Goal: Task Accomplishment & Management: Complete application form

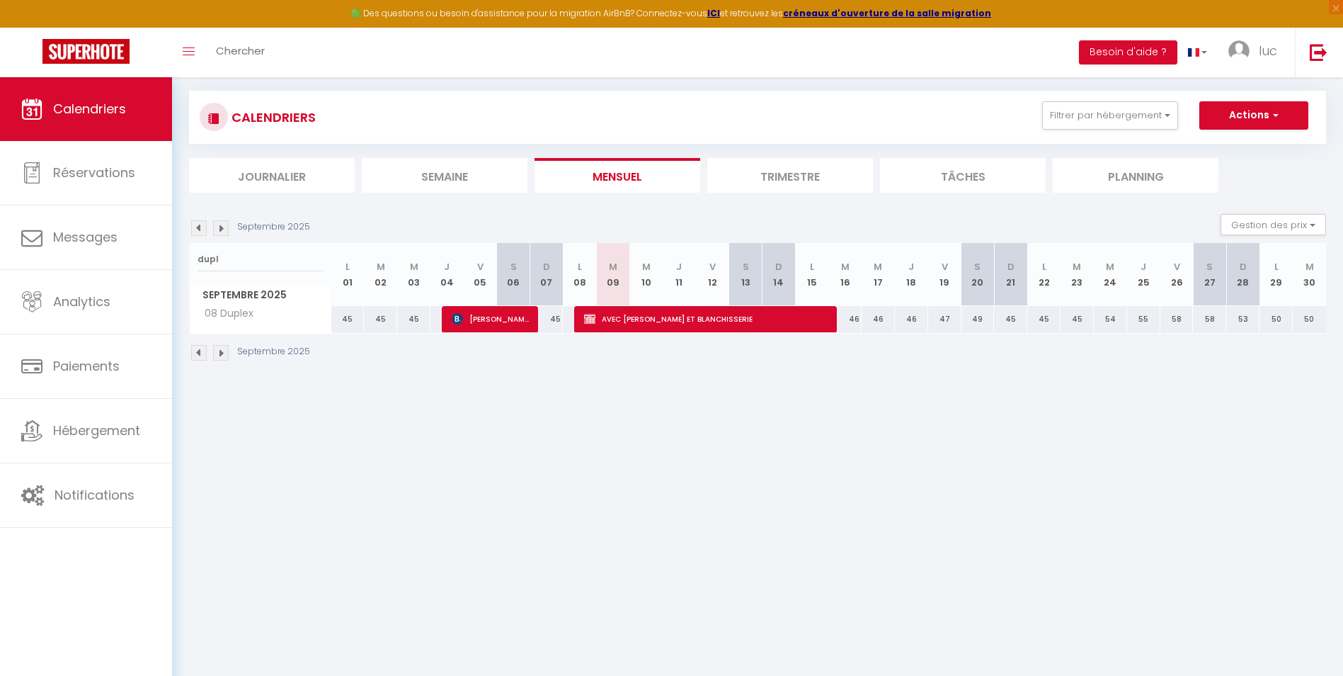
drag, startPoint x: 241, startPoint y: 269, endPoint x: 183, endPoint y: 261, distance: 58.6
click at [183, 261] on div "Urgent : Migration Airbnb nécessaire pour votre compte, merci de suivre ces éta…" at bounding box center [757, 196] width 1171 height 392
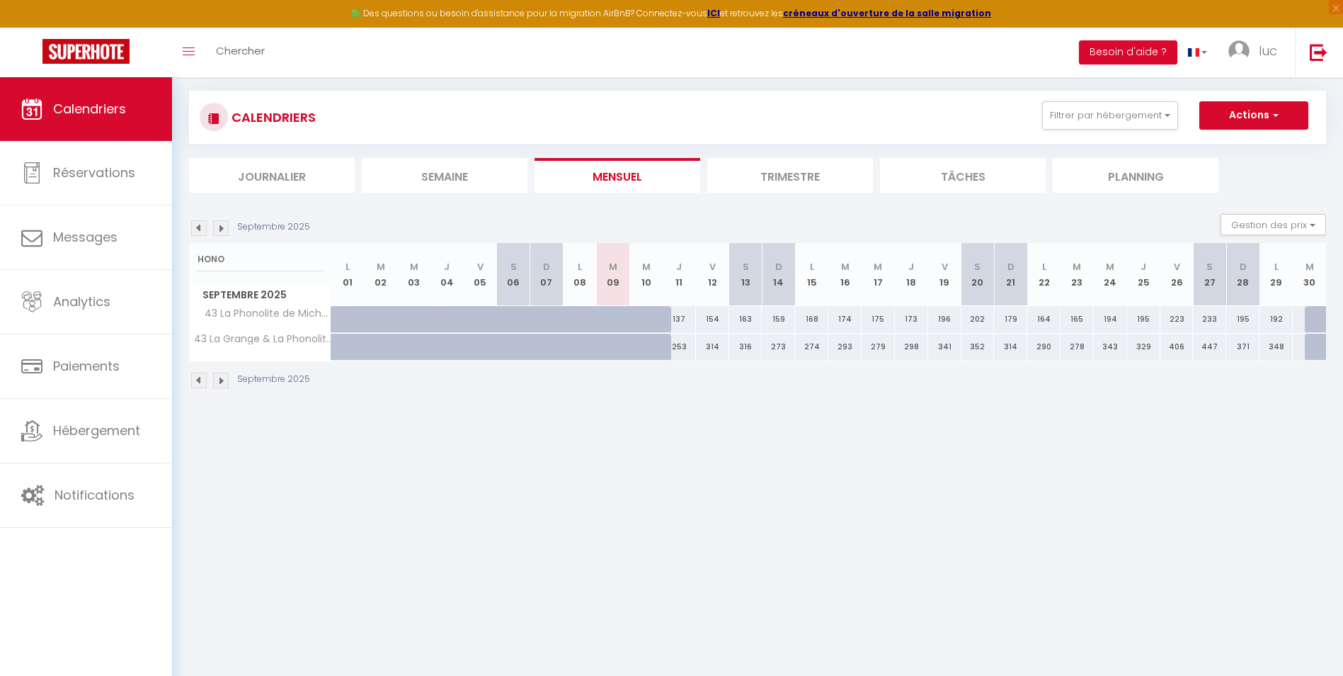
drag, startPoint x: 224, startPoint y: 258, endPoint x: 179, endPoint y: 249, distance: 45.6
click at [179, 249] on div "Urgent : Migration Airbnb nécessaire pour votre compte, merci de suivre ces éta…" at bounding box center [757, 210] width 1171 height 420
click at [232, 259] on input "HONO" at bounding box center [260, 258] width 125 height 25
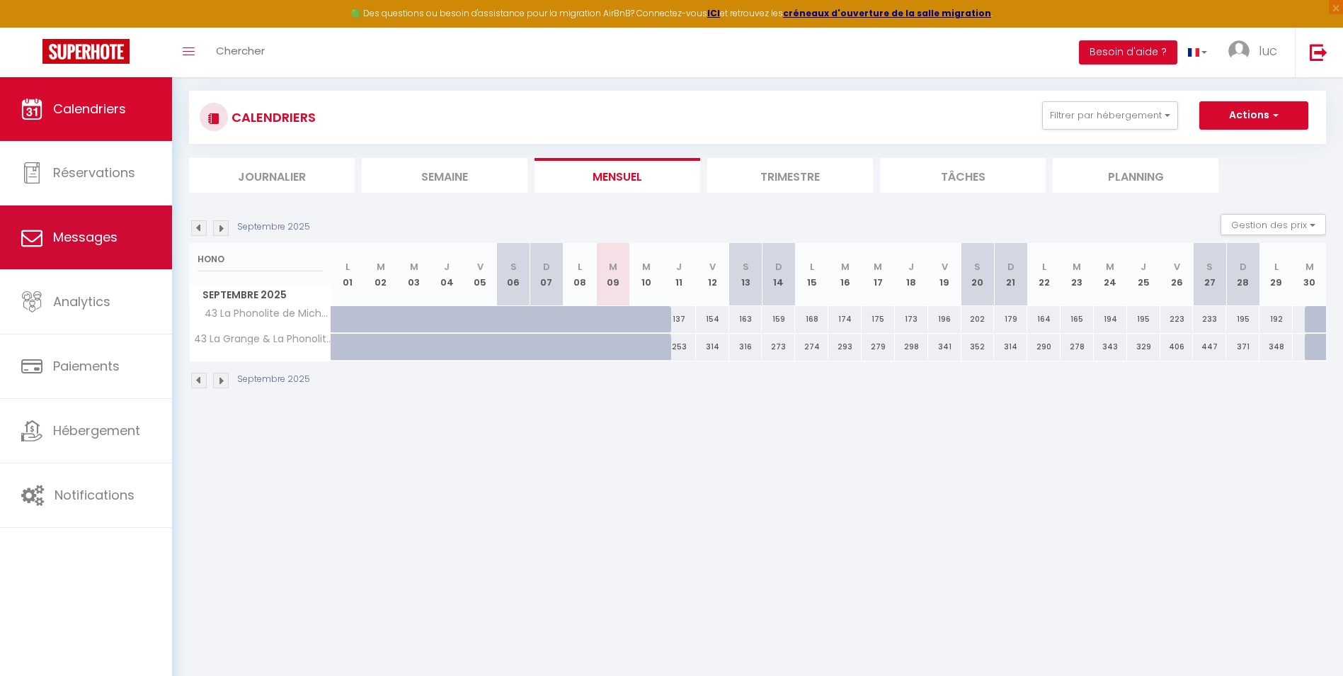
drag, startPoint x: 232, startPoint y: 260, endPoint x: 149, endPoint y: 249, distance: 83.6
click at [153, 251] on div "🟢 Des questions ou besoin d'assistance pour la migration AirBnB? Connectez-vous…" at bounding box center [671, 210] width 1343 height 420
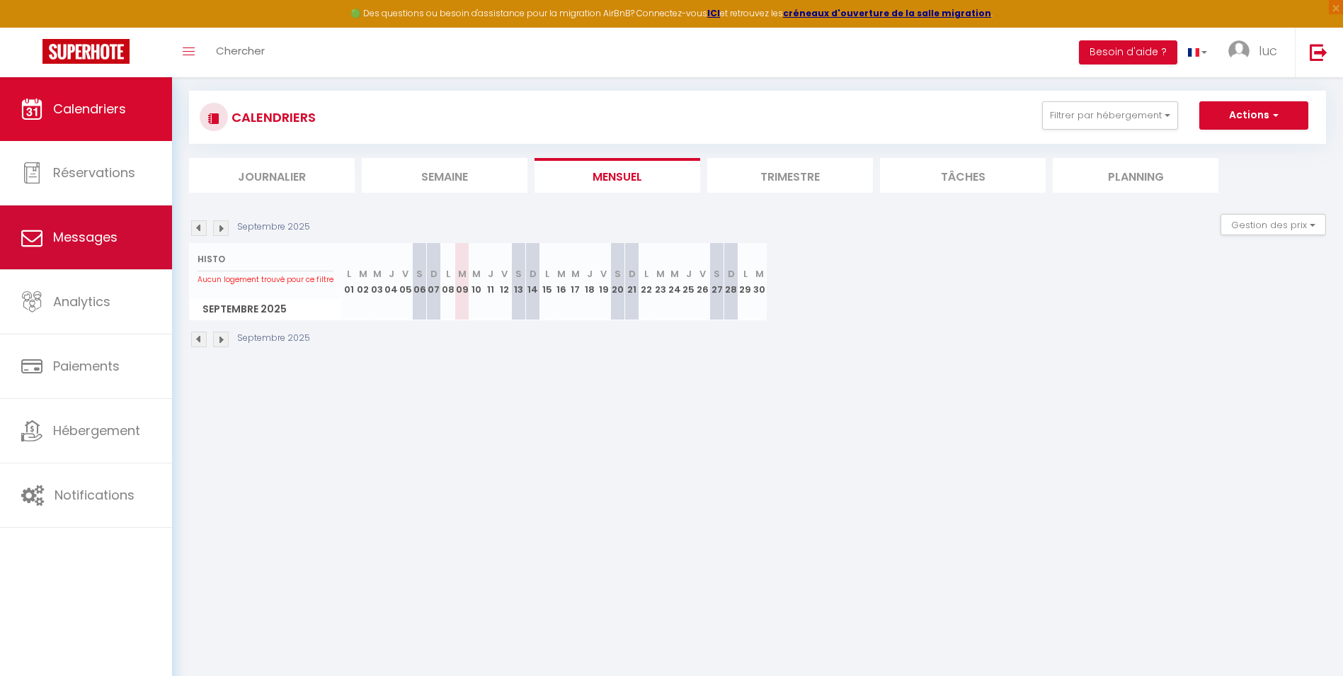
type input "HISTO"
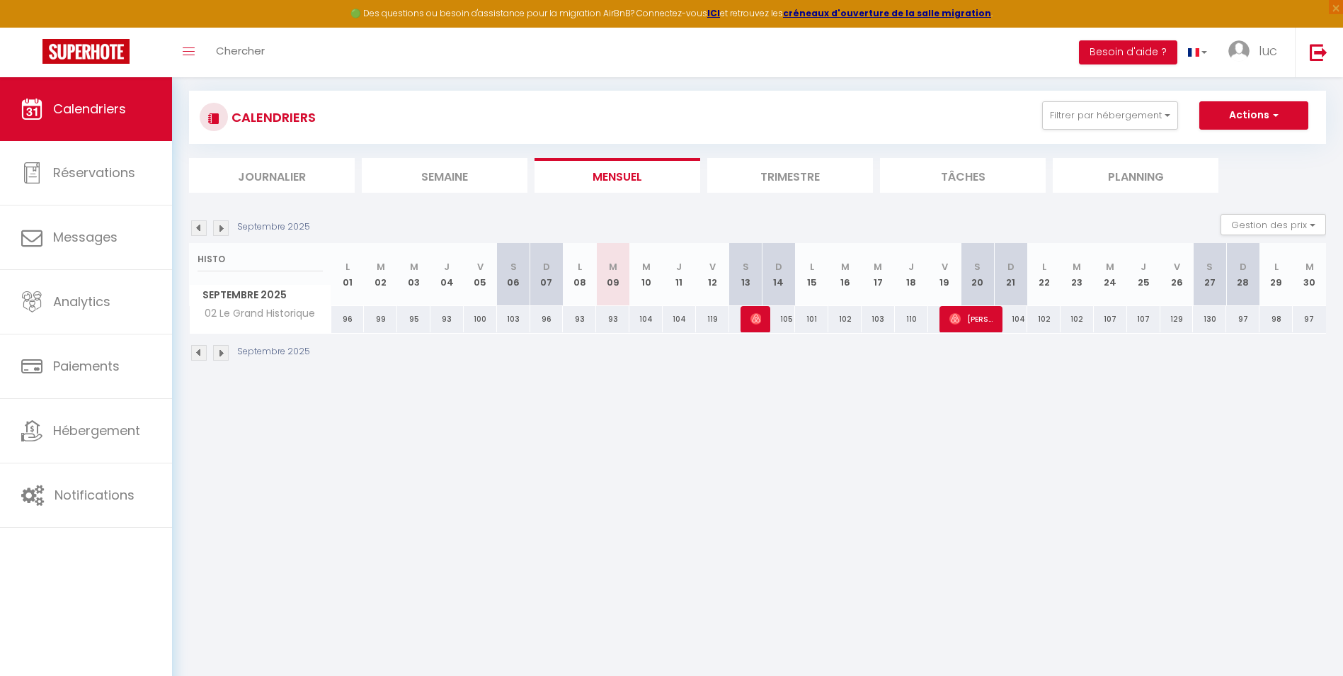
click at [754, 171] on li "Trimestre" at bounding box center [791, 175] width 166 height 35
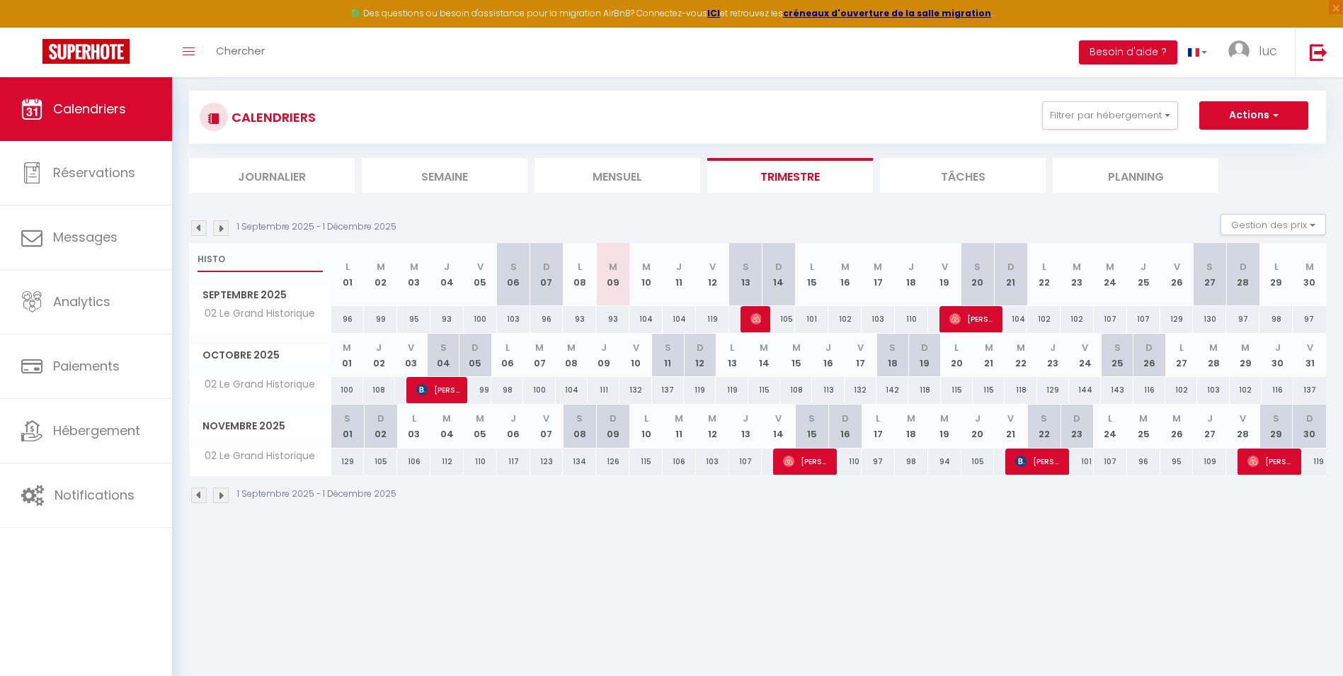
click at [256, 266] on input "HISTO" at bounding box center [260, 258] width 125 height 25
click at [278, 435] on span "Novembre 2025" at bounding box center [260, 426] width 141 height 21
click at [273, 380] on span "02 Le Grand Historique" at bounding box center [255, 385] width 127 height 16
click at [450, 382] on span "[PERSON_NAME]" at bounding box center [438, 389] width 45 height 27
select select "KO"
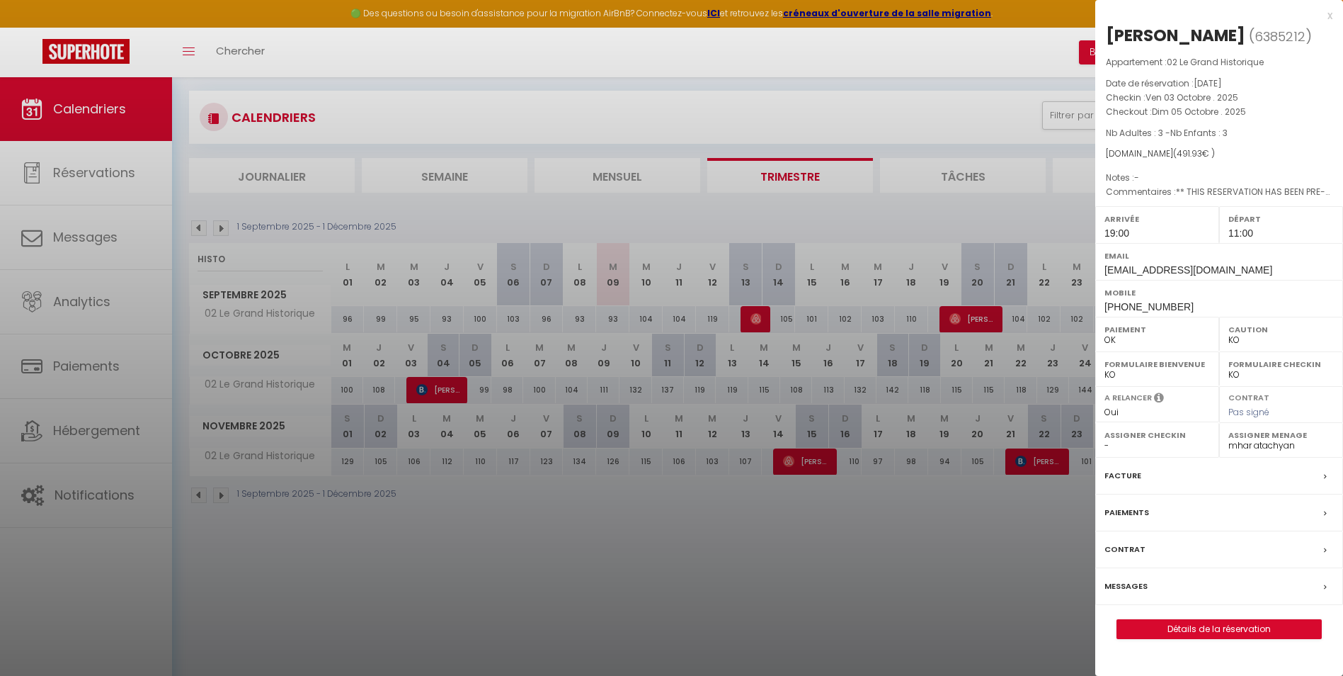
click at [798, 348] on div at bounding box center [671, 338] width 1343 height 676
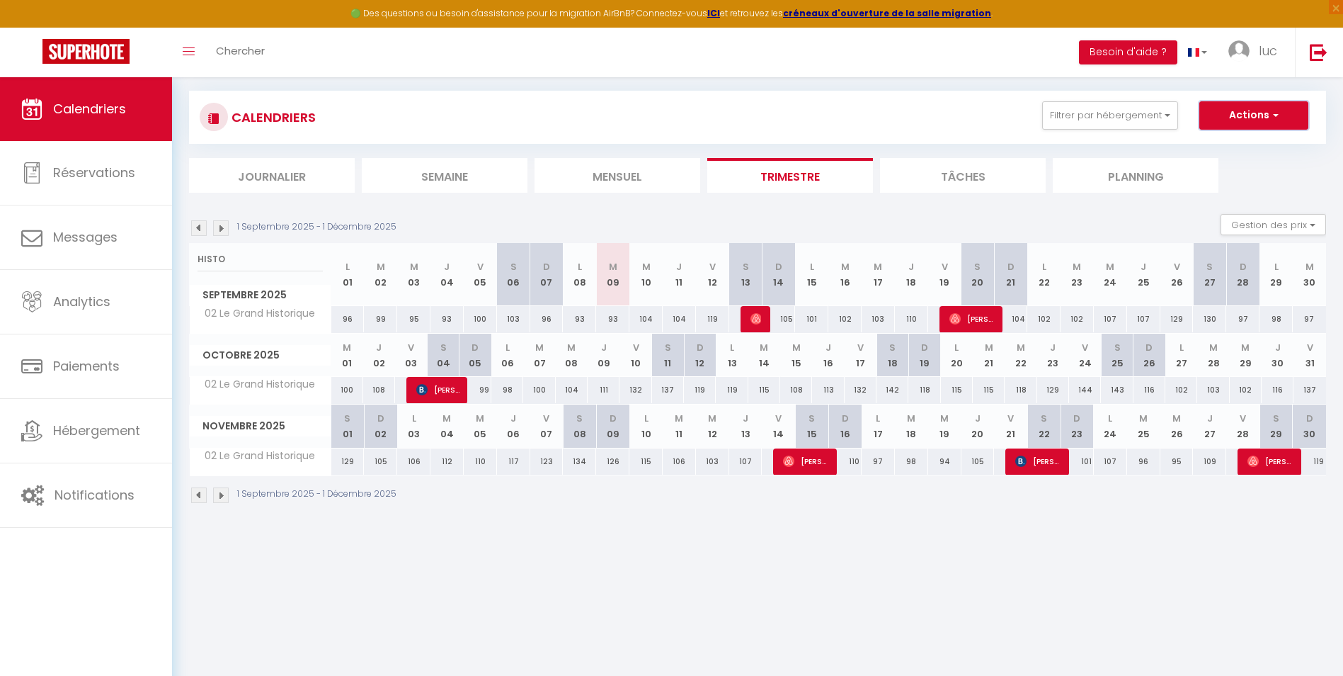
click at [1251, 117] on button "Actions" at bounding box center [1254, 115] width 109 height 28
click at [1196, 149] on link "Nouvelle réservation" at bounding box center [1239, 147] width 123 height 21
select select
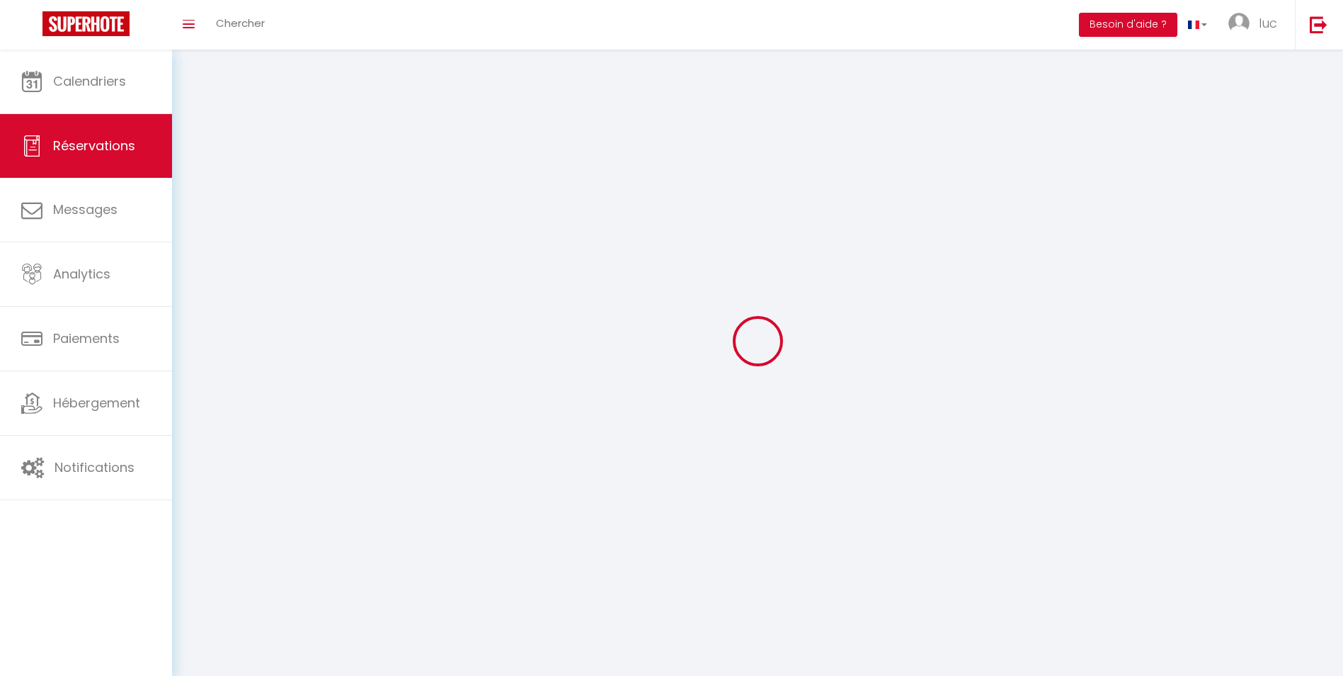
select select
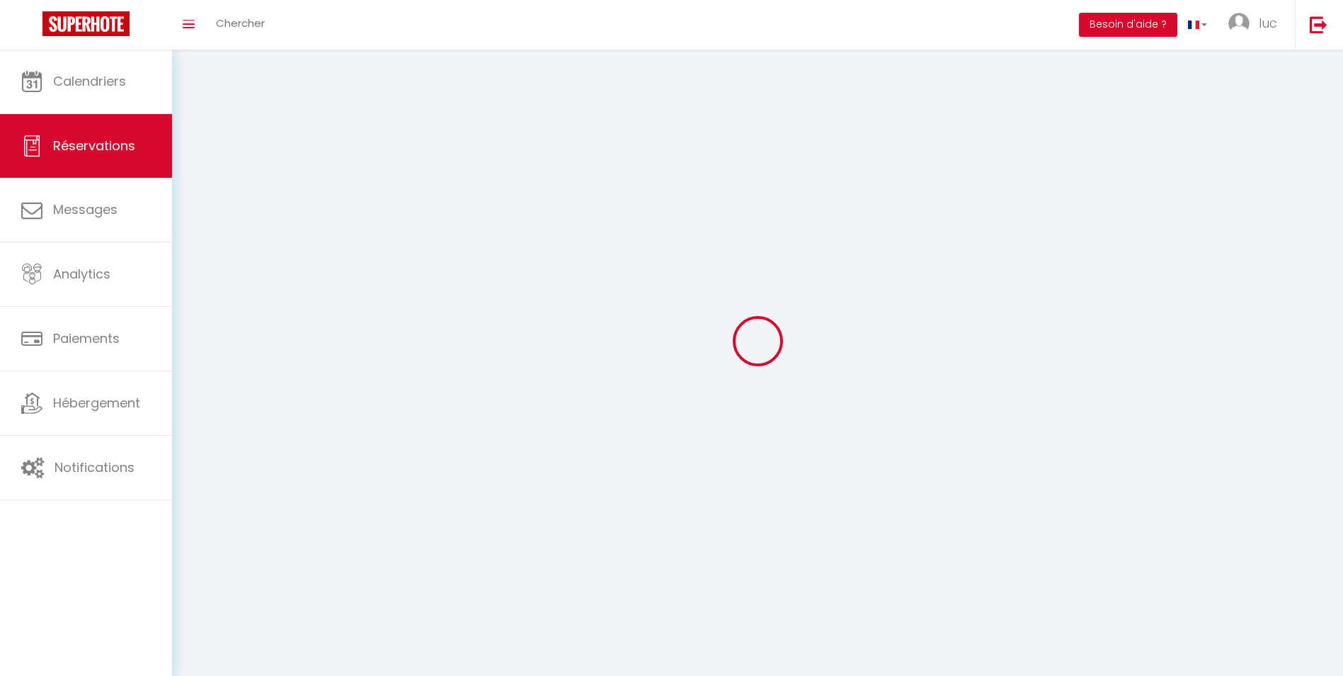
select select
checkbox input "false"
select select
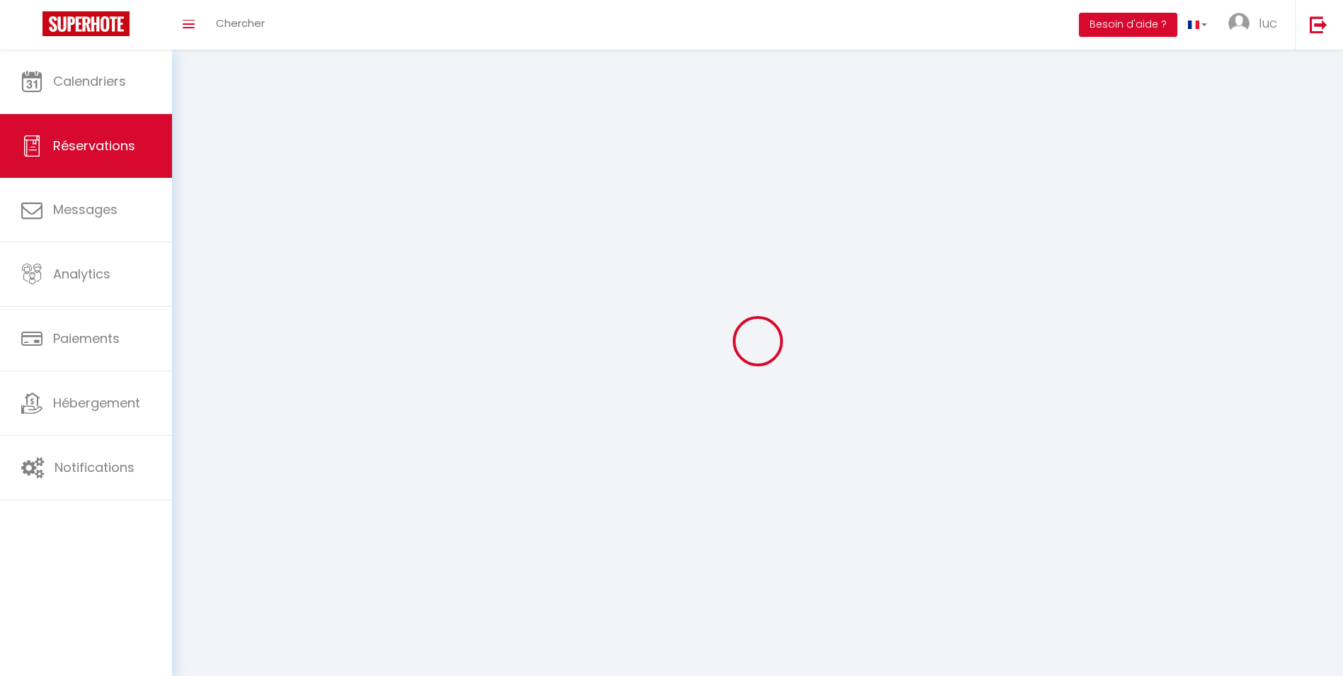
select select
checkbox input "false"
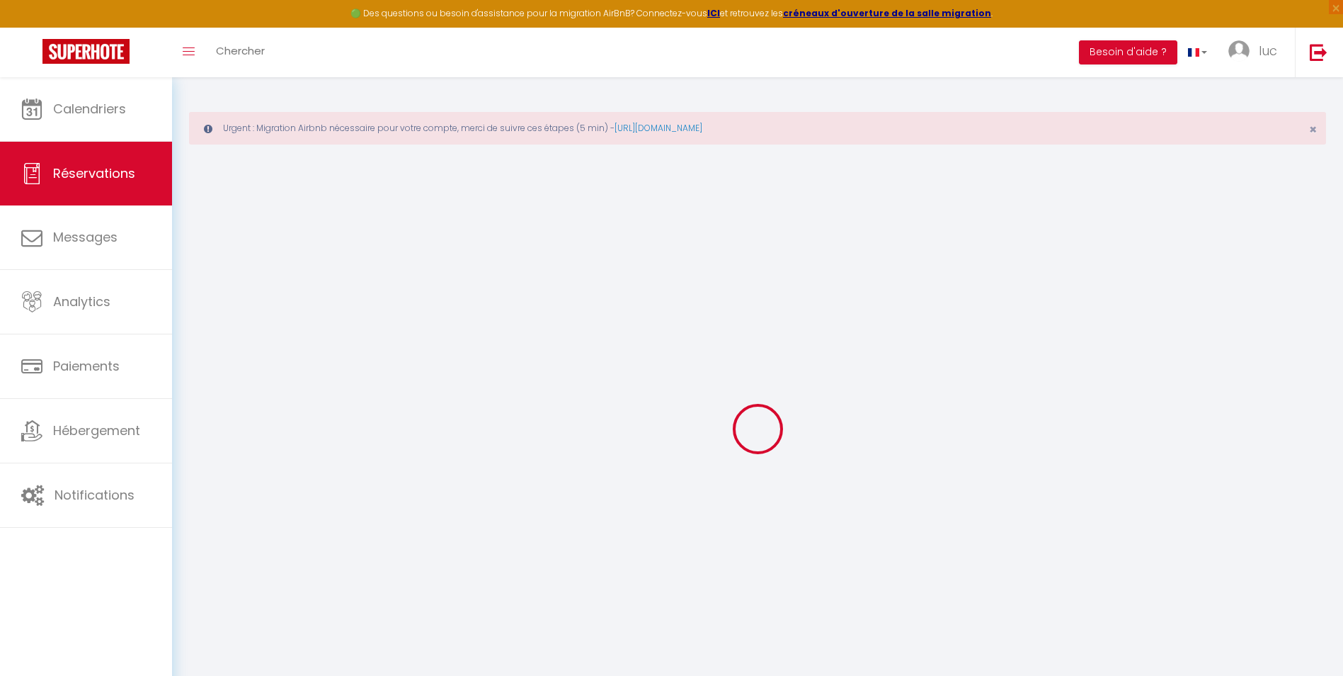
select select
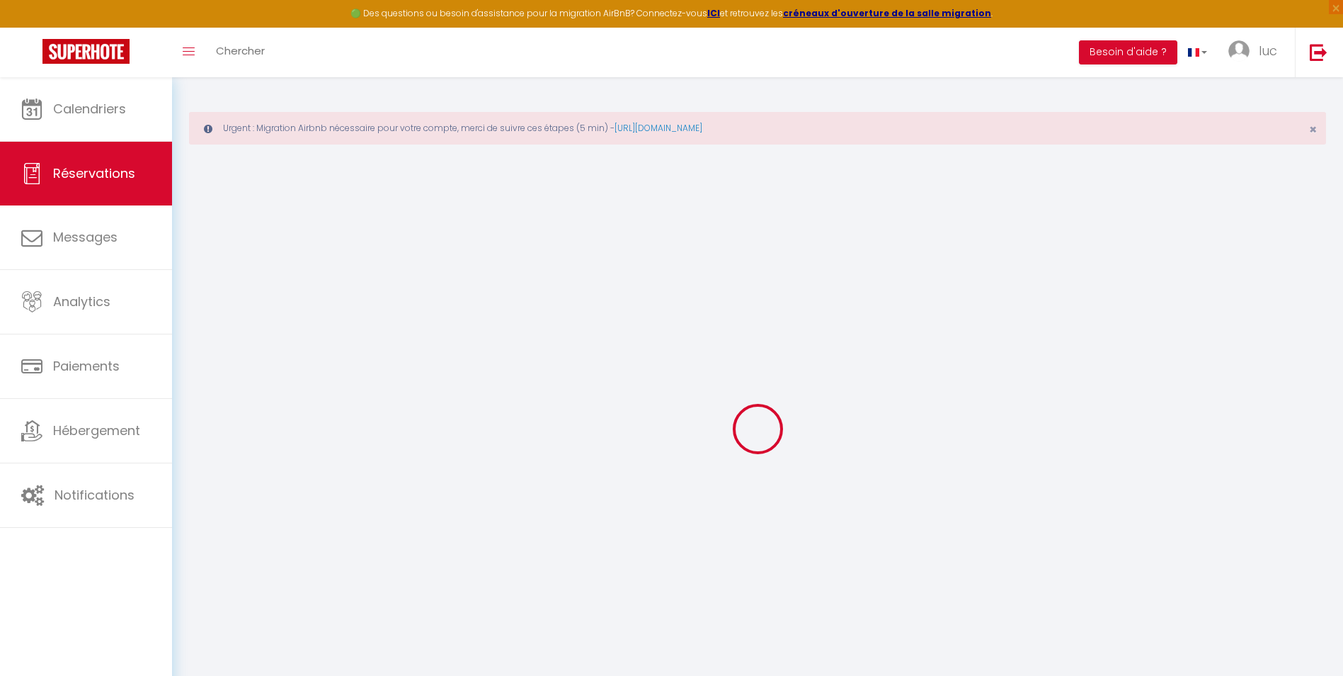
select select
checkbox input "false"
select select
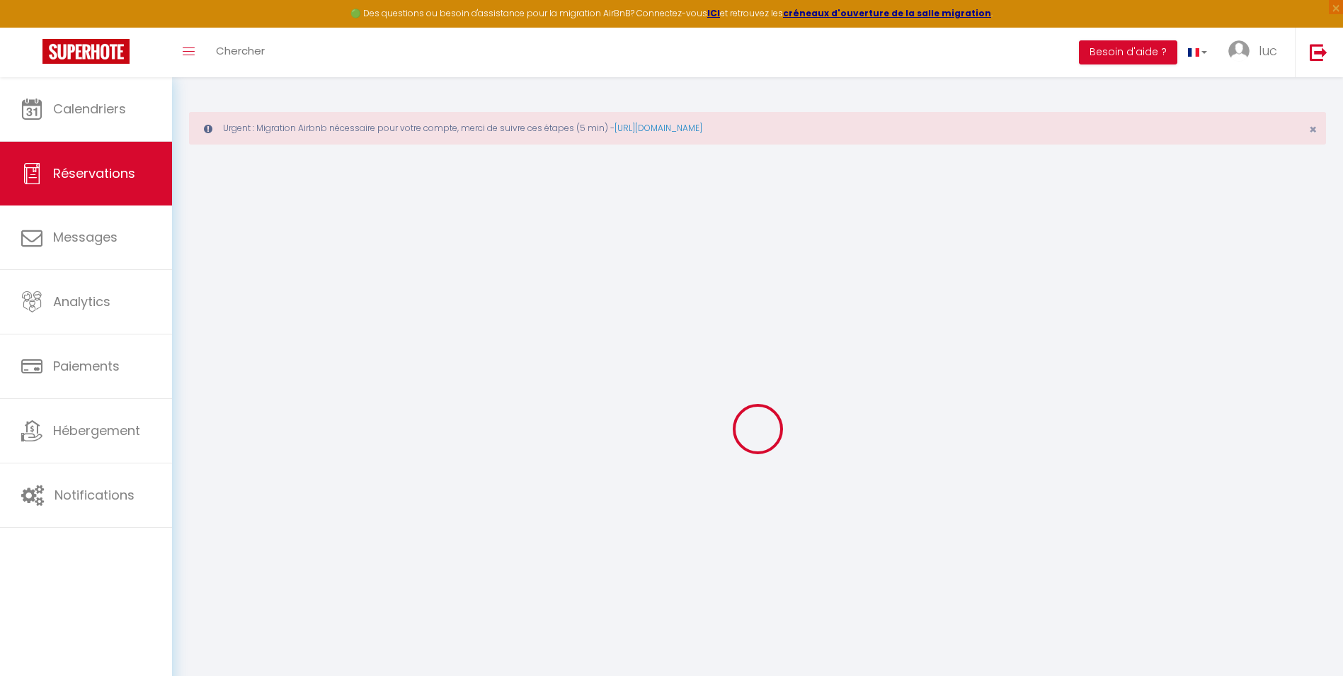
select select
checkbox input "false"
select select
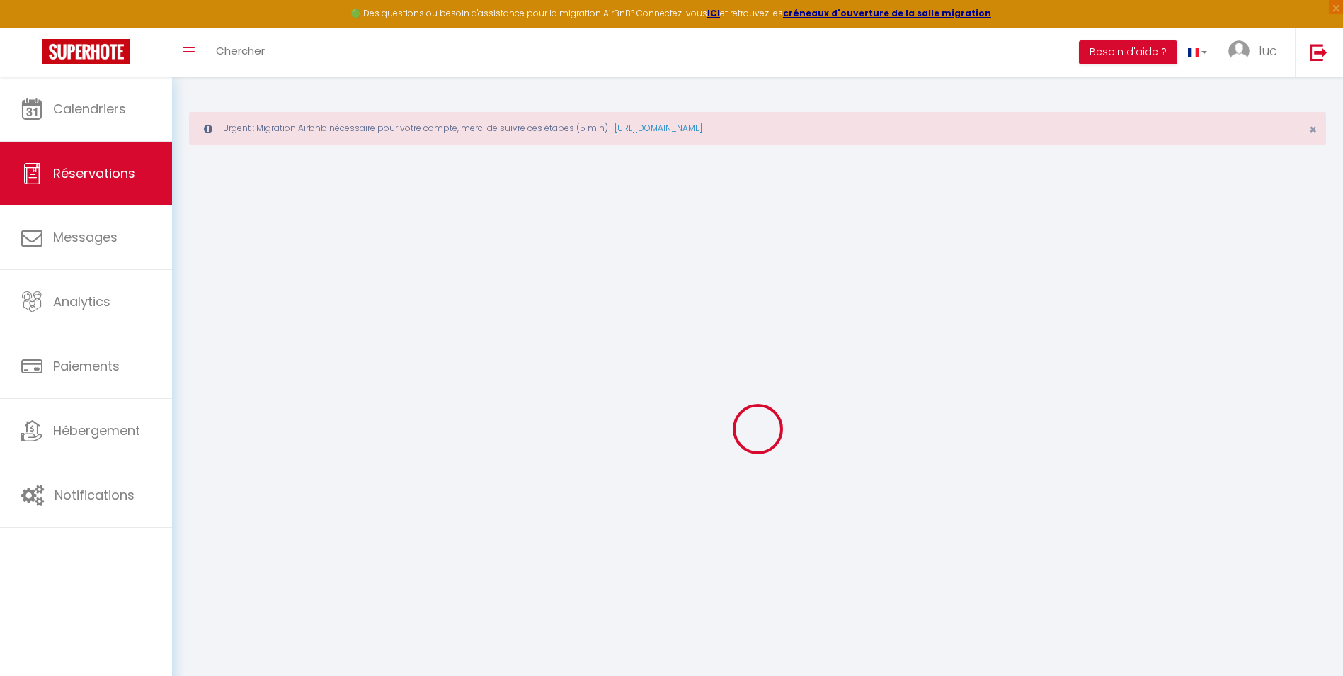
select select
checkbox input "false"
select select
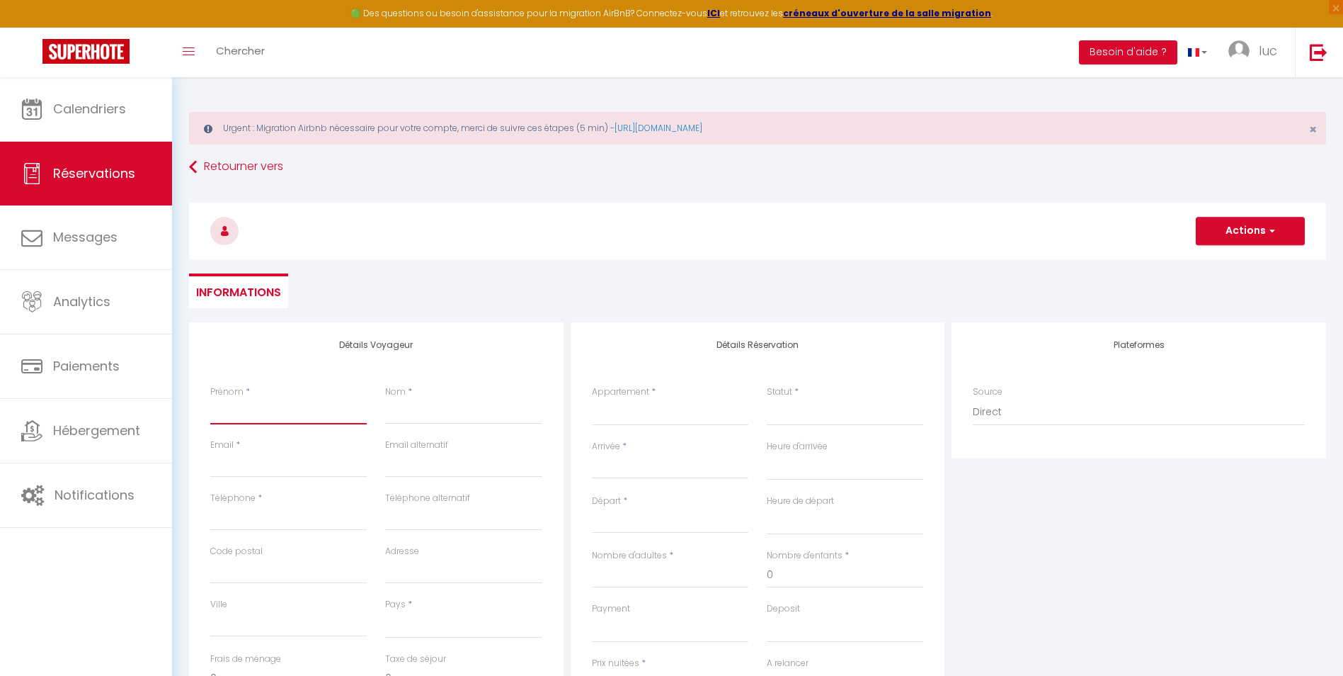
click at [277, 421] on input "Prénom" at bounding box center [288, 411] width 157 height 25
type input "R"
select select
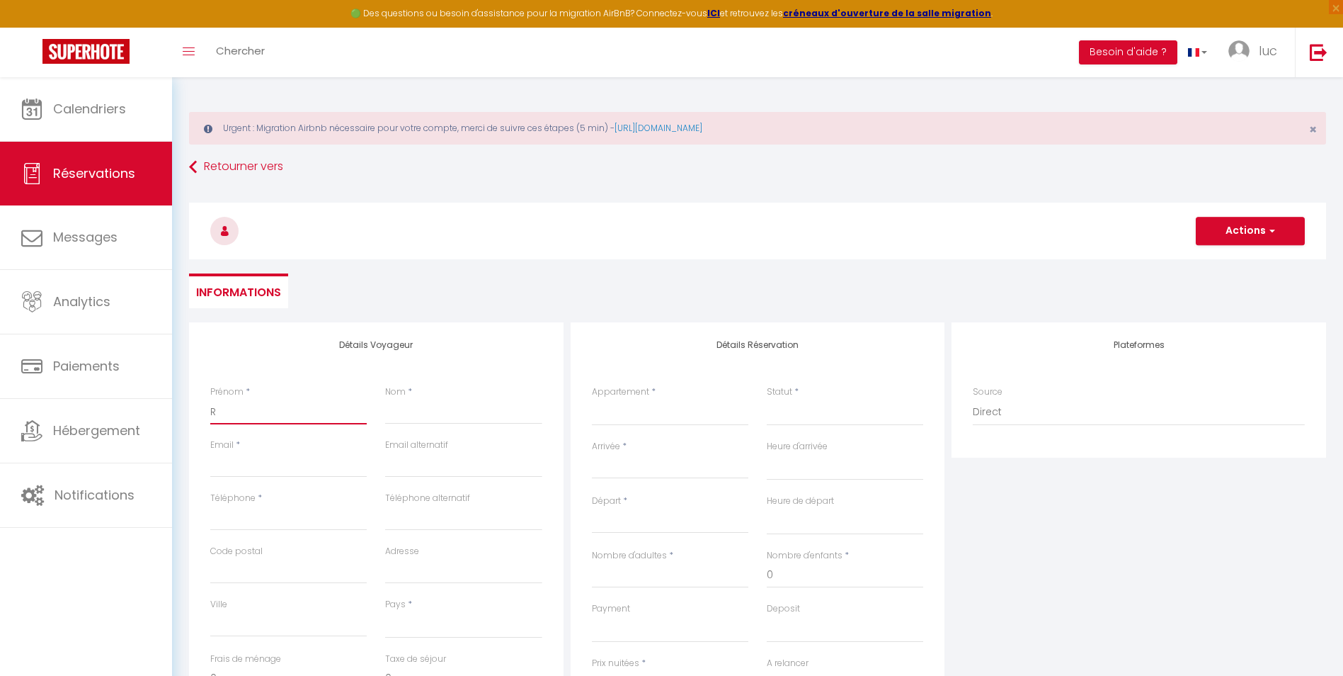
select select
checkbox input "false"
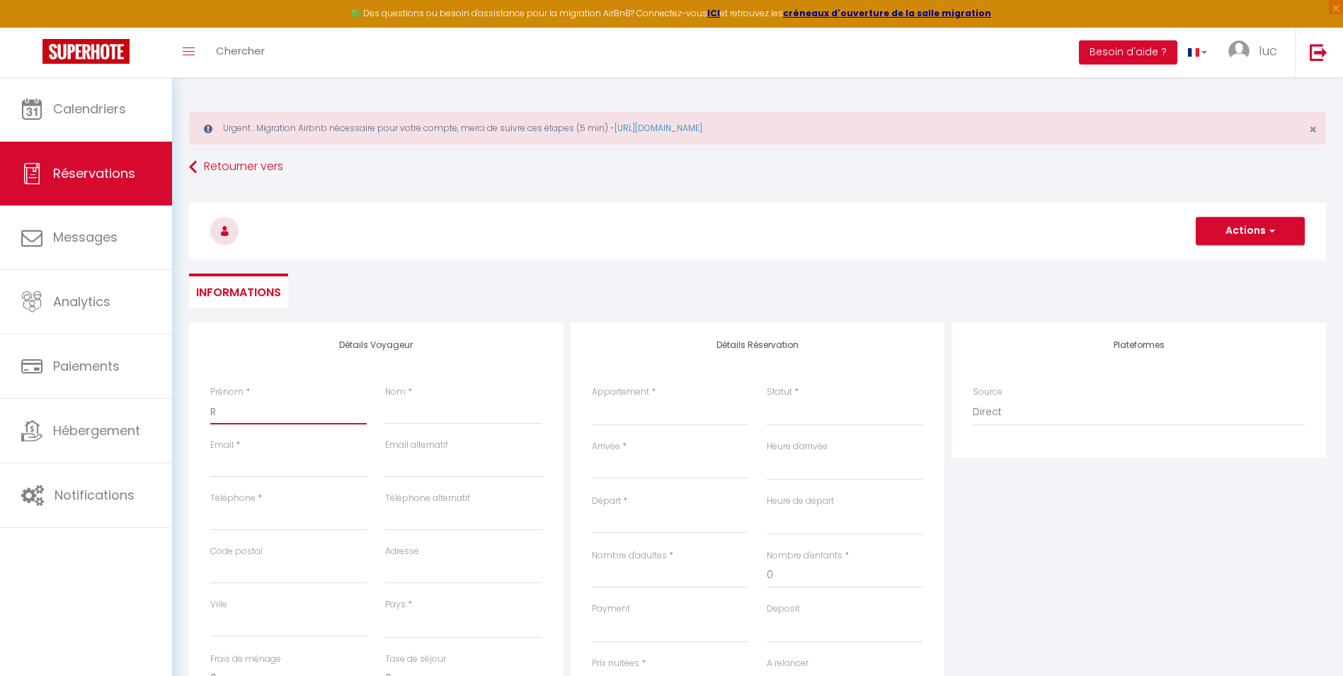
type input "RE"
select select
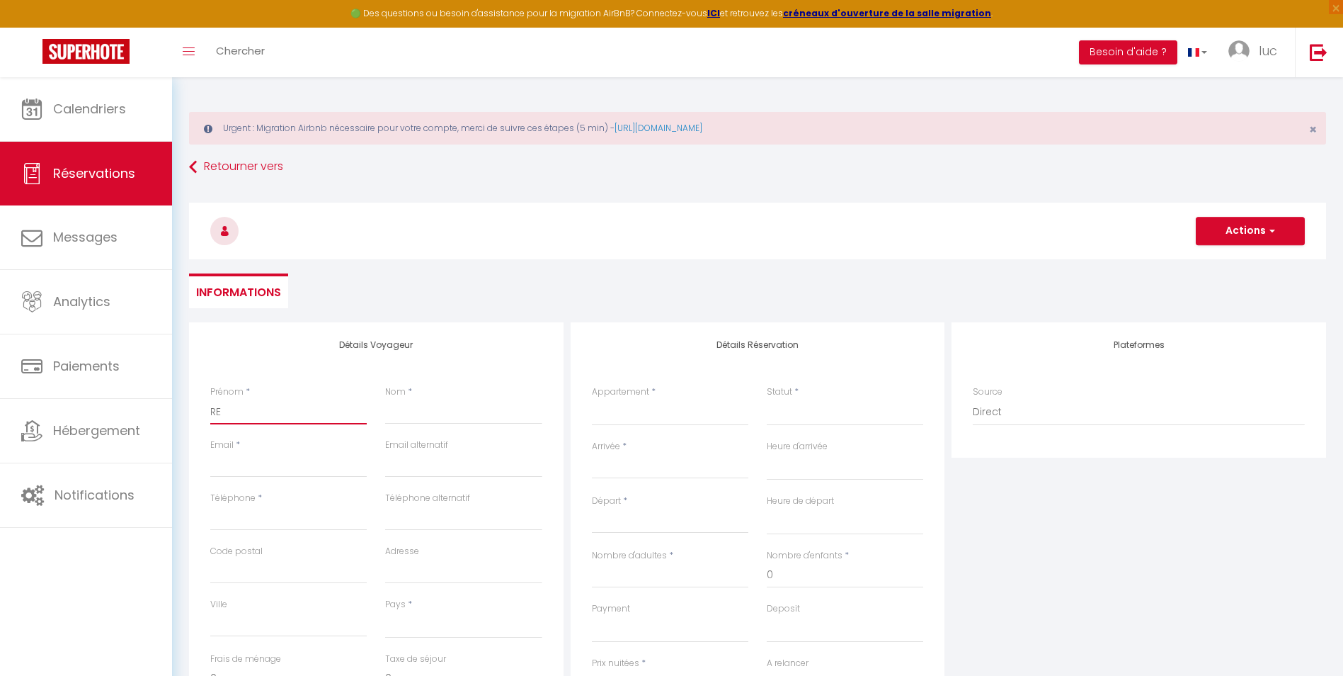
select select
checkbox input "false"
type input "RES"
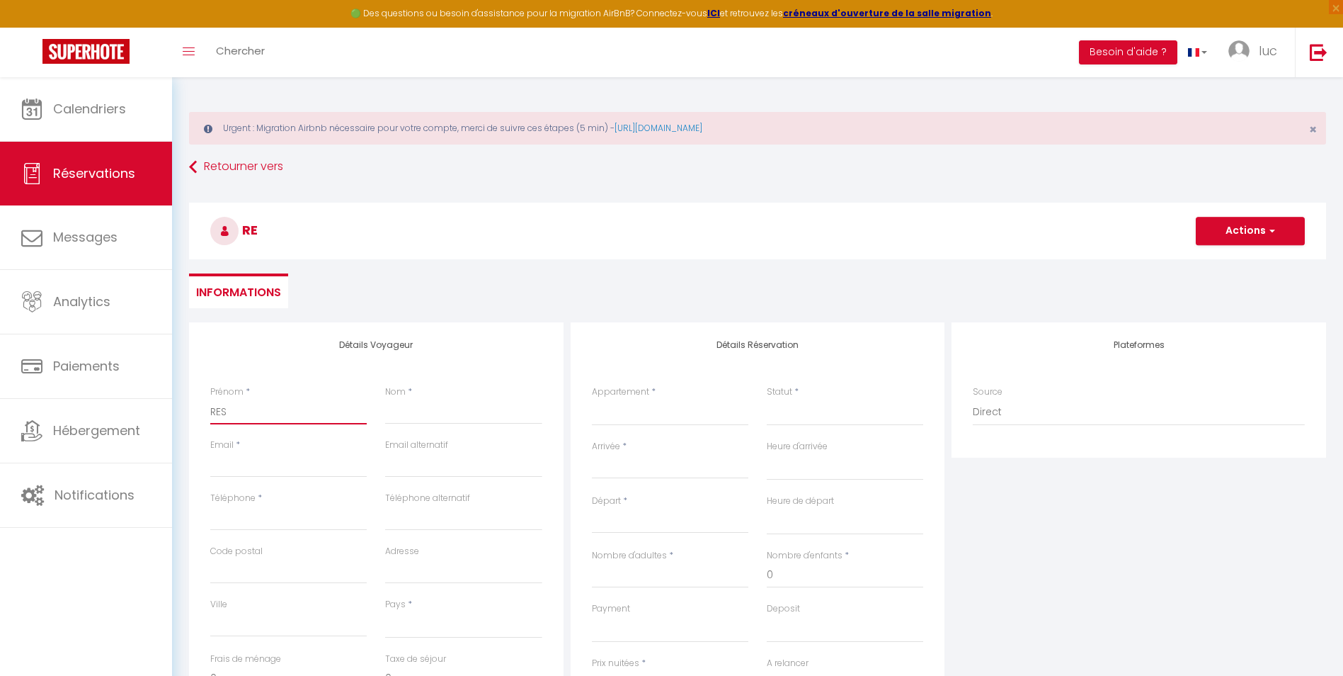
select select
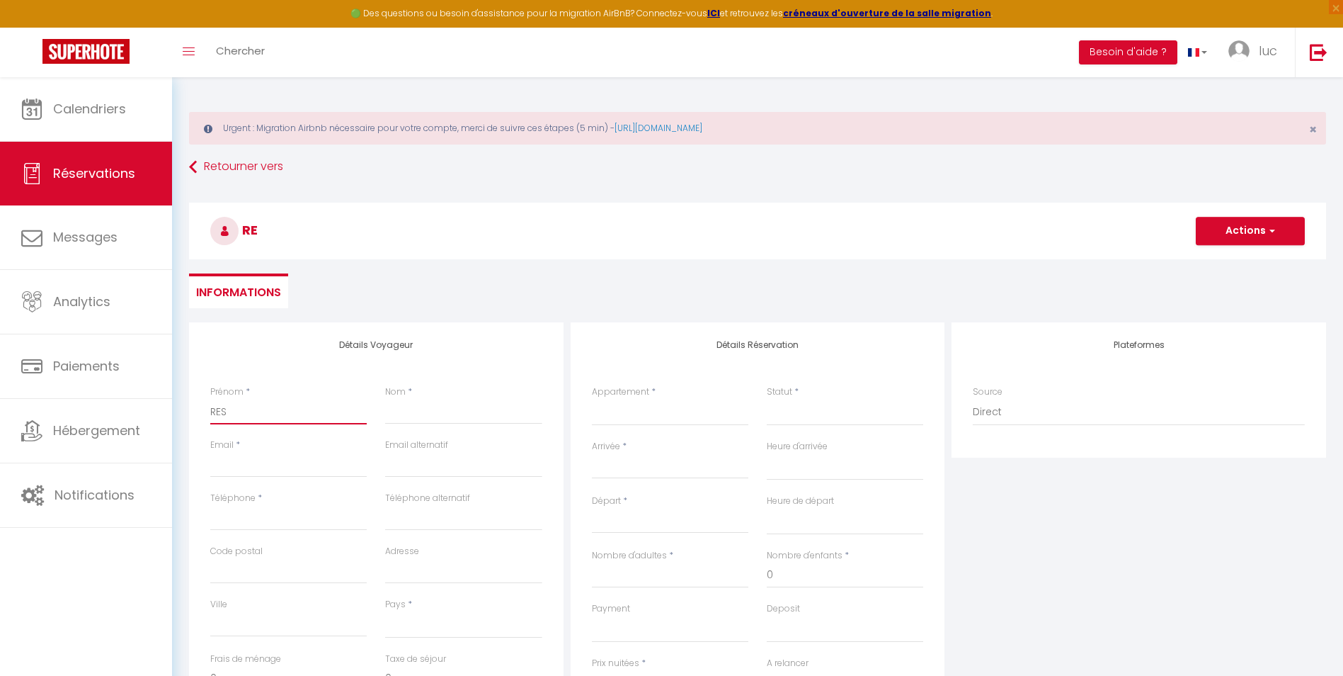
select select
checkbox input "false"
type input "RESA"
select select
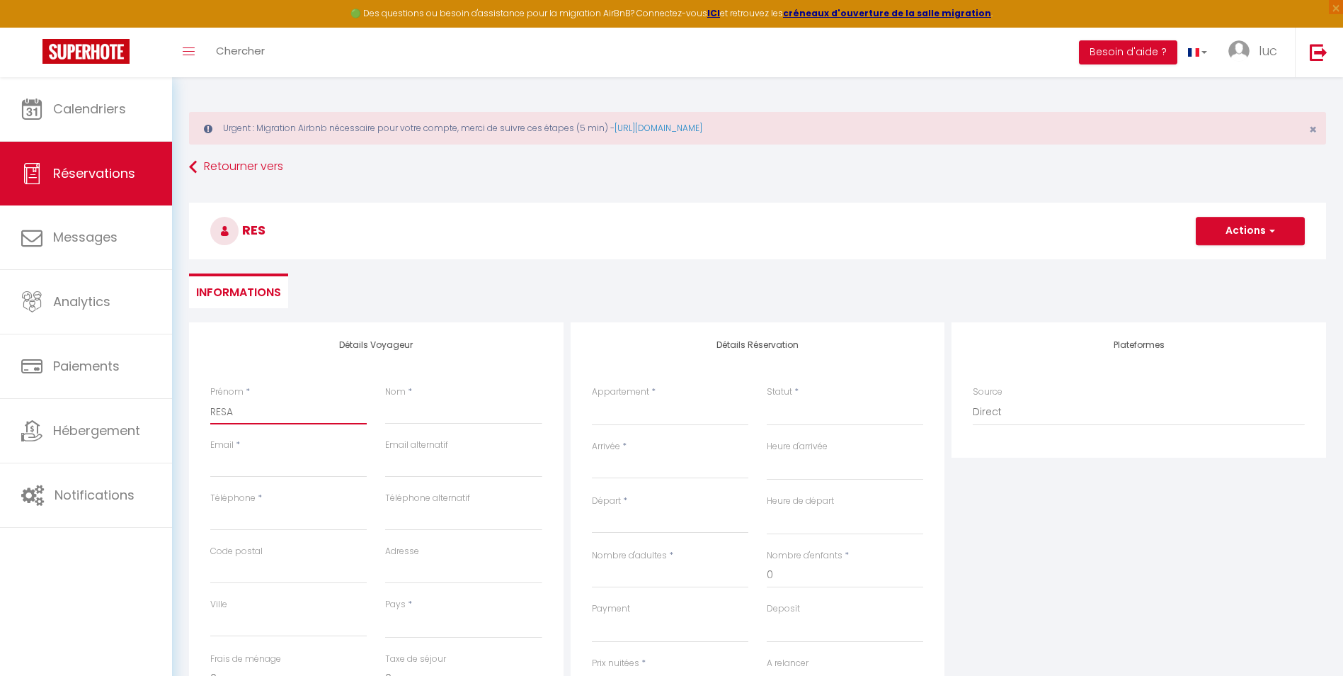
select select
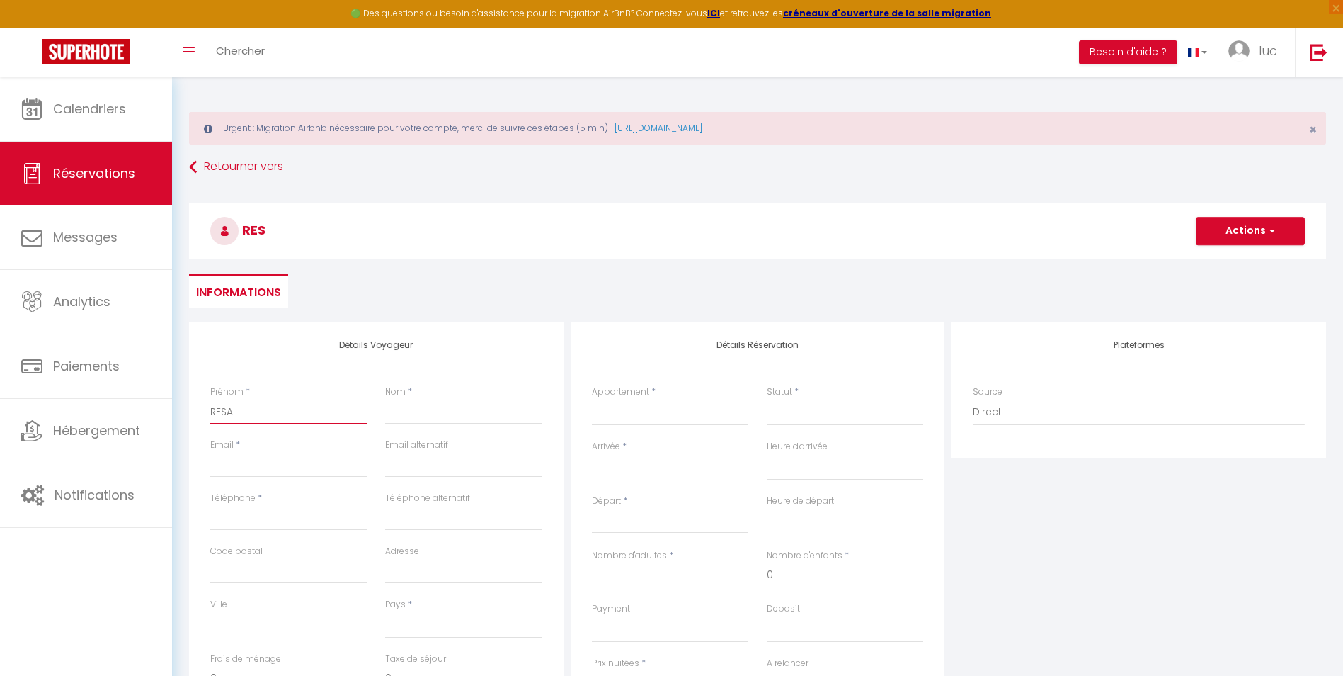
select select
checkbox input "false"
type input "RESA"
select select
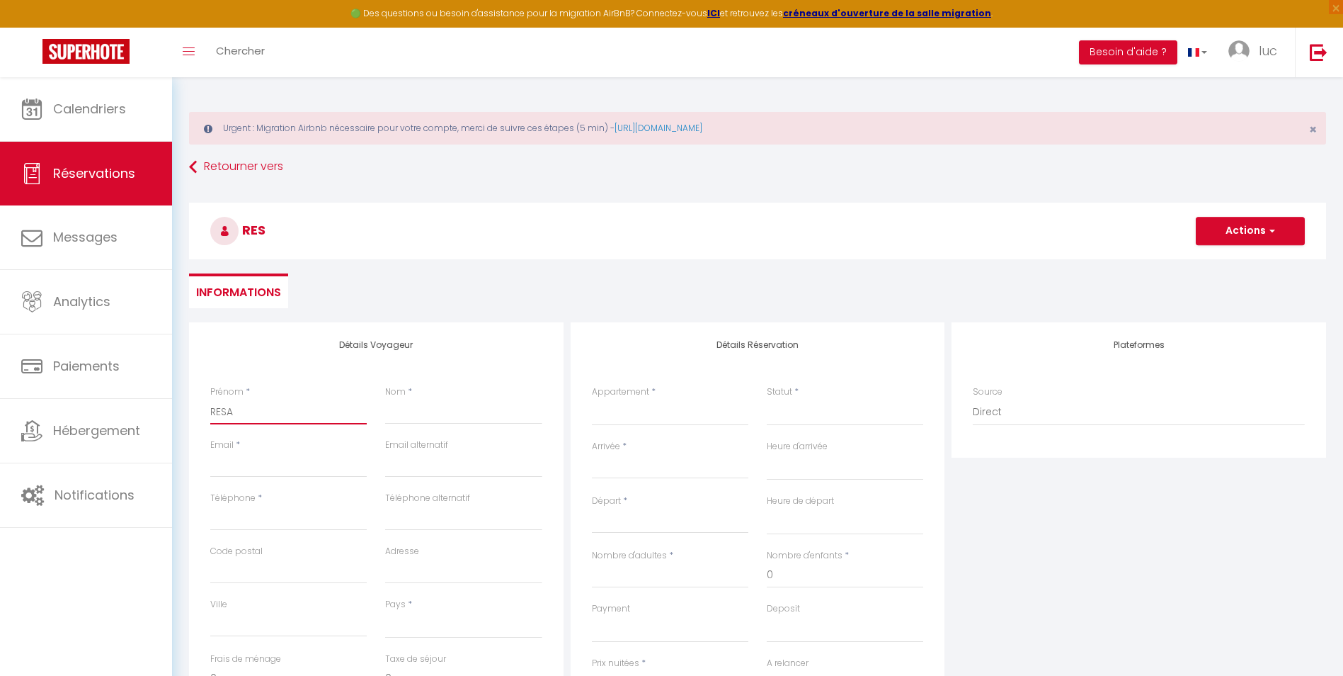
select select
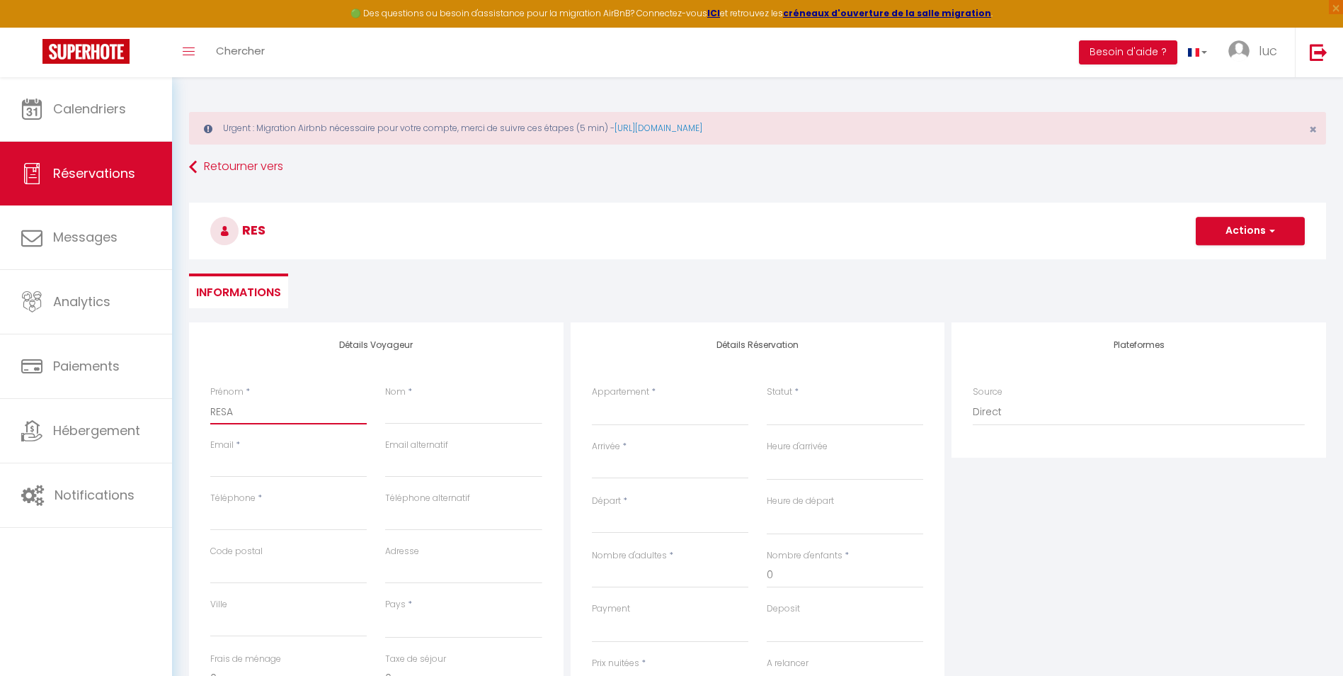
checkbox input "false"
type input "RESA D"
select select
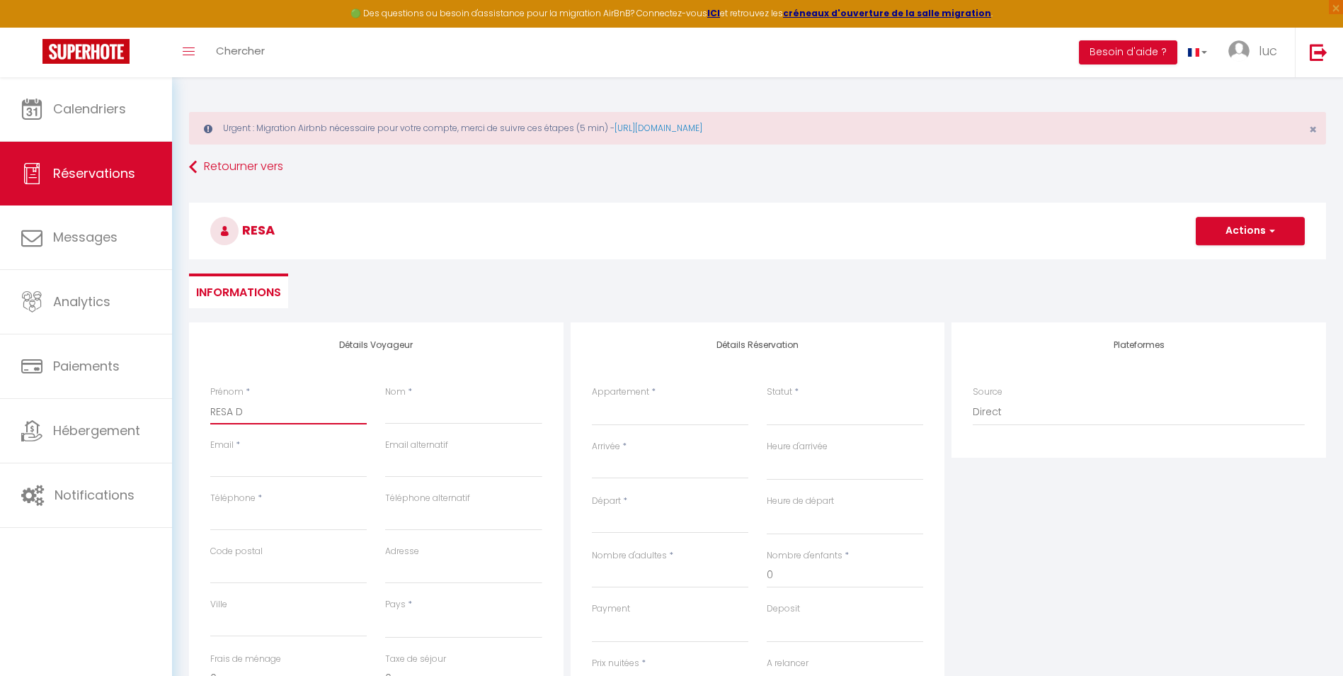
select select
checkbox input "false"
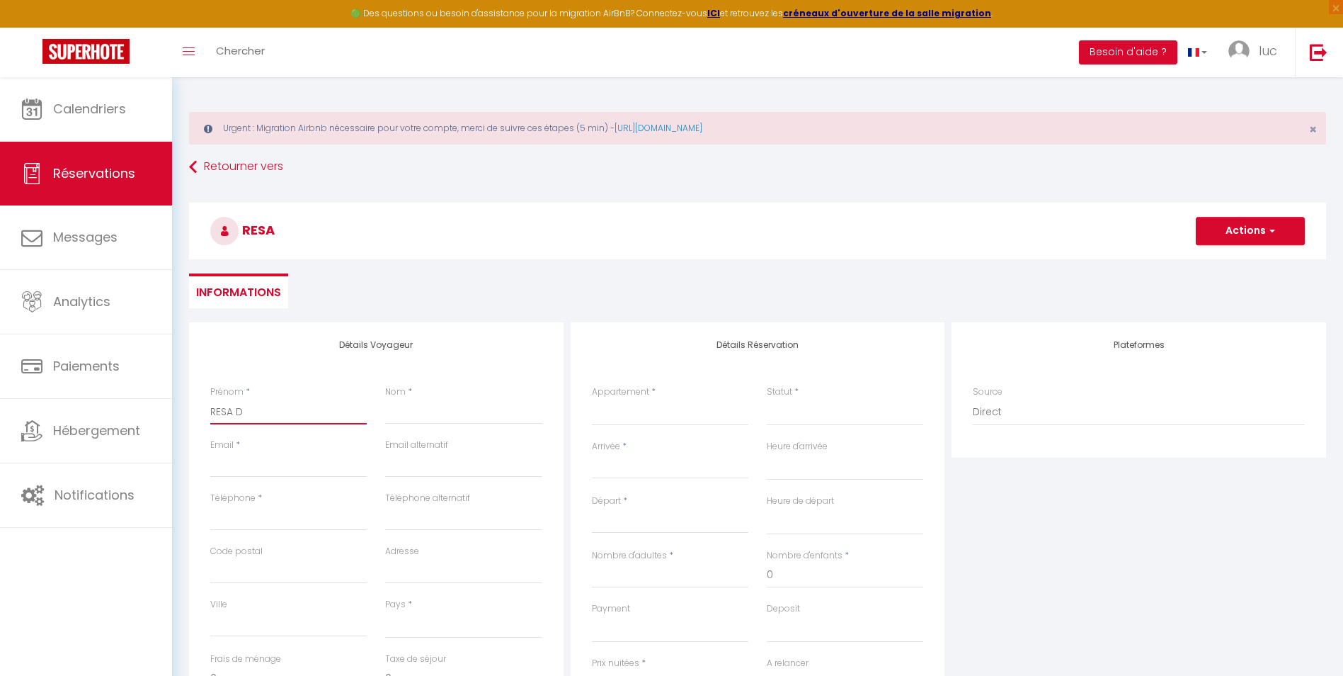
type input "RESA DI"
select select
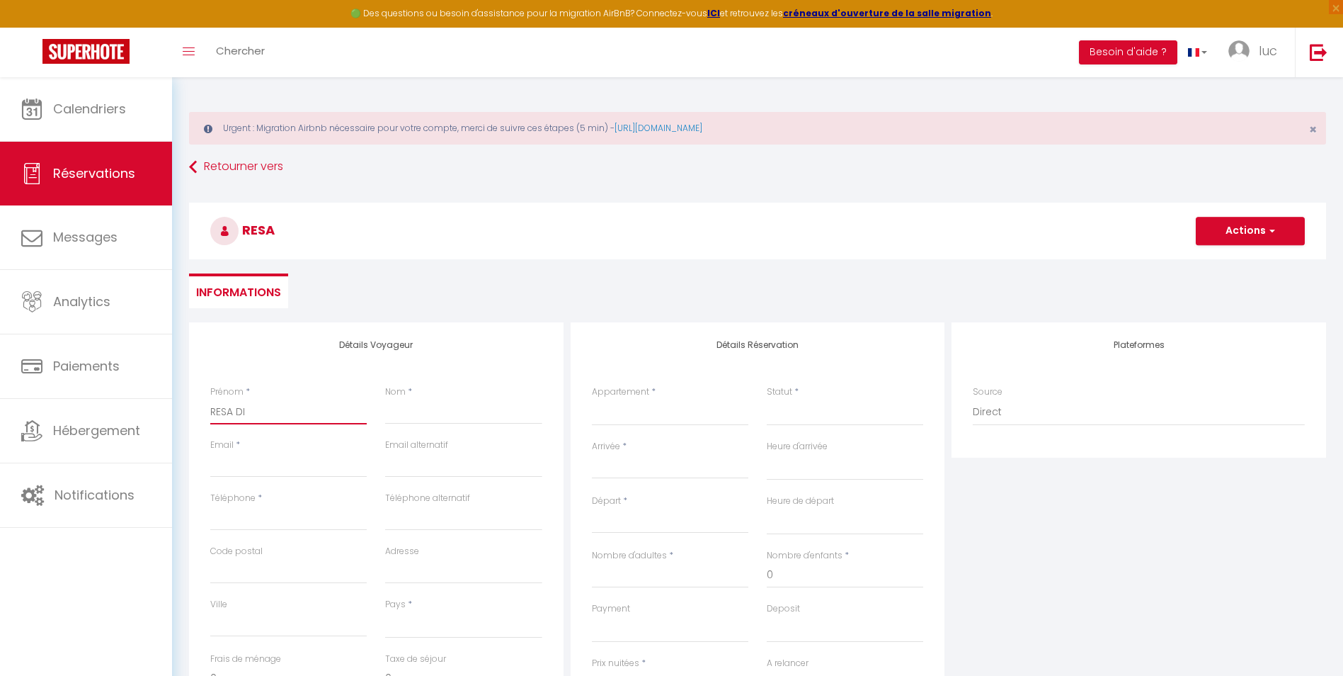
select select
checkbox input "false"
type input "RESA DIR"
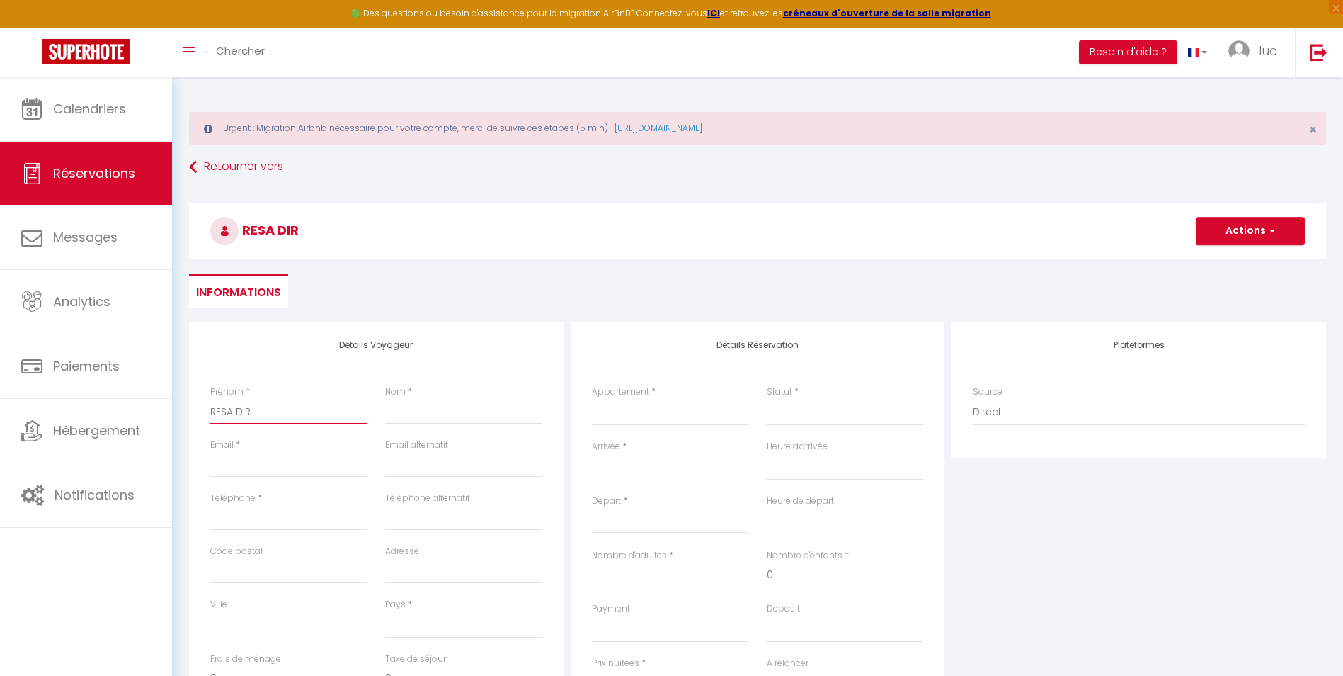
select select
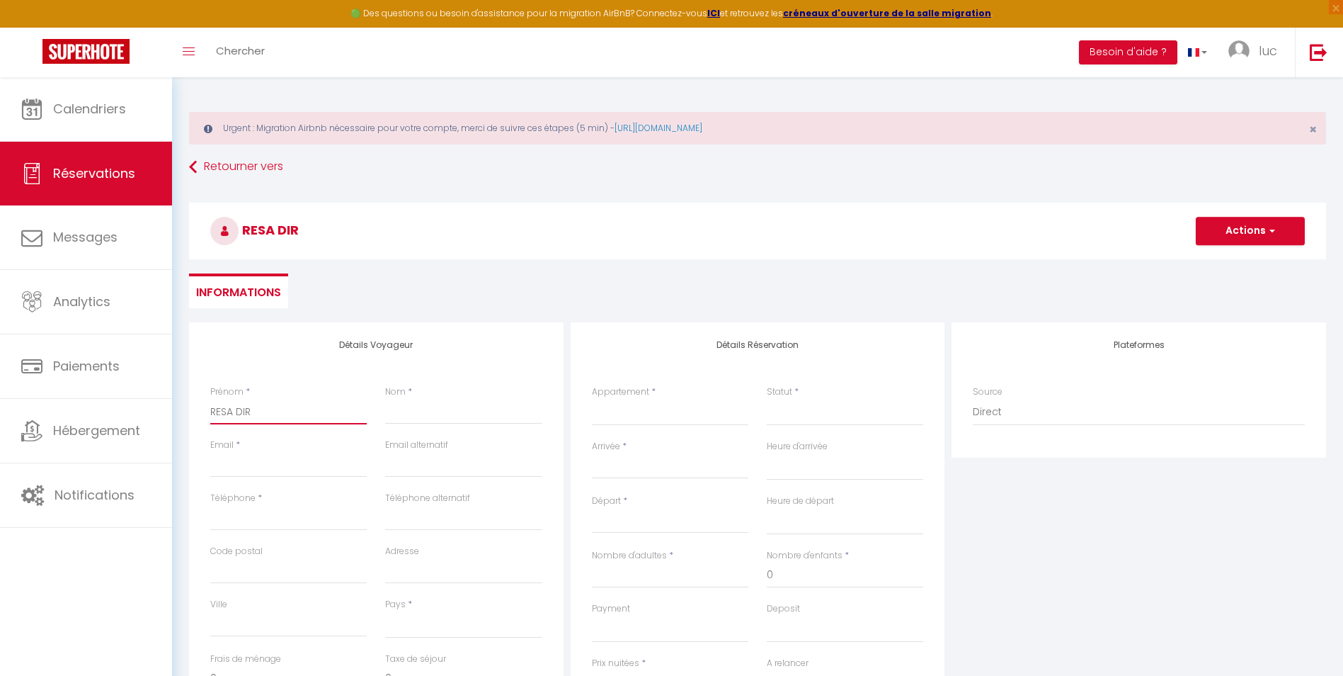
select select
checkbox input "false"
type input "RESA DIRE"
select select
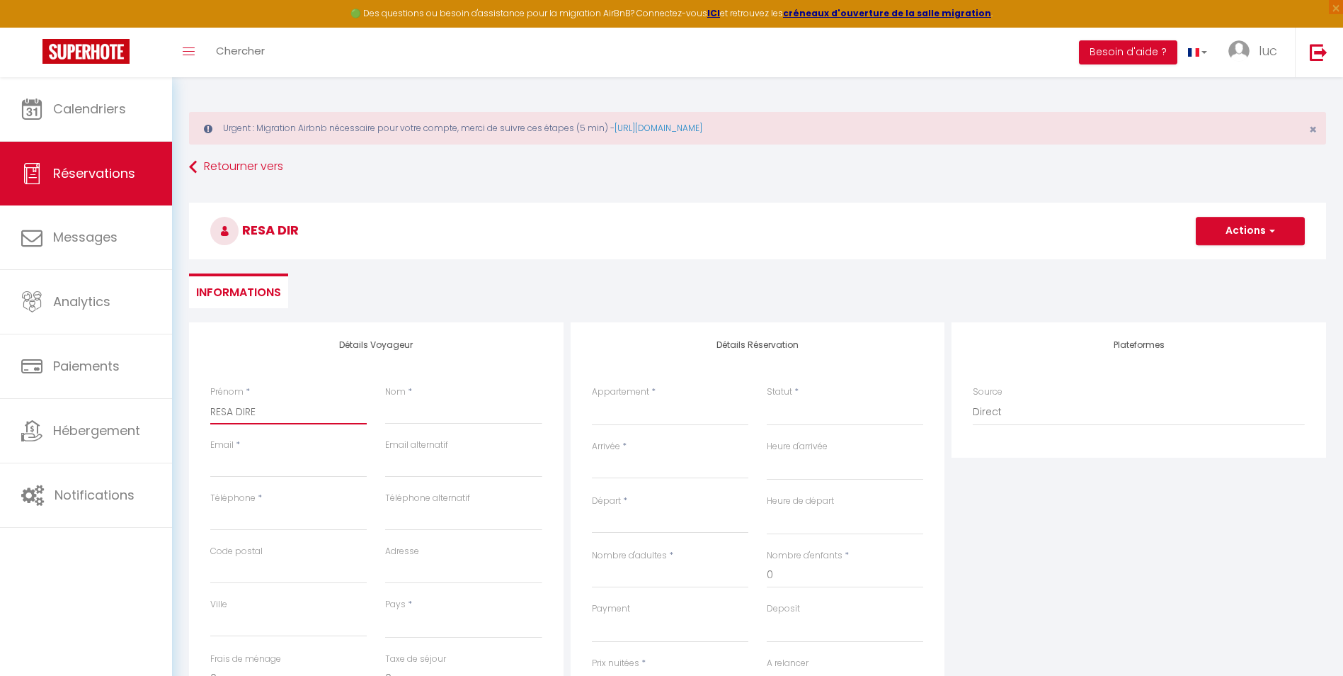
select select
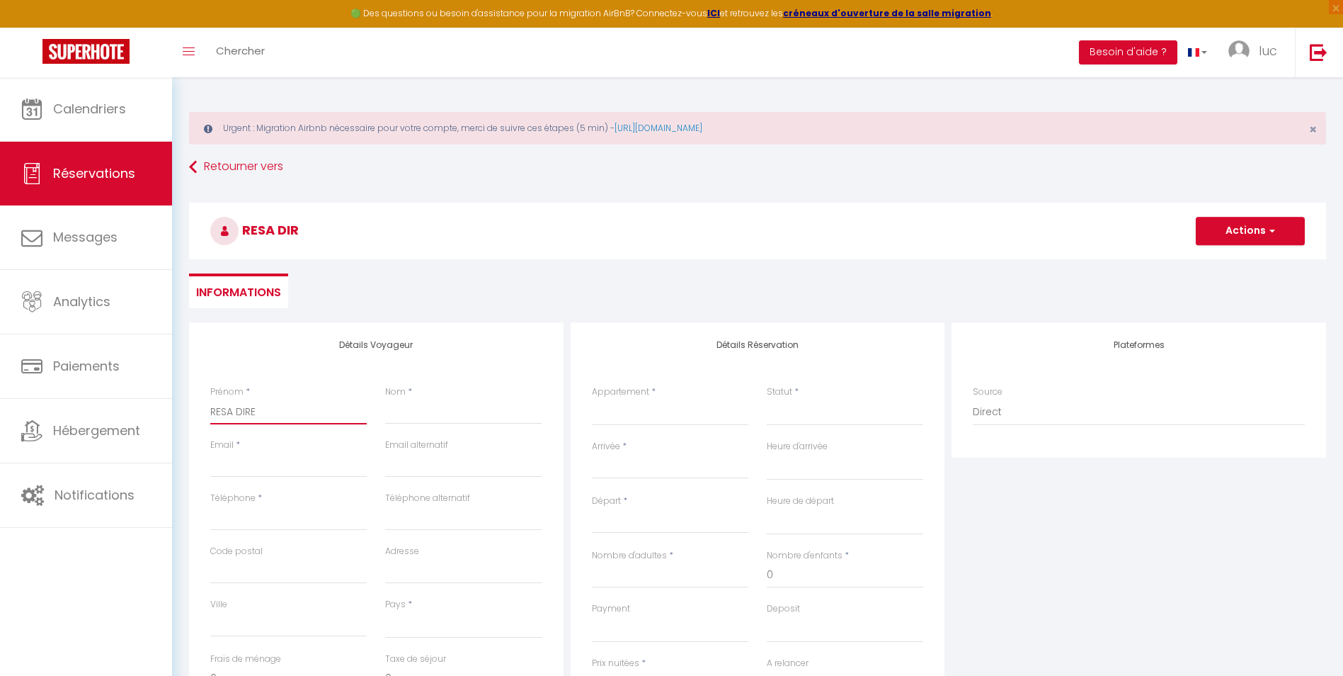
select select
checkbox input "false"
type input "RESA DIREC"
select select
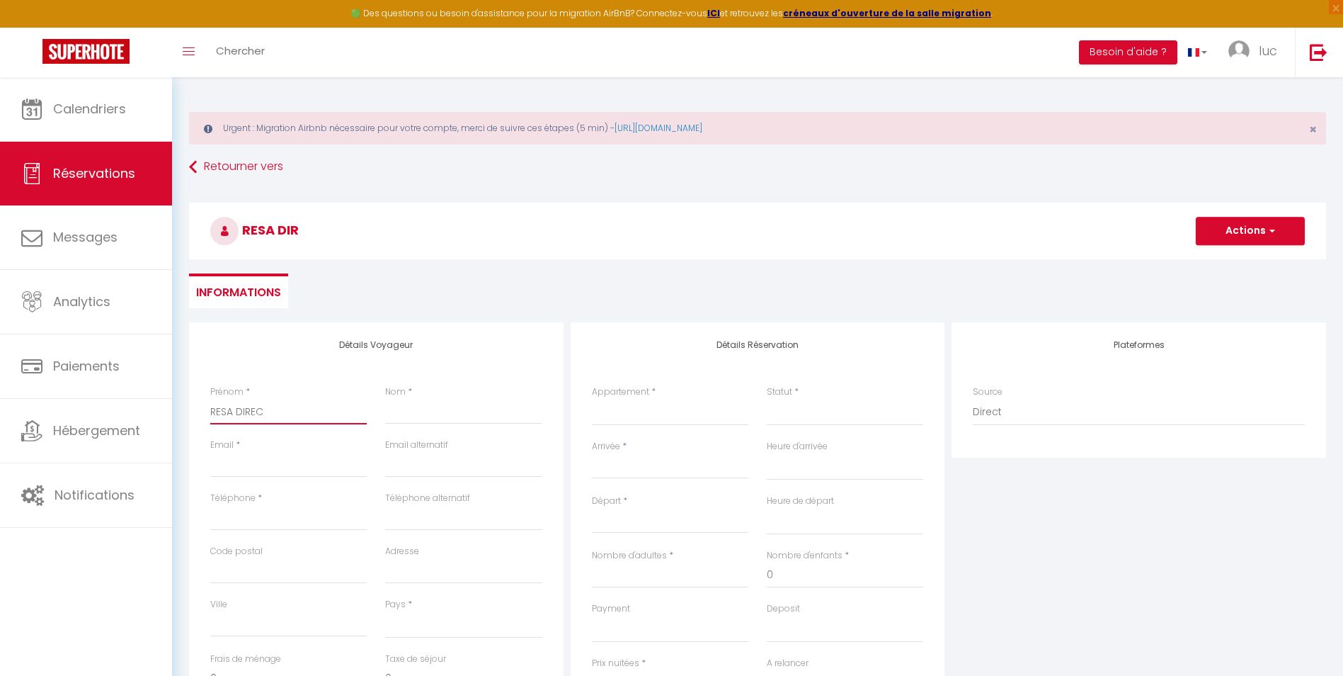
select select
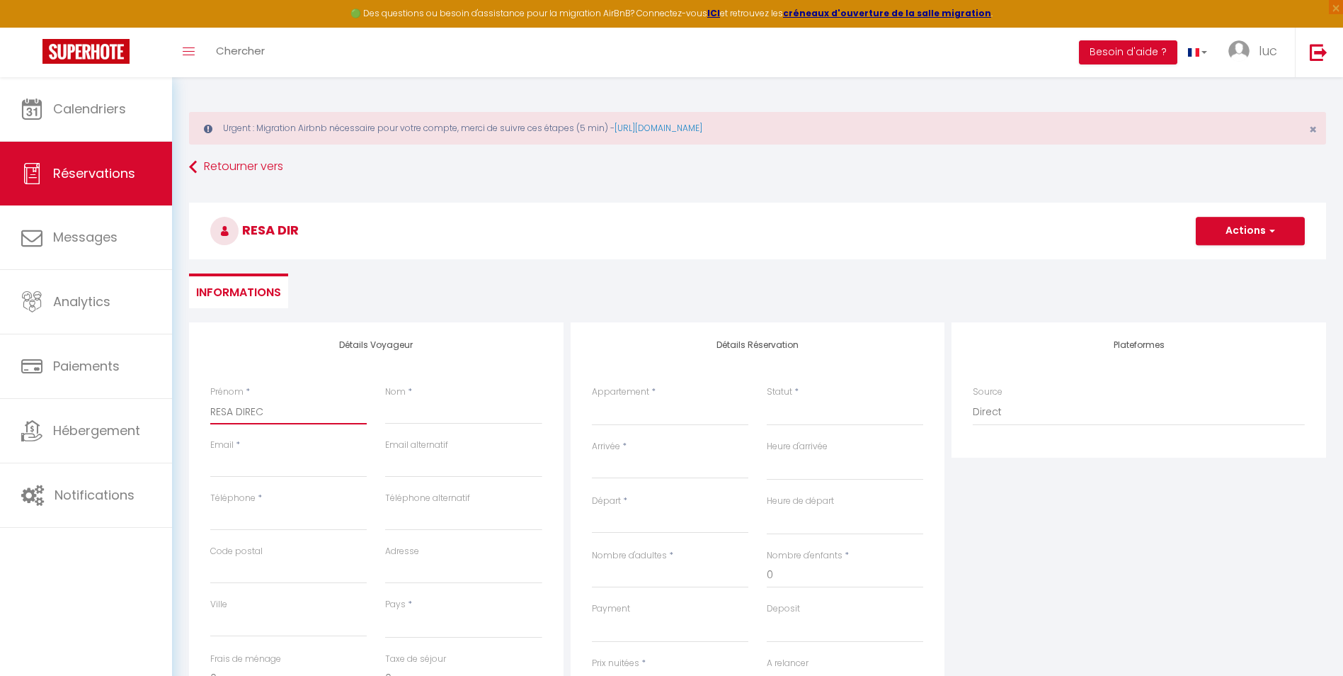
checkbox input "false"
type input "RESA DIRECT"
select select
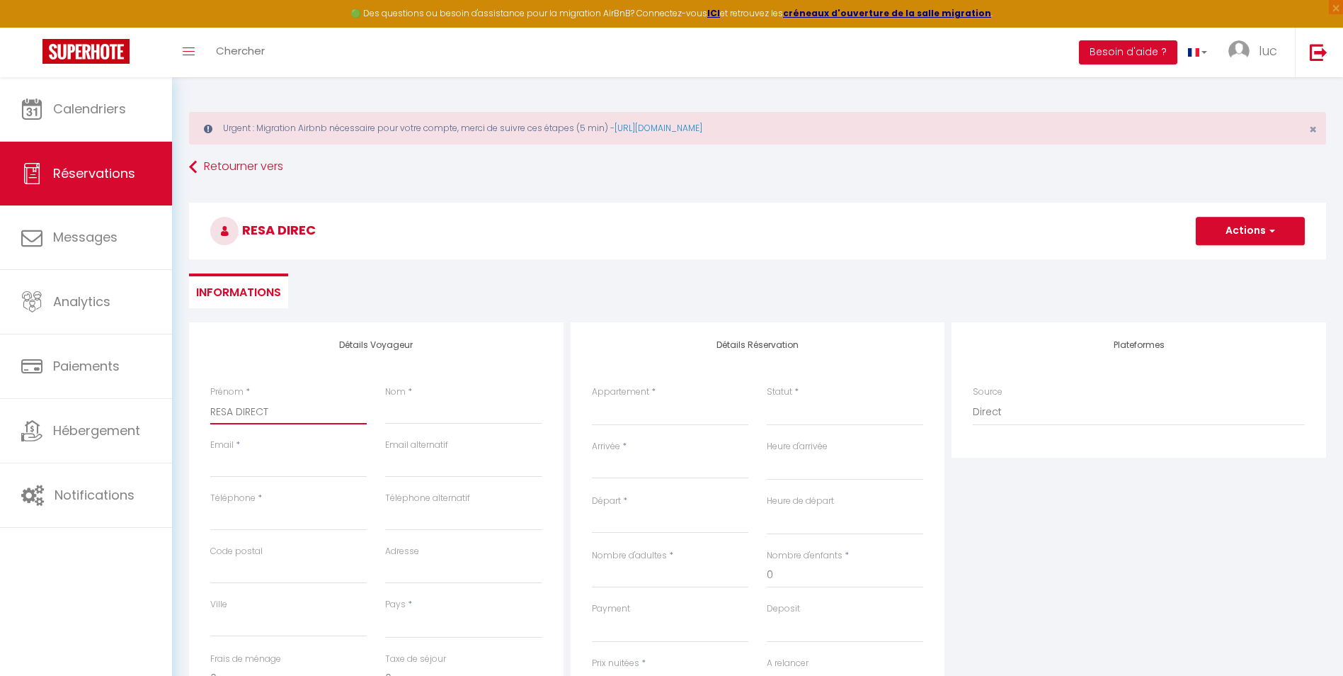
select select
checkbox input "false"
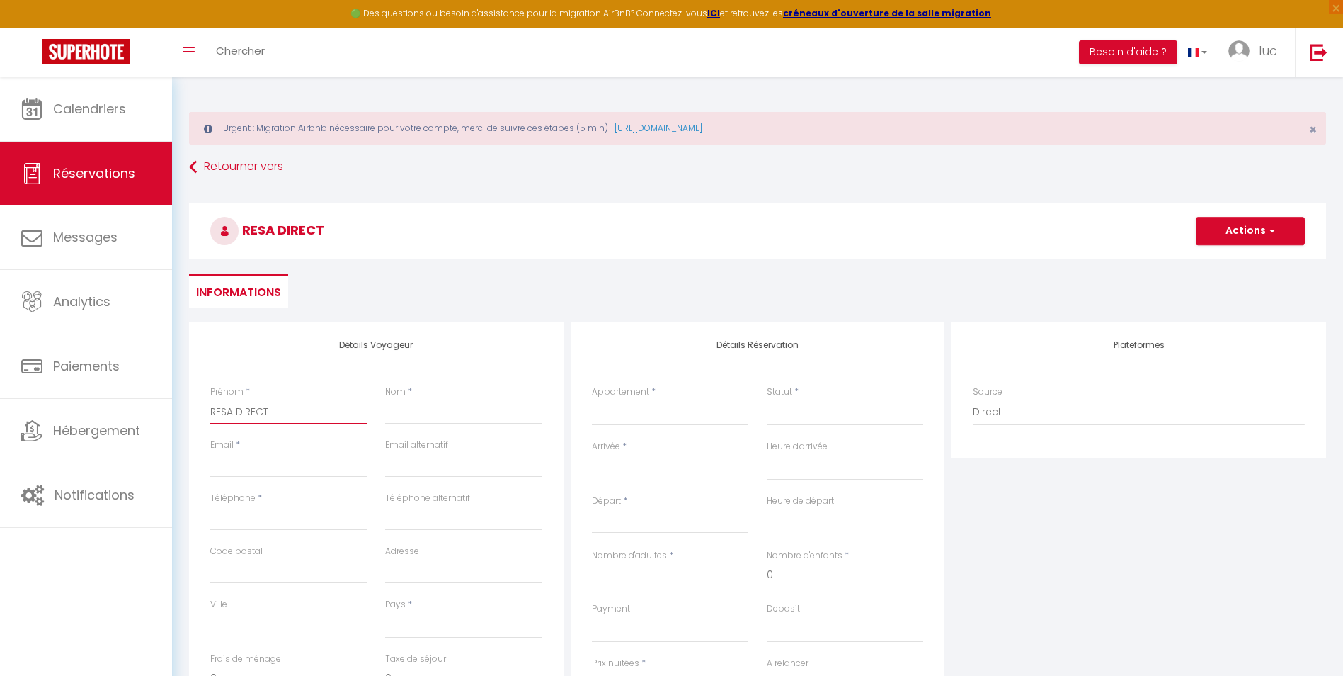
type input "RESA DIRECT"
select select
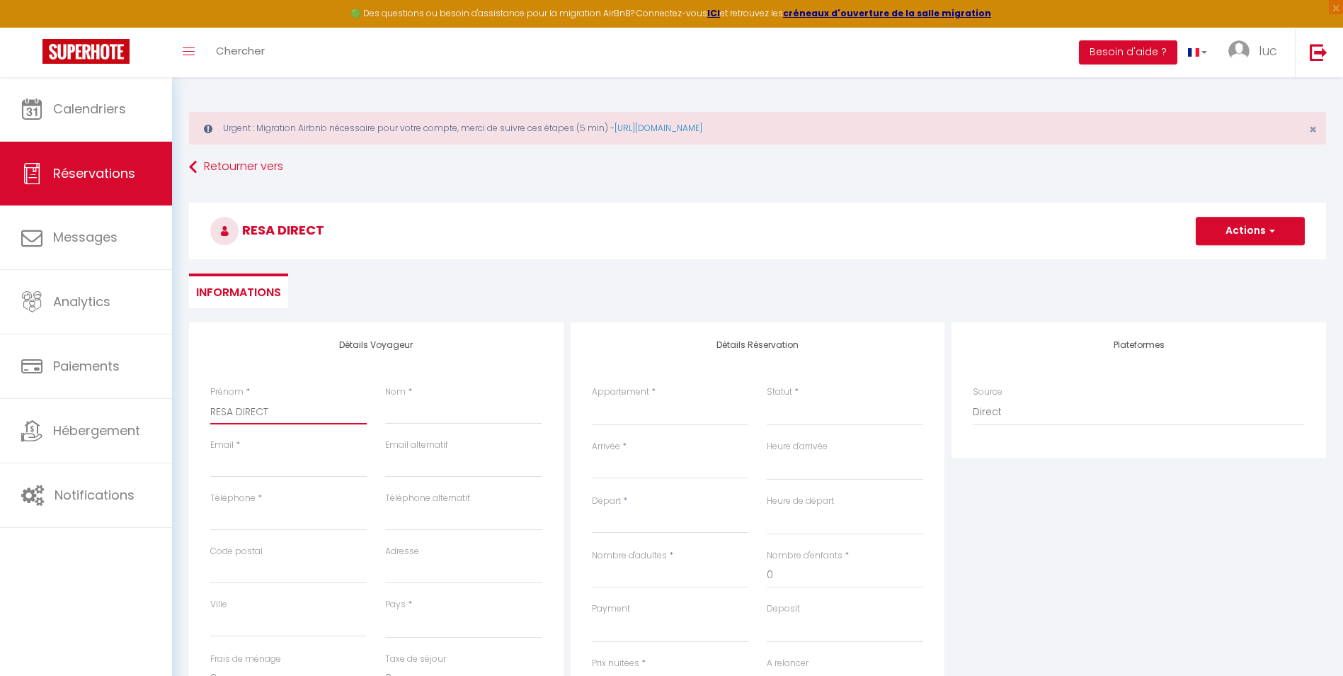
select select
checkbox input "false"
type input "RESA DIRECT O"
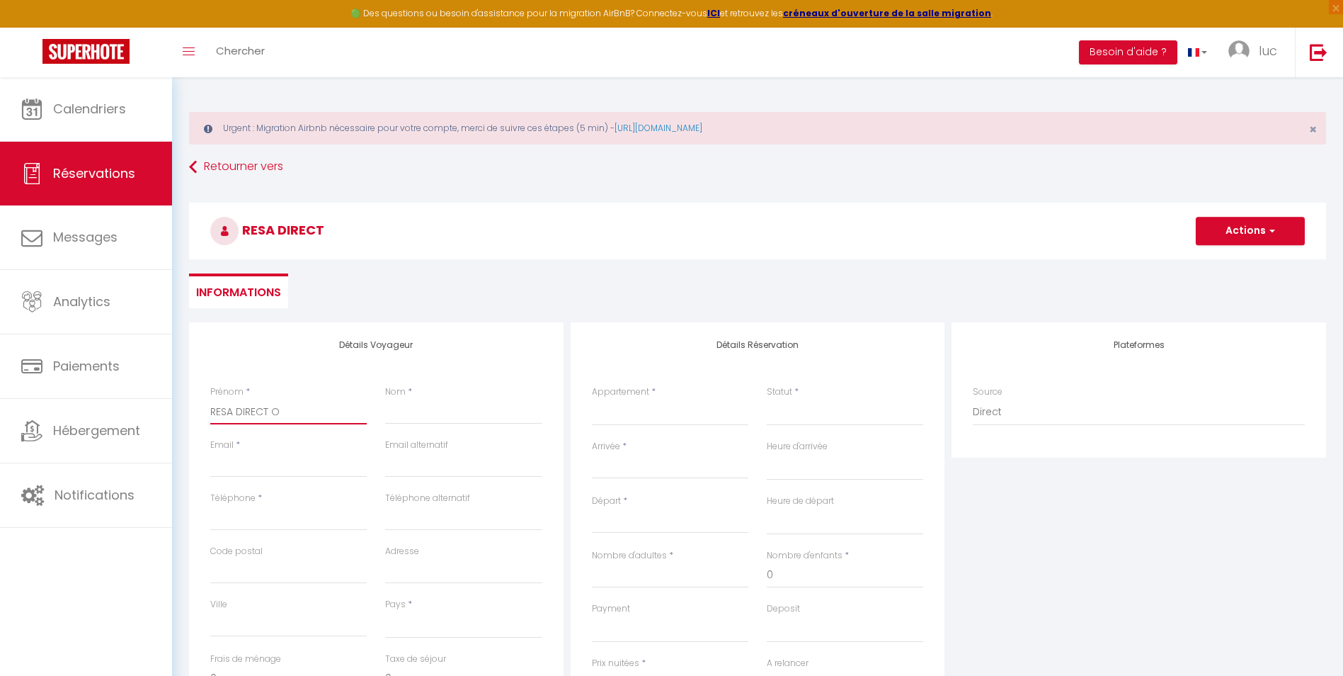
select select
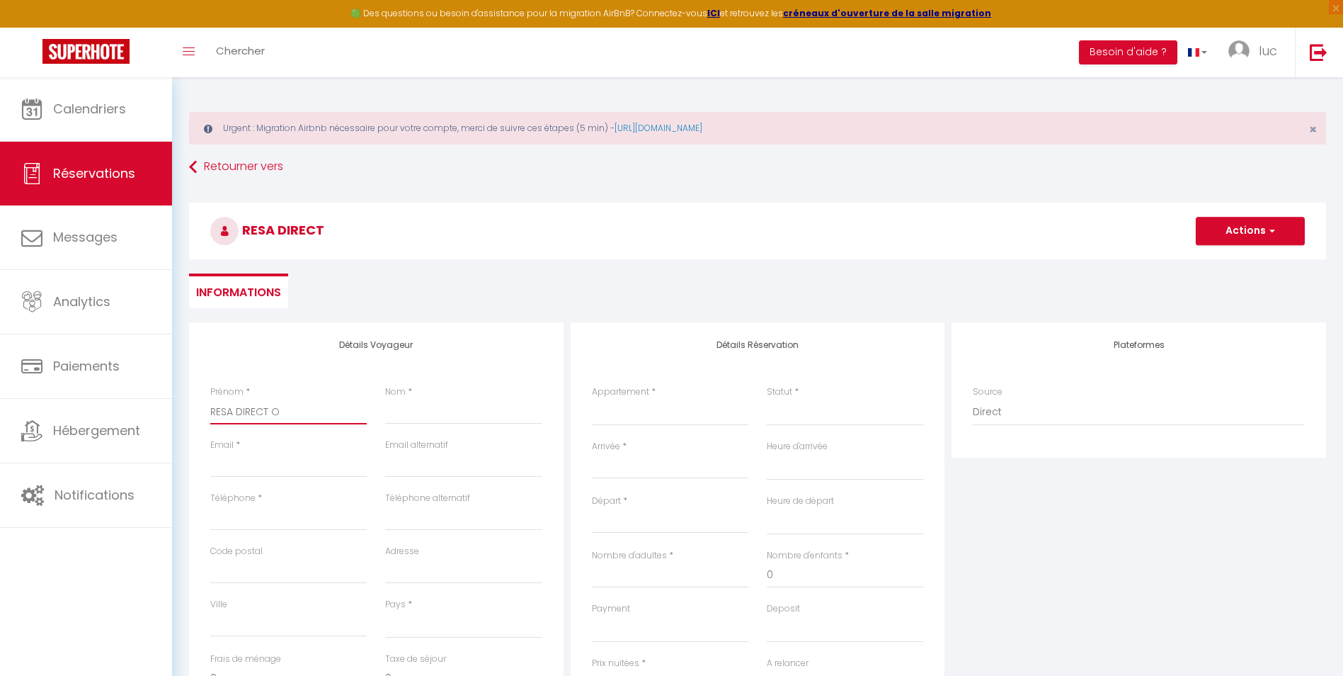
select select
checkbox input "false"
type input "RESA DIRECT OL"
select select
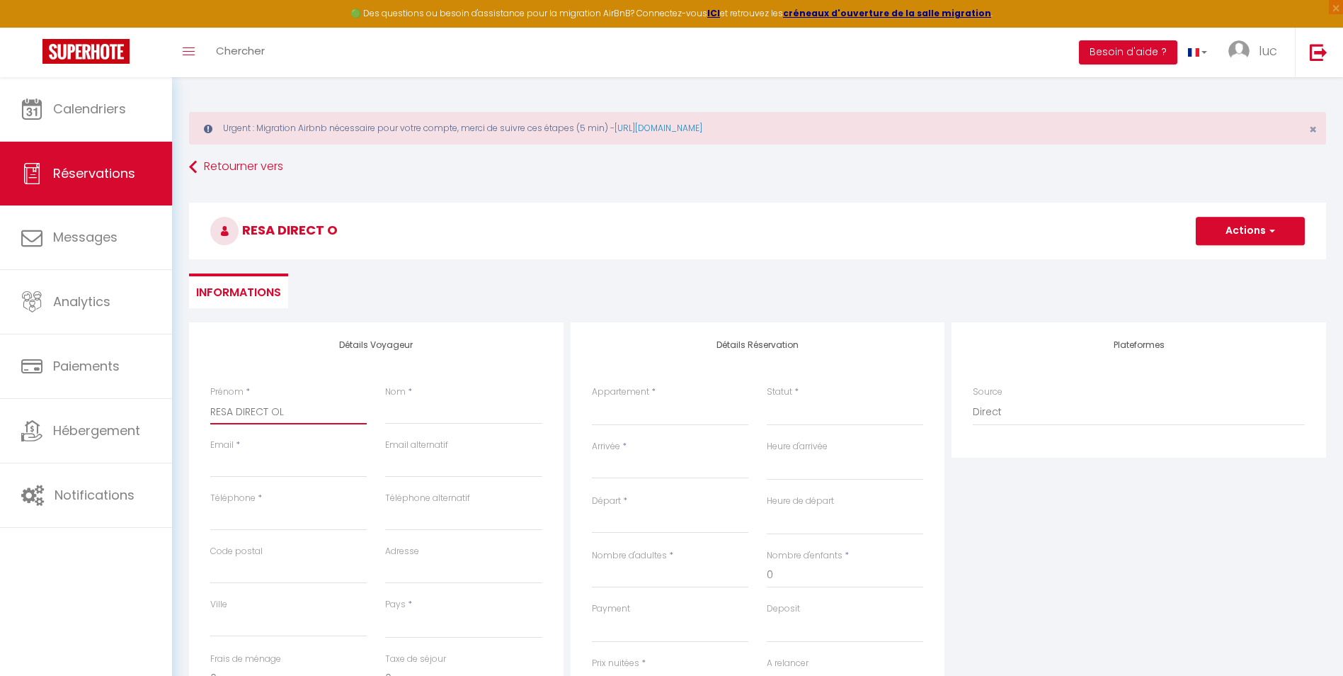
select select
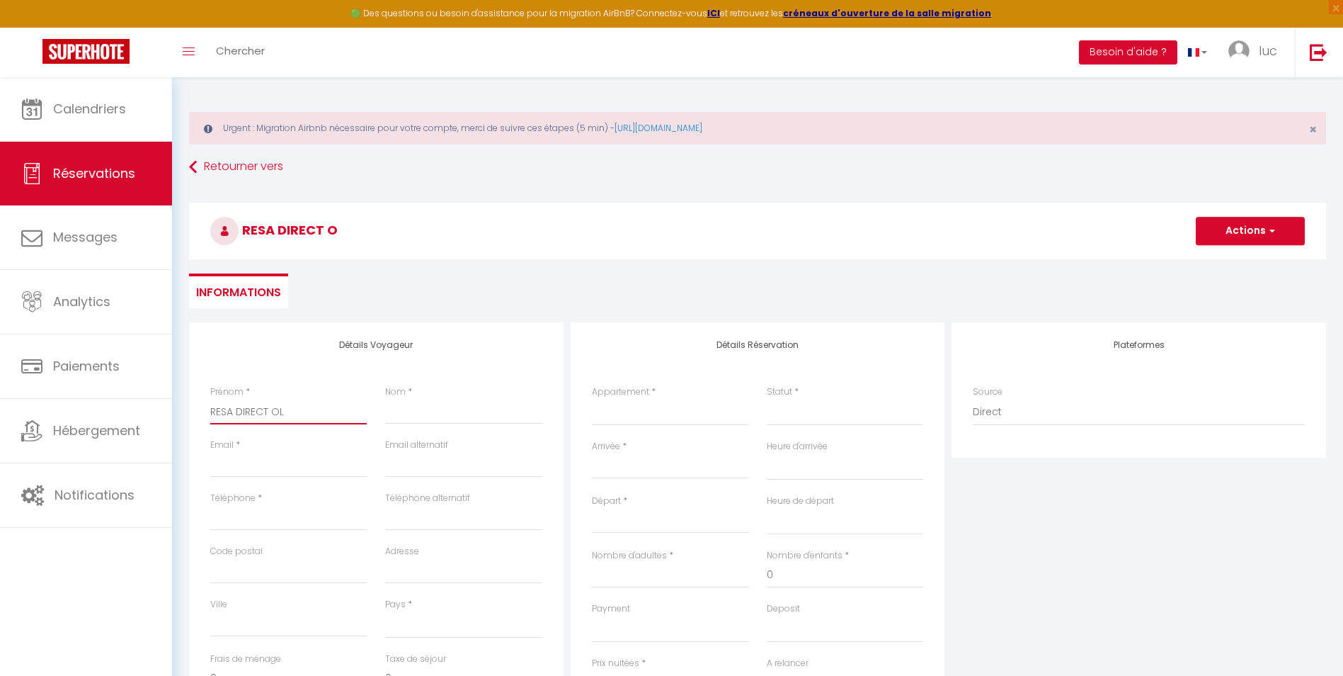
select select
checkbox input "false"
type input "RESA DIRECT OLYU"
select select
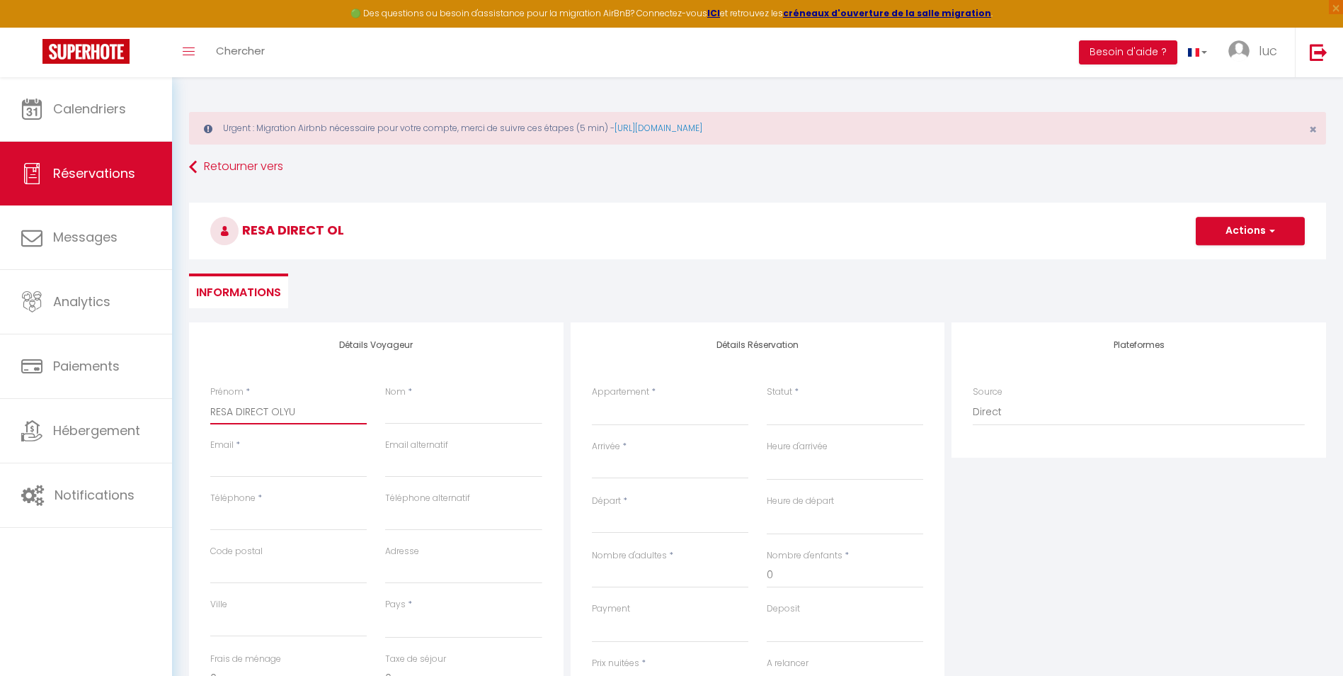
select select
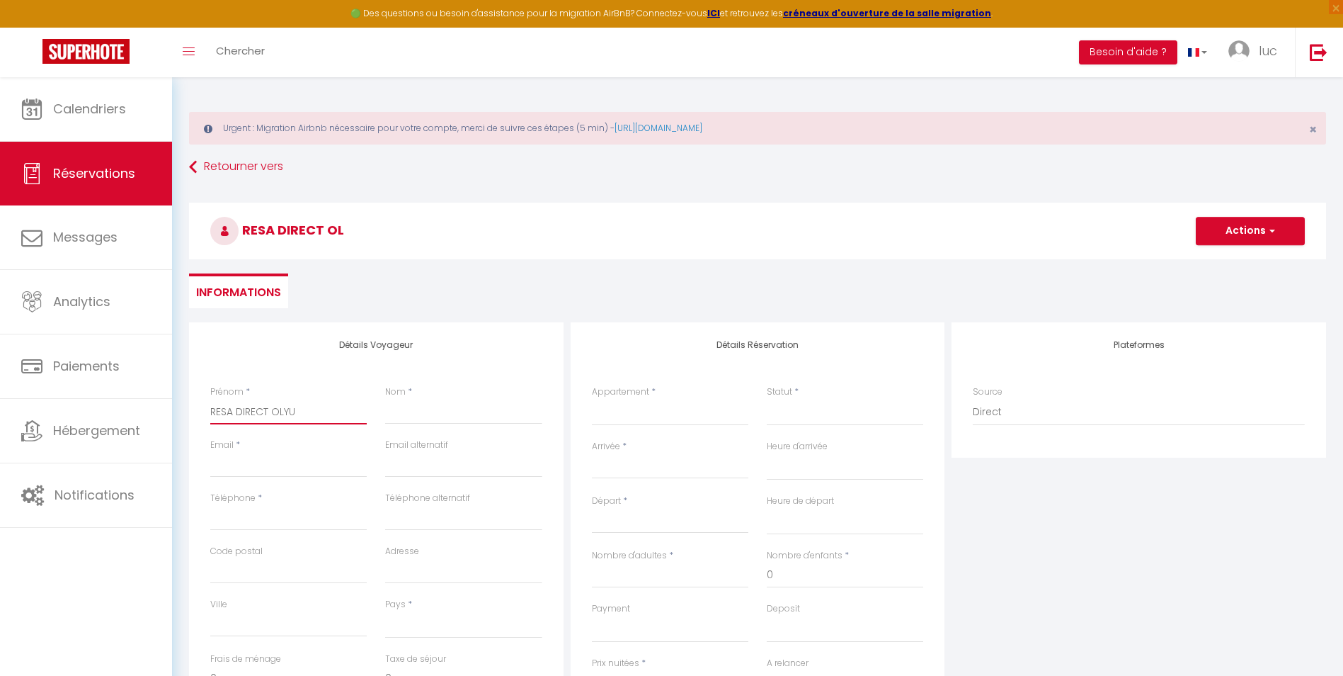
checkbox input "false"
type input "RESA DIRECT OLYUM"
select select
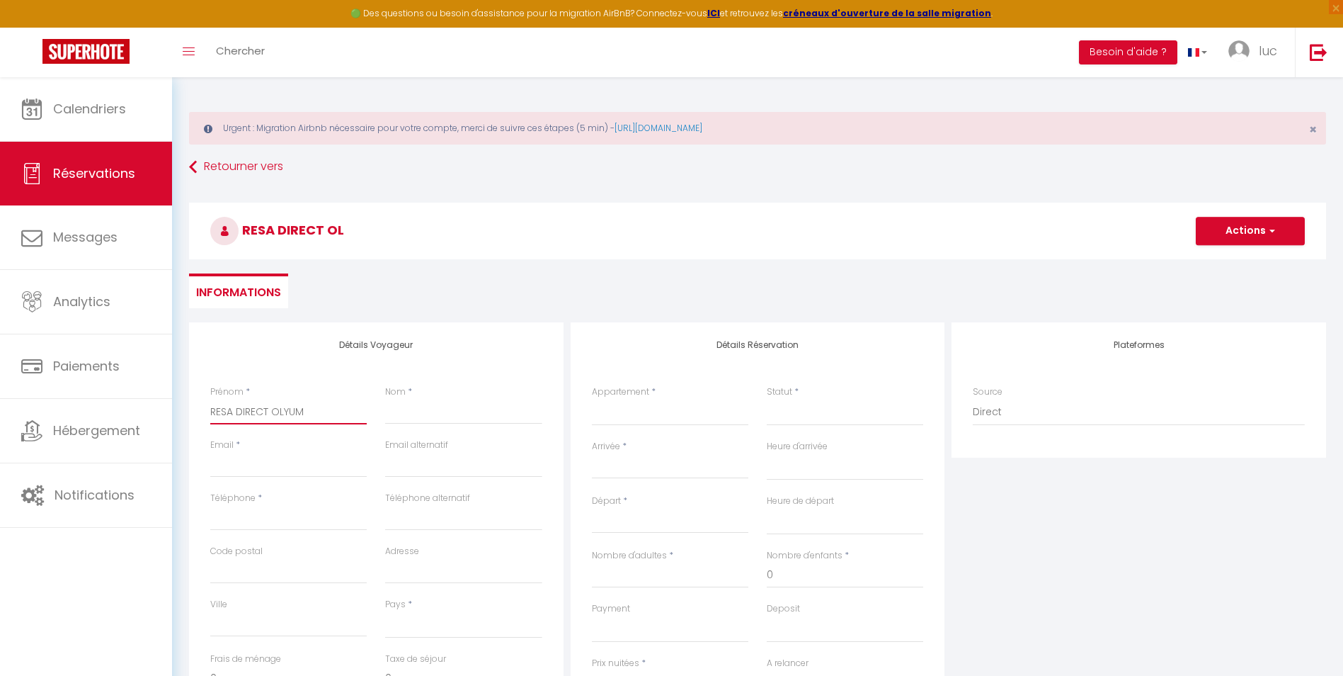
select select
checkbox input "false"
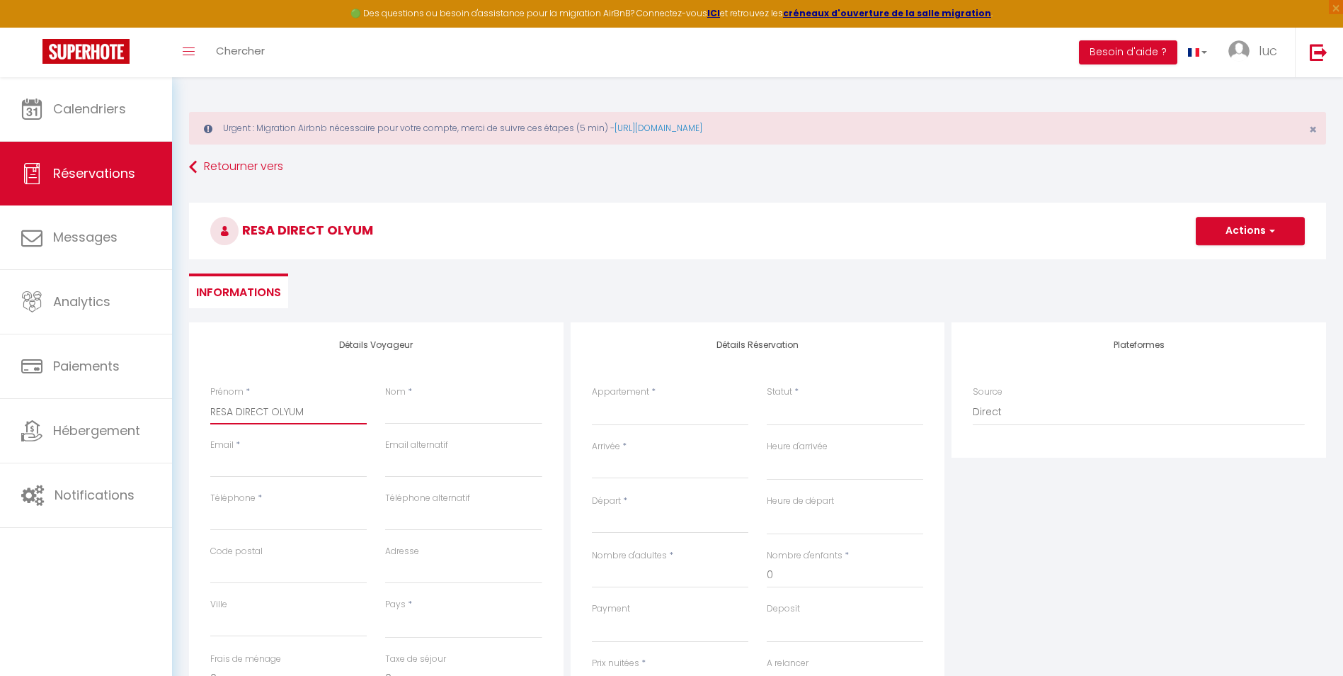
type input "RESA DIRECT OLYU"
select select
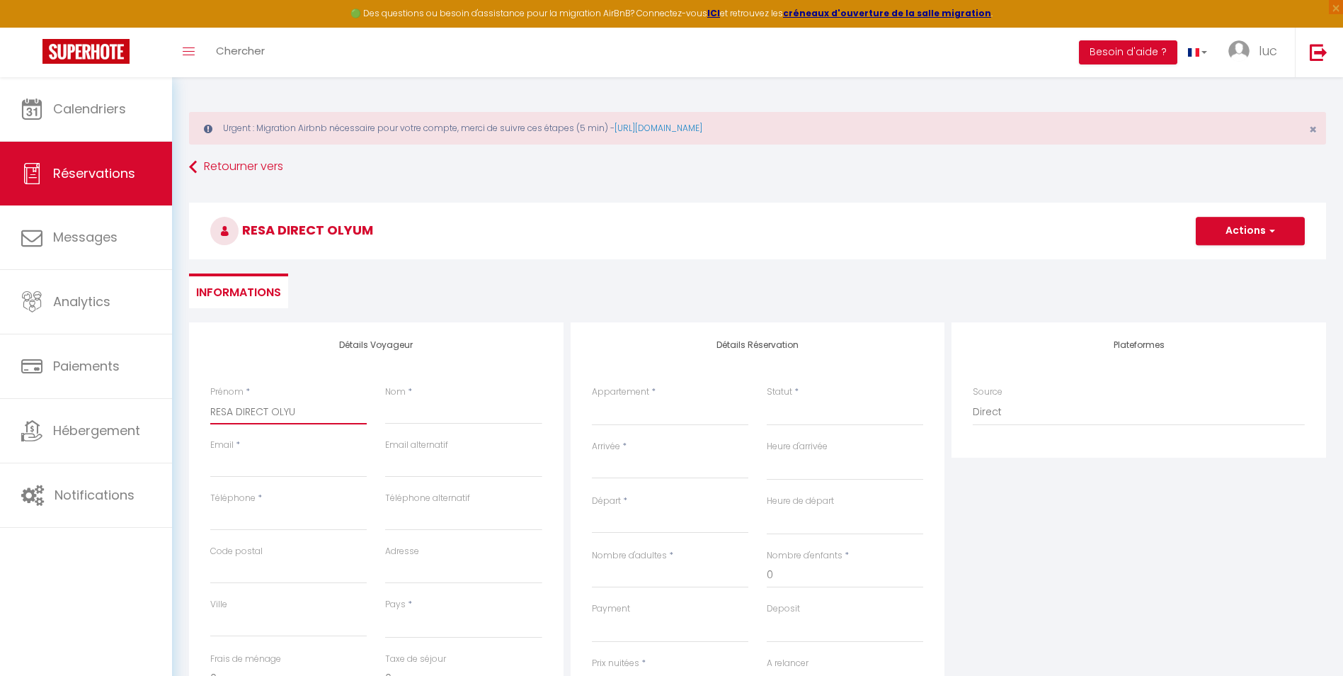
select select
checkbox input "false"
type input "RESA DIRECT OLY"
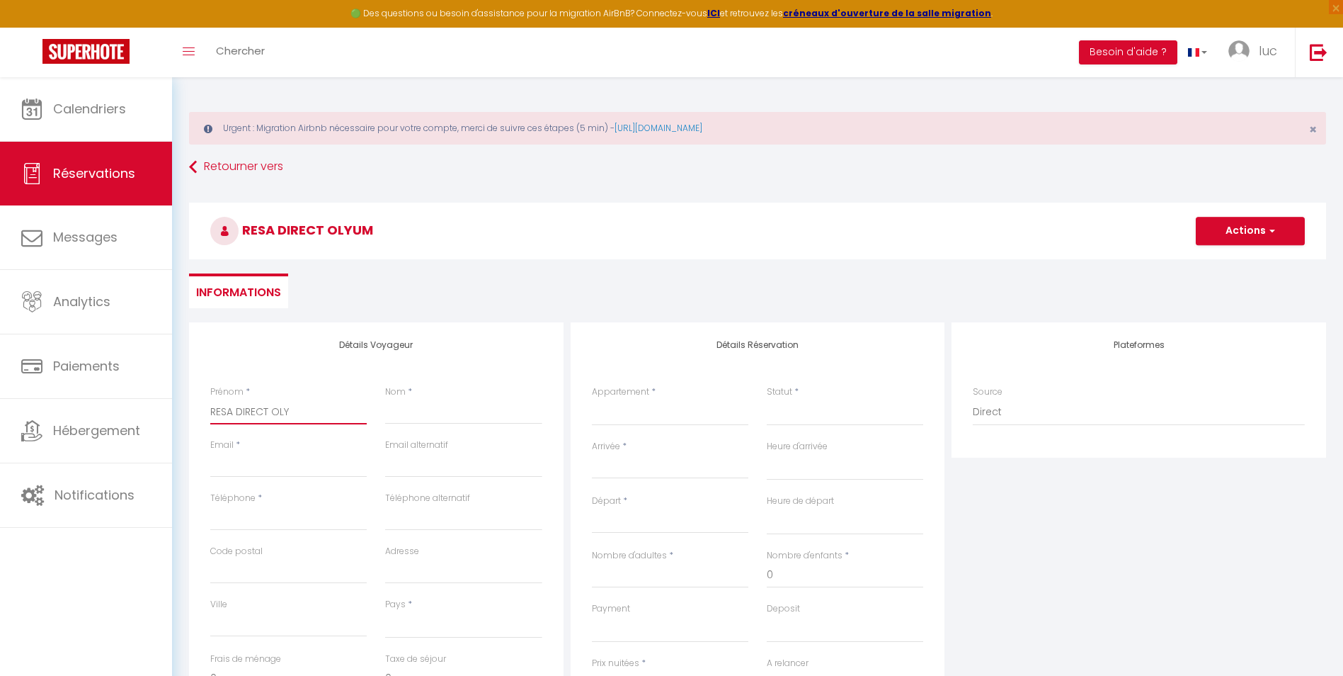
select select
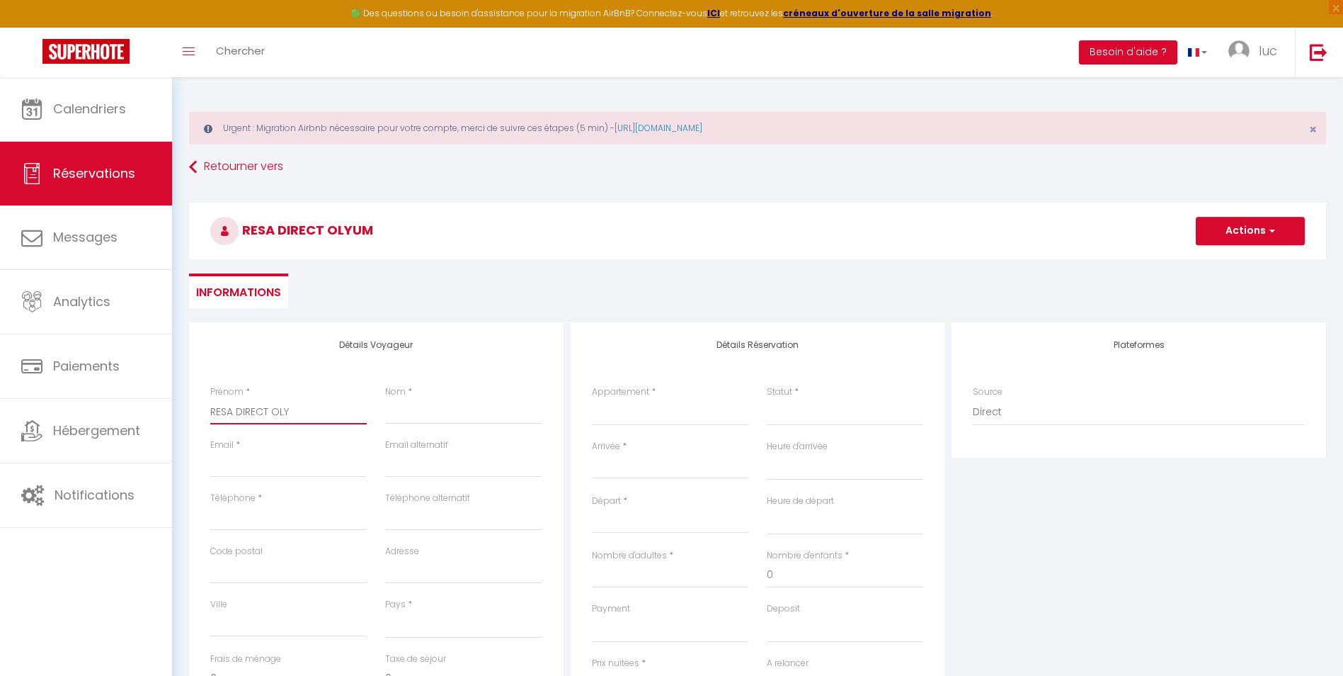
select select
click at [470, 411] on input "Nom" at bounding box center [463, 411] width 157 height 25
click at [259, 465] on input "Email client" at bounding box center [288, 464] width 157 height 25
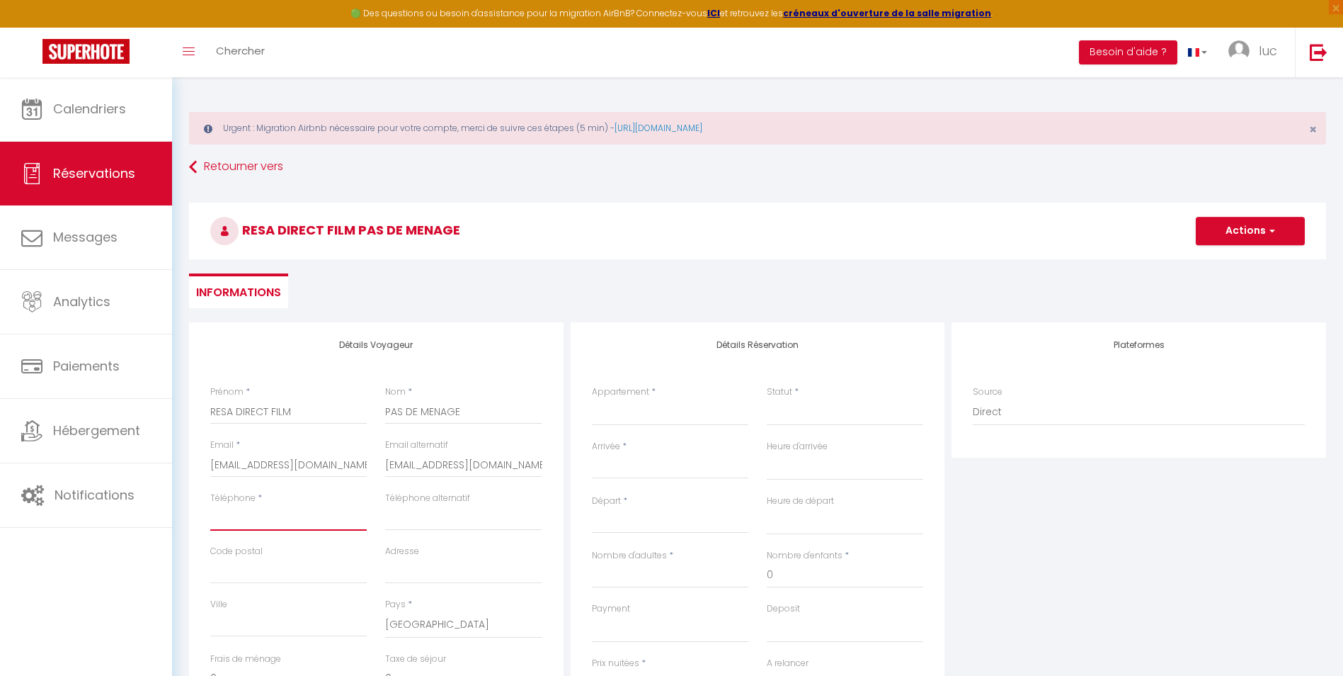
click at [331, 521] on input "Téléphone" at bounding box center [288, 517] width 157 height 25
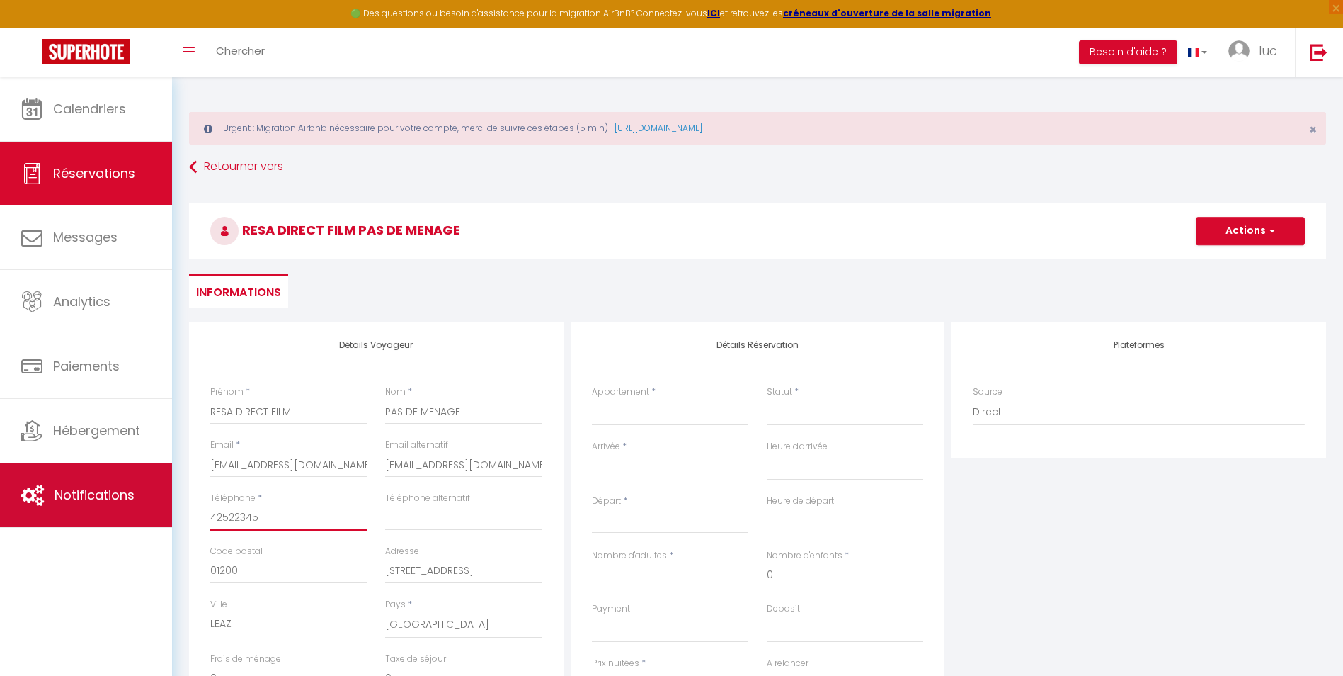
drag, startPoint x: 266, startPoint y: 516, endPoint x: 148, endPoint y: 521, distance: 117.6
click at [151, 521] on div "🟢 Des questions ou besoin d'assistance pour la migration AirBnB? Connectez-vous…" at bounding box center [671, 502] width 1343 height 851
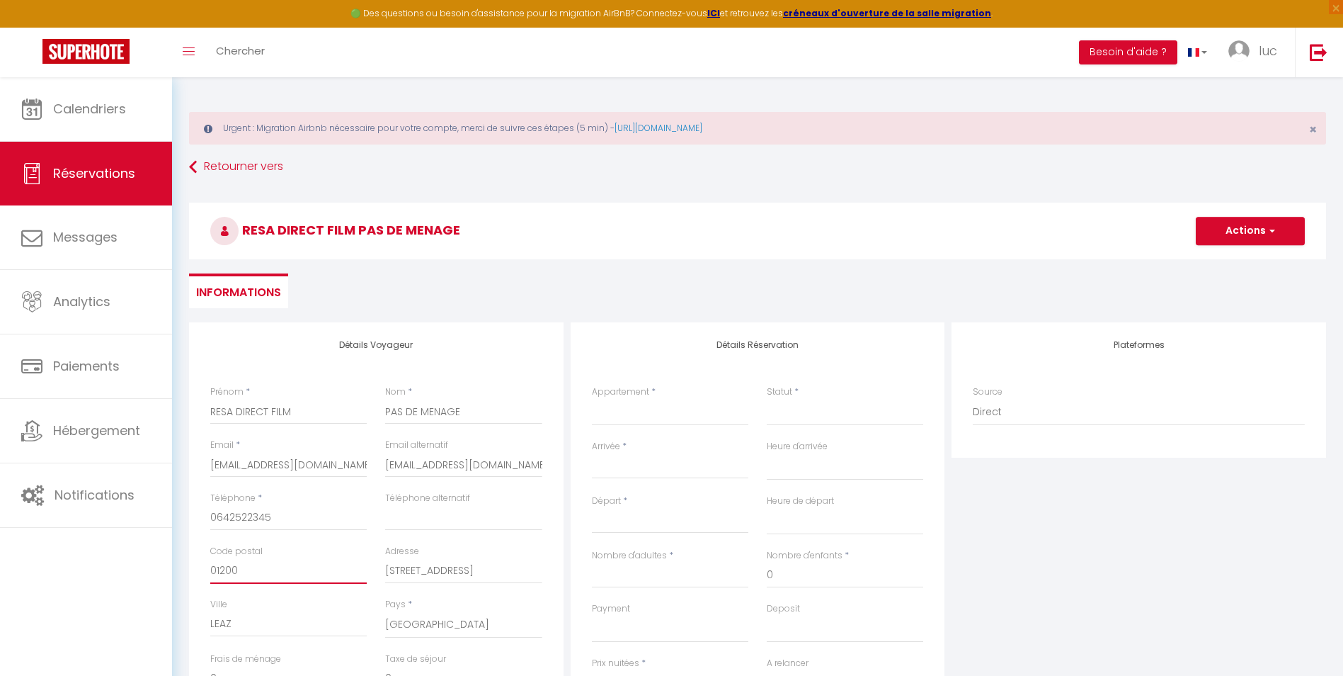
drag, startPoint x: 274, startPoint y: 573, endPoint x: 130, endPoint y: 576, distance: 143.8
click at [140, 569] on div "🟢 Des questions ou besoin d'assistance pour la migration AirBnB? Connectez-vous…" at bounding box center [671, 502] width 1343 height 851
drag, startPoint x: 428, startPoint y: 571, endPoint x: 320, endPoint y: 570, distance: 107.7
click at [320, 570] on div "Code postal Adresse [STREET_ADDRESS]" at bounding box center [376, 571] width 351 height 53
drag, startPoint x: 237, startPoint y: 624, endPoint x: 113, endPoint y: 620, distance: 124.0
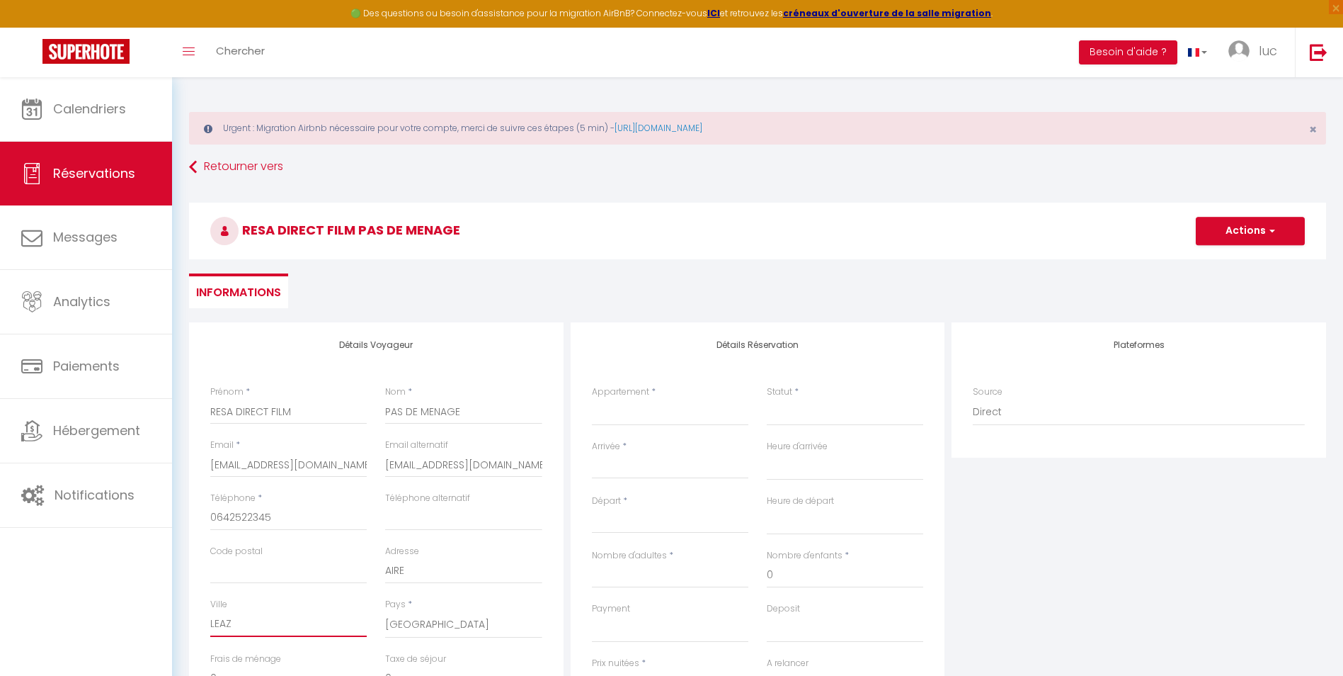
click at [113, 620] on div "🟢 Des questions ou besoin d'assistance pour la migration AirBnB? Connectez-vous…" at bounding box center [671, 502] width 1343 height 851
drag, startPoint x: 345, startPoint y: 560, endPoint x: 328, endPoint y: 564, distance: 17.4
click at [326, 560] on div "Code postal Adresse" at bounding box center [376, 571] width 351 height 53
click at [654, 416] on select "39 Studio Alpin 39 Triplex Bleu d'Annecy 39 Chalet [GEOGRAPHIC_DATA] 39 Alp'éva…" at bounding box center [670, 412] width 157 height 27
click at [592, 399] on select "39 Studio Alpin 39 Triplex Bleu d'Annecy 39 Chalet [GEOGRAPHIC_DATA] 39 Alp'éva…" at bounding box center [670, 412] width 157 height 27
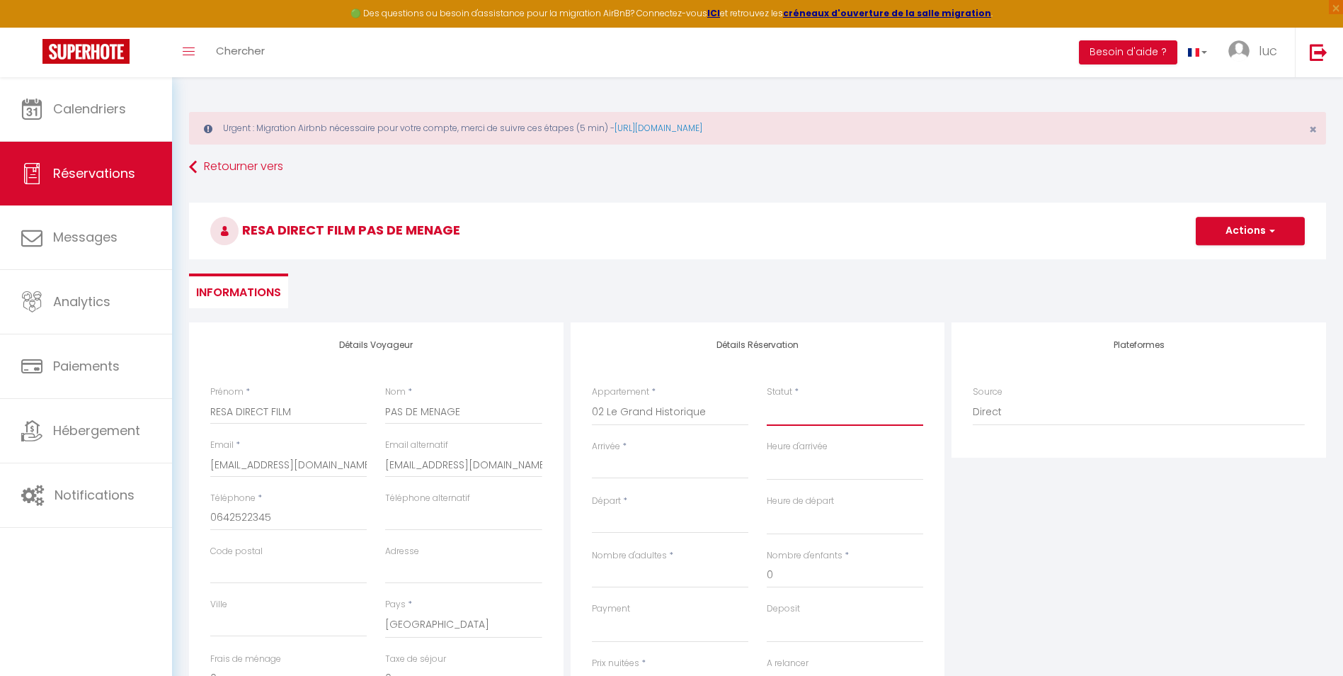
click at [836, 414] on select "Confirmé Non Confirmé [PERSON_NAME] par le voyageur No Show Request" at bounding box center [845, 412] width 157 height 27
click at [835, 416] on select "Confirmé Non Confirmé [PERSON_NAME] par le voyageur No Show Request" at bounding box center [845, 412] width 157 height 27
click at [801, 416] on select "Confirmé Non Confirmé [PERSON_NAME] par le voyageur No Show Request" at bounding box center [845, 412] width 157 height 27
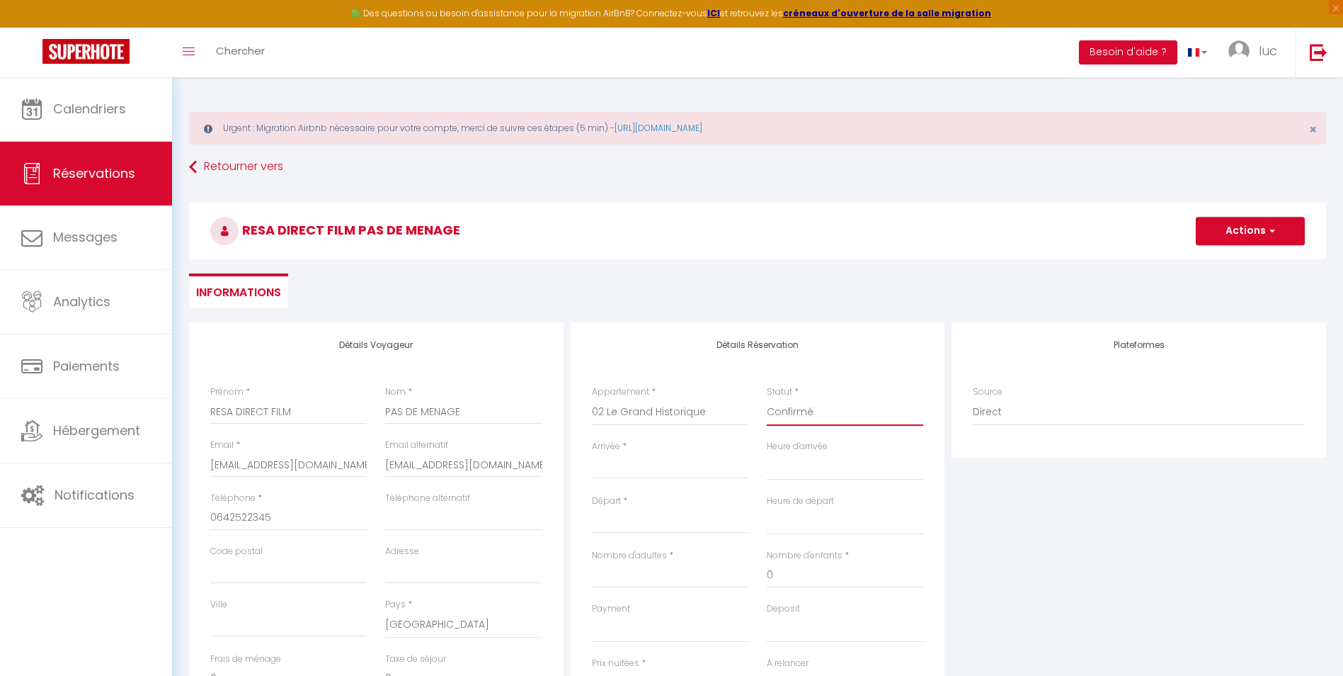
click at [767, 399] on select "Confirmé Non Confirmé [PERSON_NAME] par le voyageur No Show Request" at bounding box center [845, 412] width 157 height 27
click at [677, 462] on input "Arrivée" at bounding box center [670, 467] width 157 height 18
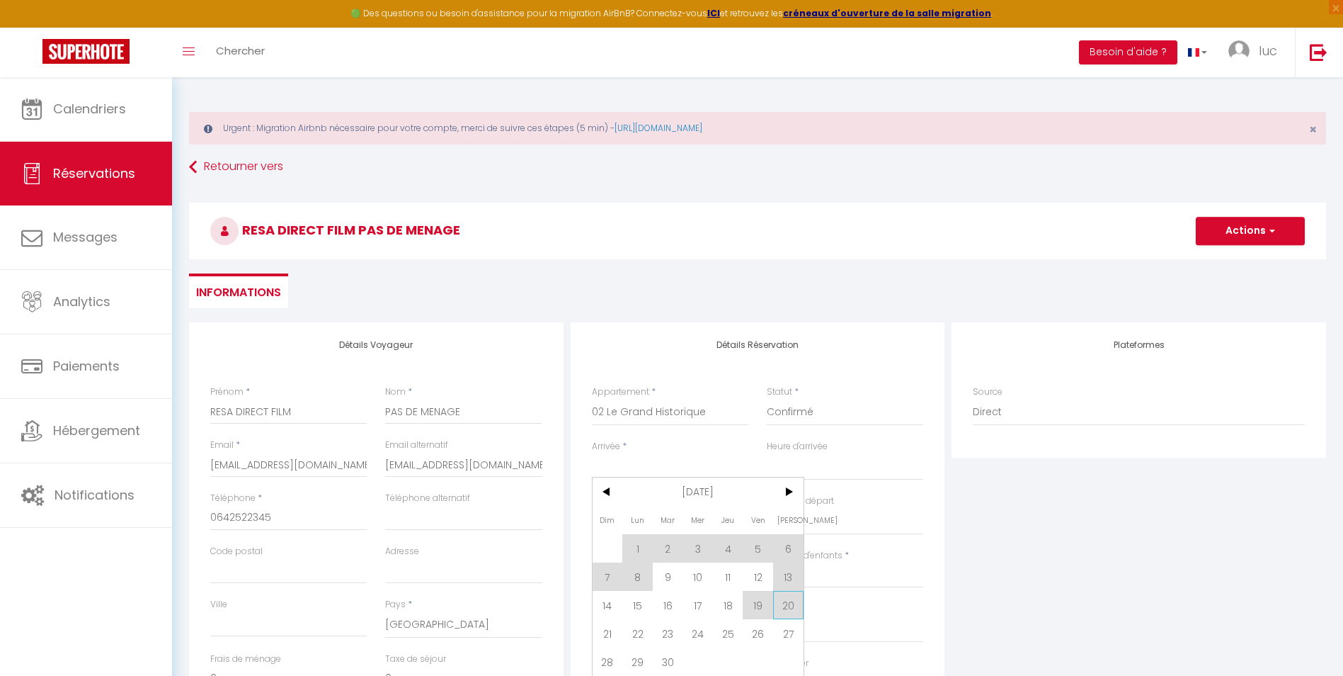
click at [785, 612] on span "20" at bounding box center [788, 605] width 30 height 28
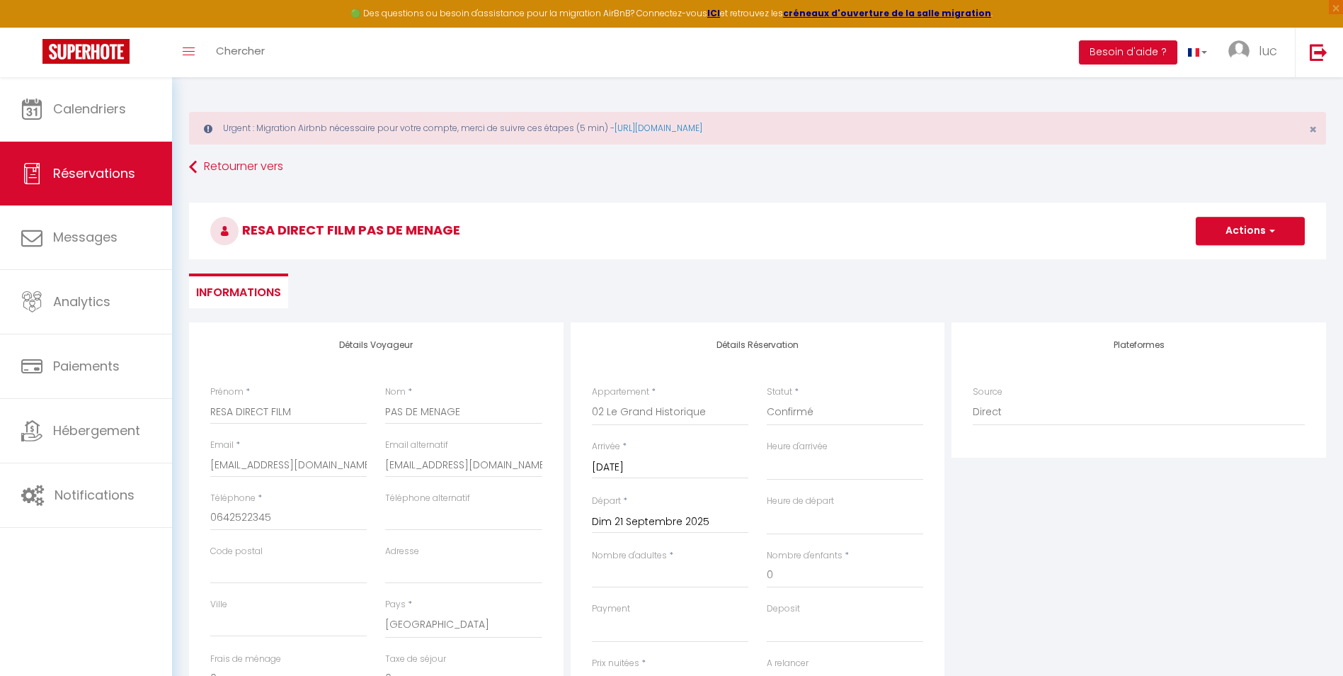
click at [665, 522] on input "Dim 21 Septembre 2025" at bounding box center [670, 522] width 157 height 18
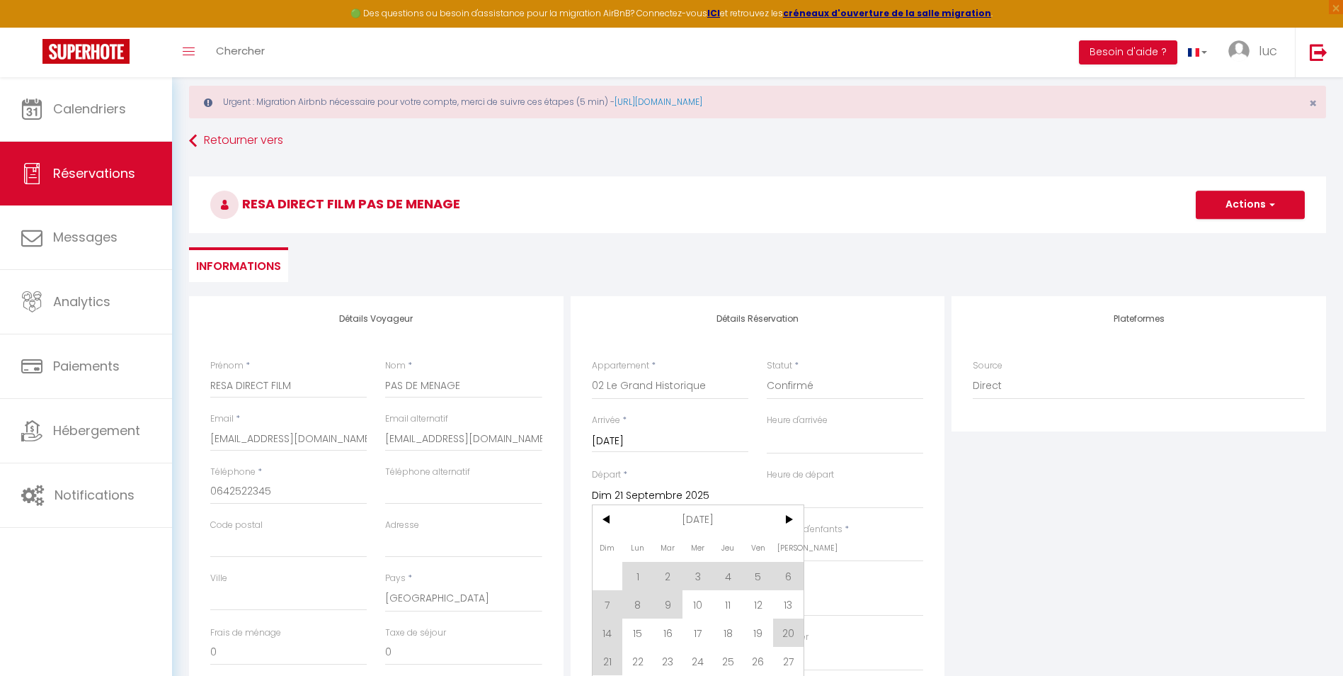
scroll to position [142, 0]
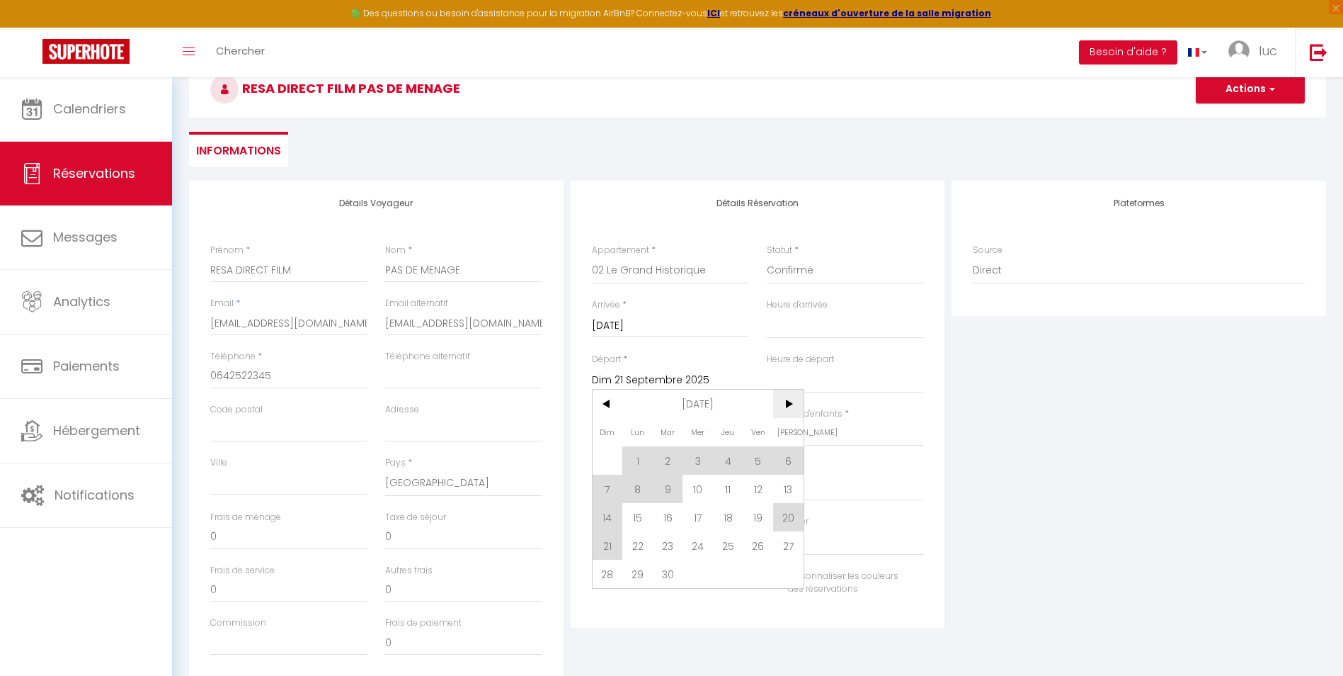
click at [788, 393] on span ">" at bounding box center [788, 404] width 30 height 28
click at [783, 460] on span "4" at bounding box center [788, 460] width 30 height 28
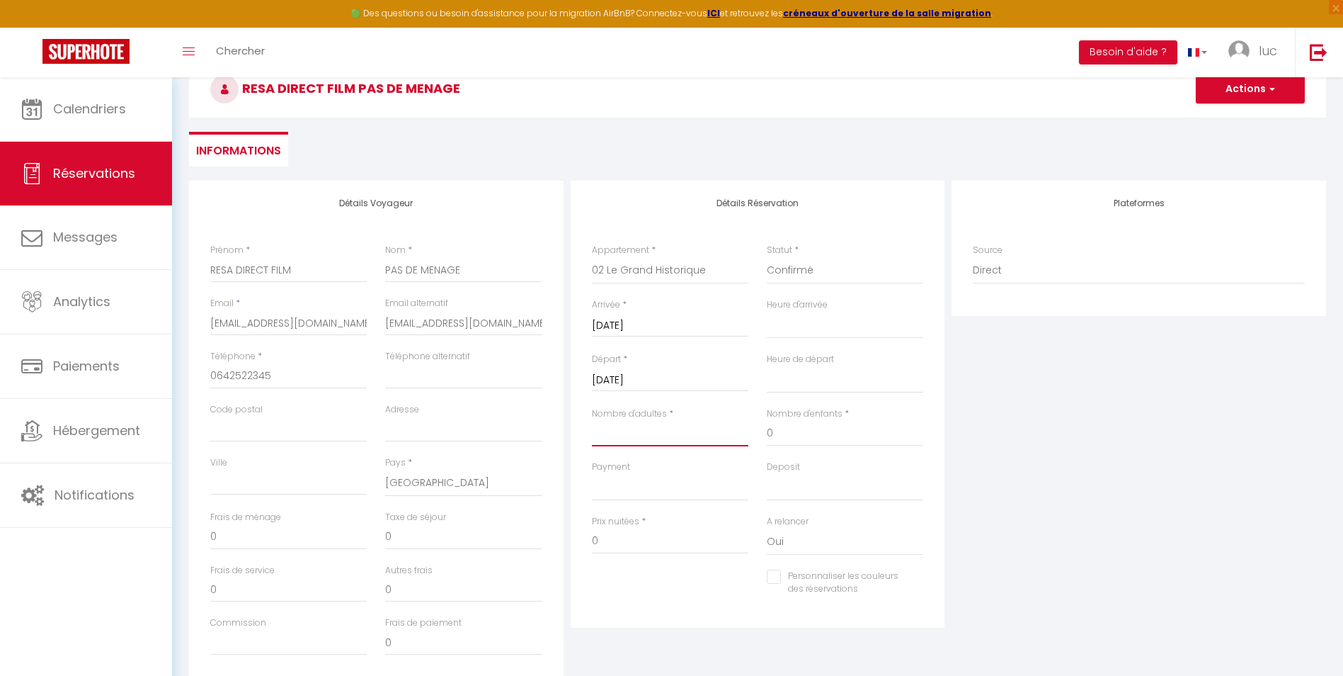
click at [671, 437] on input "Nombre d'adultes" at bounding box center [670, 433] width 157 height 25
click at [967, 459] on div "Plateformes Source Direct [DOMAIN_NAME] [DOMAIN_NAME] Chalet montagne Expedia G…" at bounding box center [1139, 434] width 382 height 506
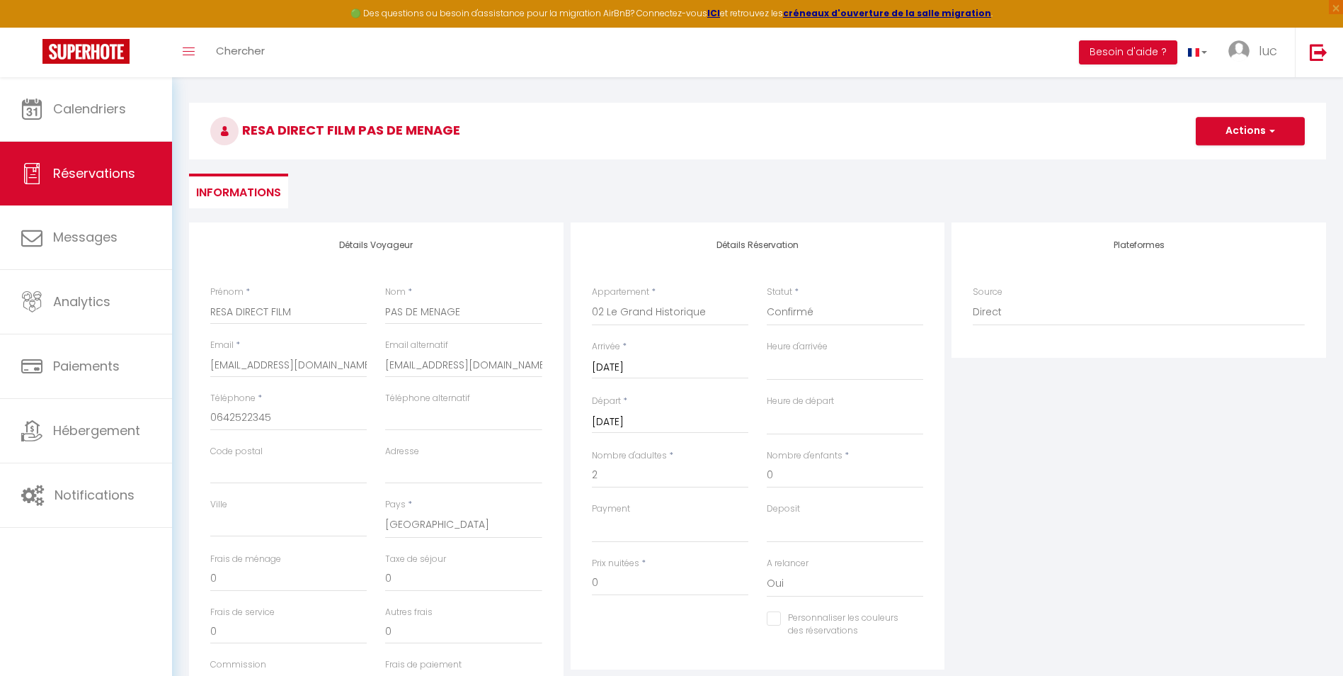
scroll to position [71, 0]
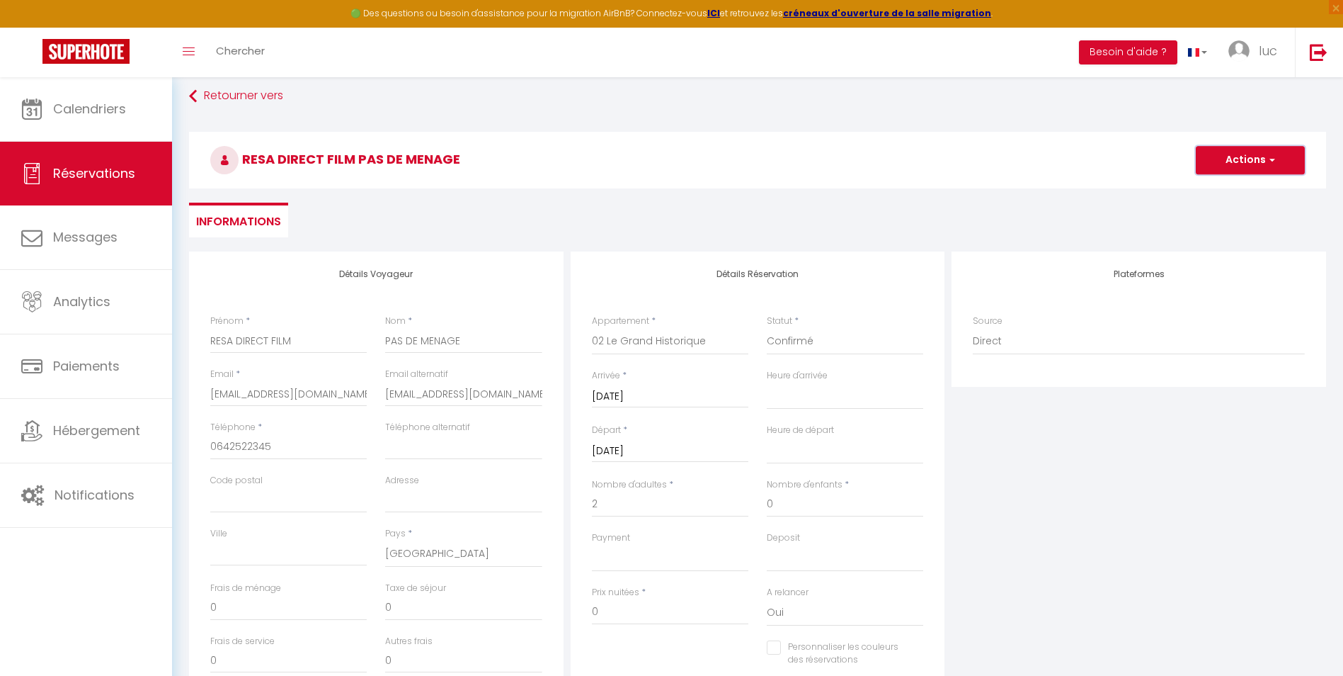
click at [1255, 161] on button "Actions" at bounding box center [1250, 160] width 109 height 28
click at [1229, 183] on link "Enregistrer" at bounding box center [1237, 191] width 112 height 18
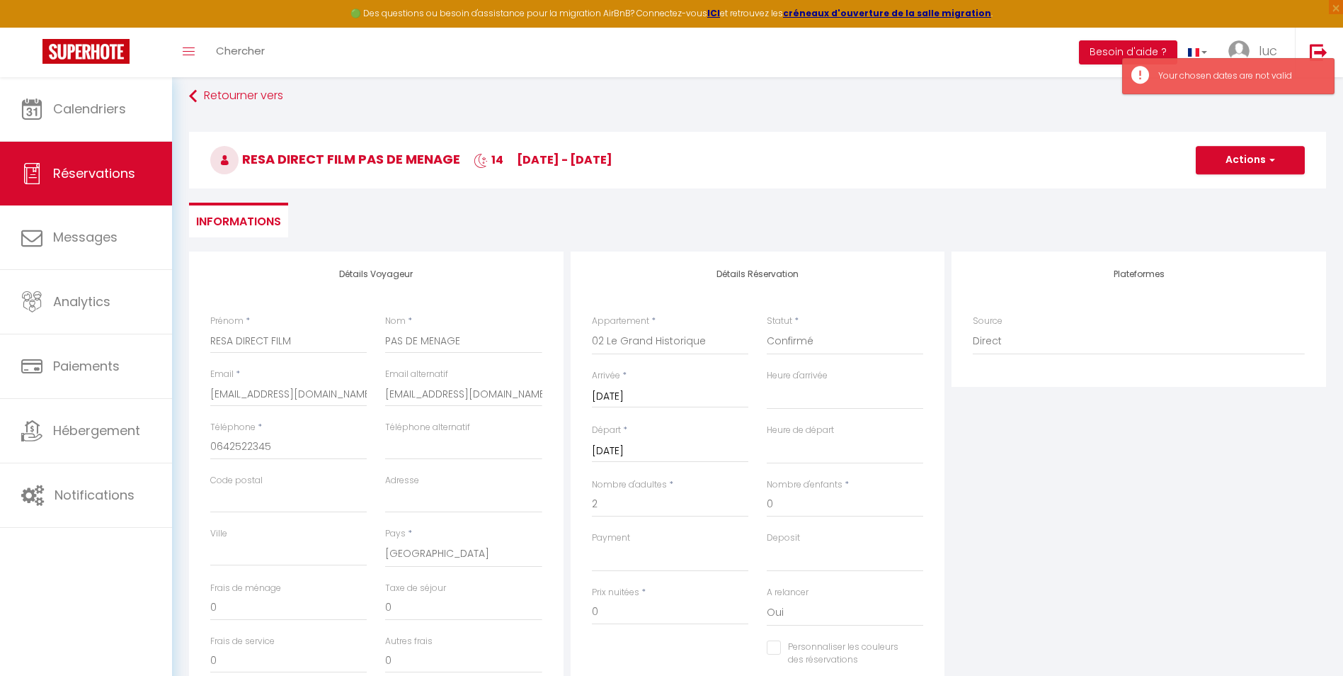
click at [706, 448] on input "[DATE]" at bounding box center [670, 451] width 157 height 18
click at [768, 523] on span "3" at bounding box center [758, 531] width 30 height 28
click at [1246, 157] on button "Actions" at bounding box center [1250, 160] width 109 height 28
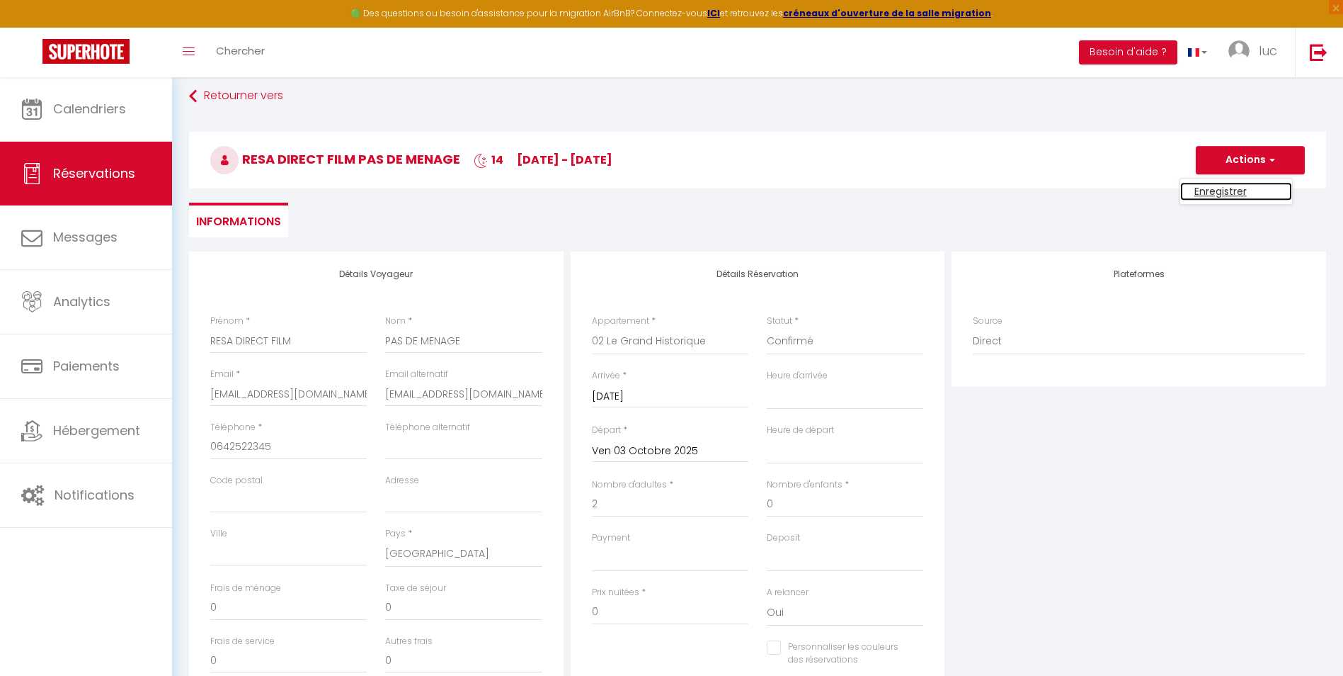
click at [1236, 191] on link "Enregistrer" at bounding box center [1237, 191] width 112 height 18
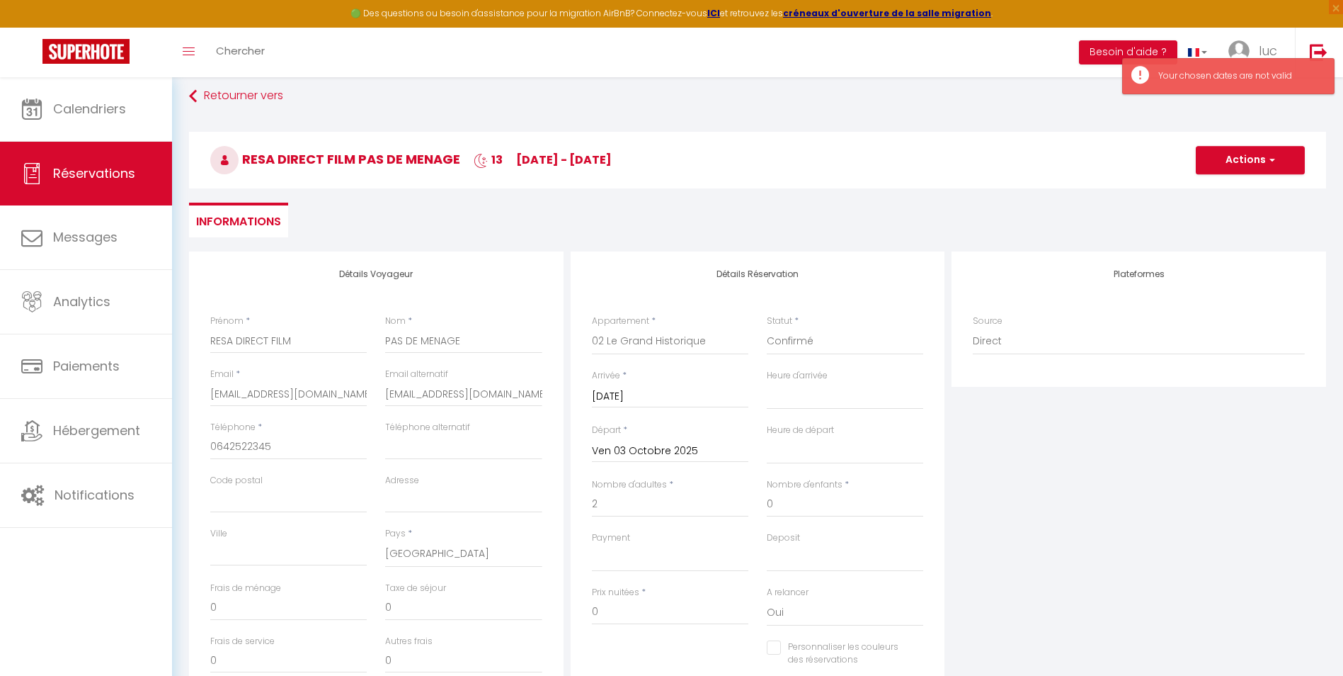
click at [691, 397] on input "[DATE]" at bounding box center [670, 396] width 157 height 18
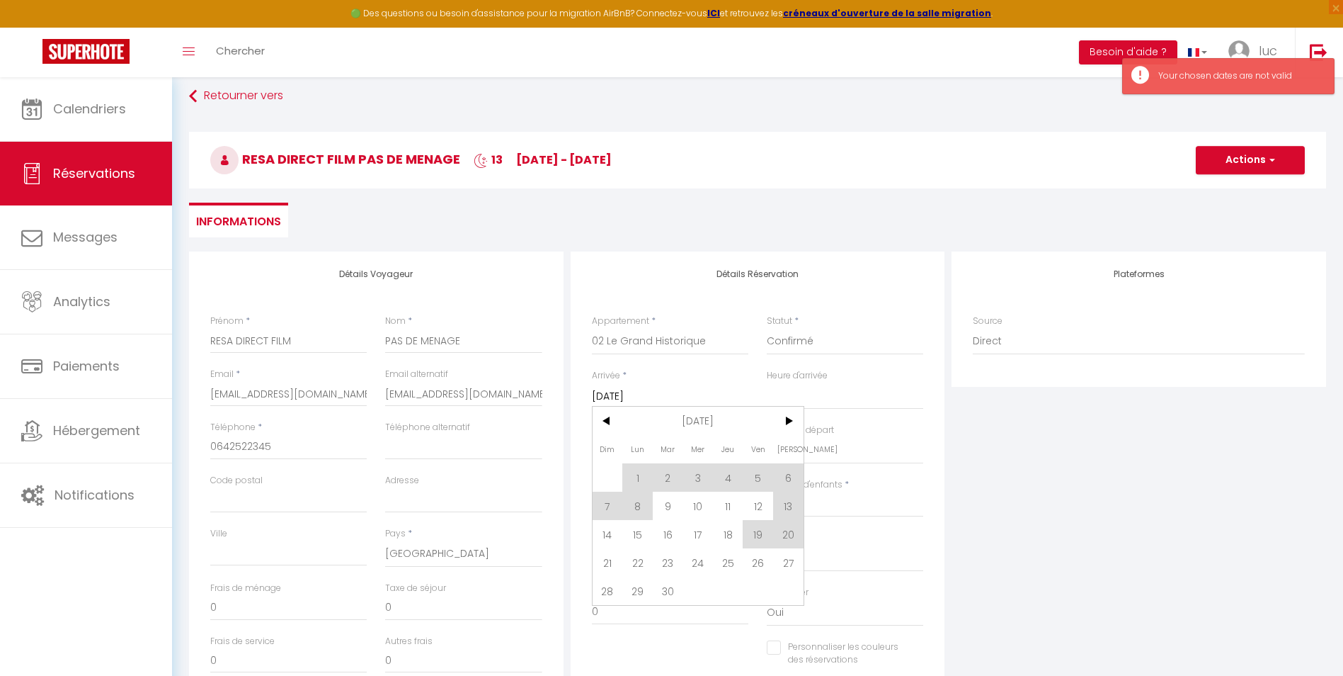
click at [691, 397] on input "[DATE]" at bounding box center [670, 396] width 157 height 18
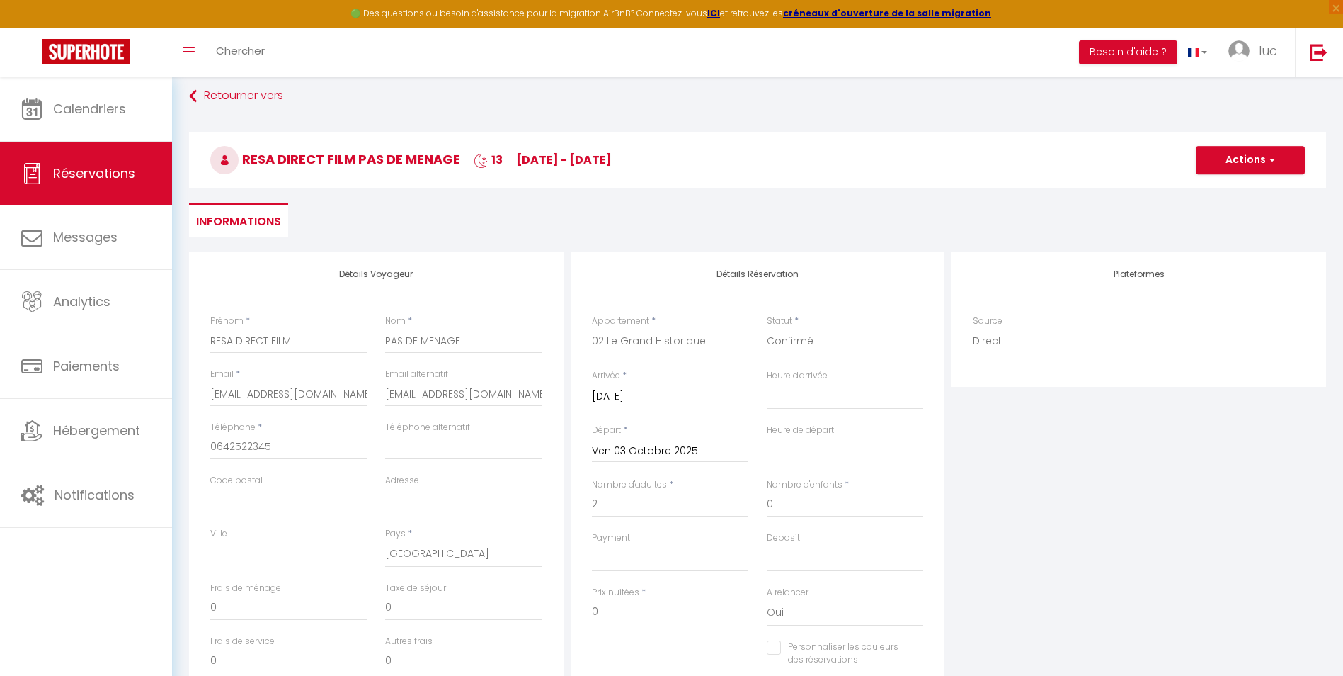
click at [596, 394] on input "[DATE]" at bounding box center [670, 396] width 157 height 18
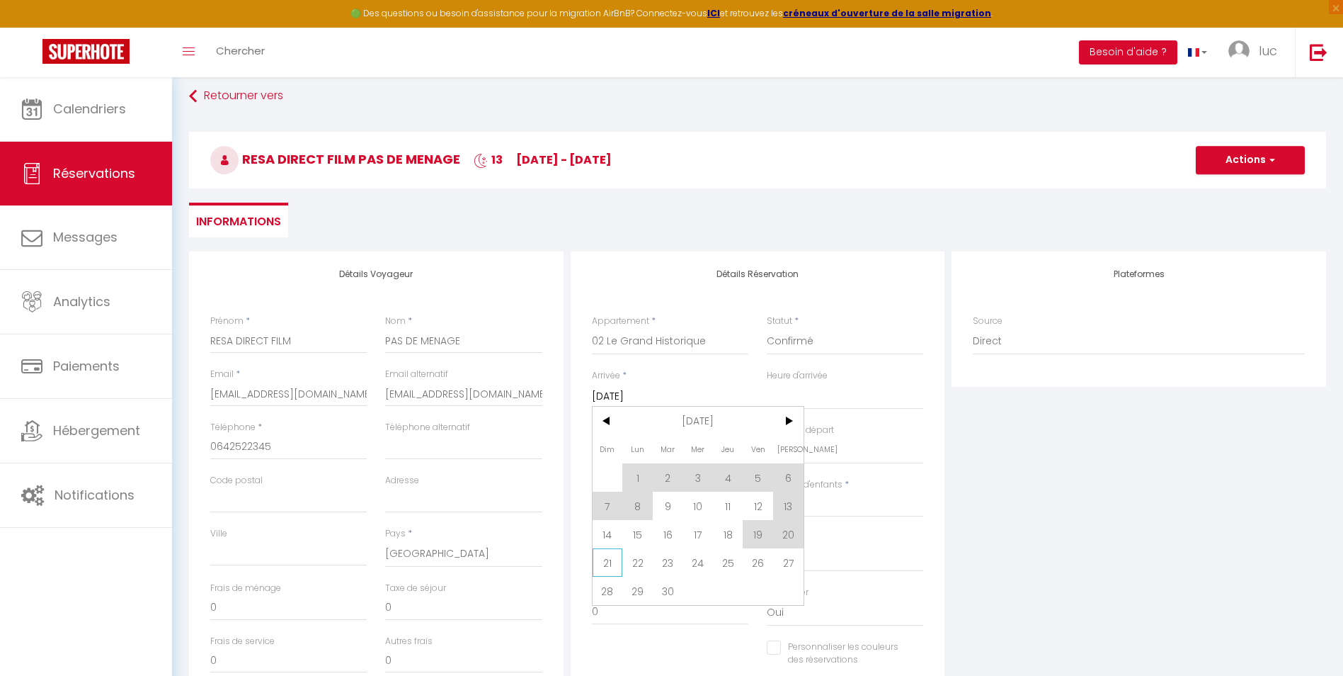
click at [604, 563] on span "21" at bounding box center [608, 562] width 30 height 28
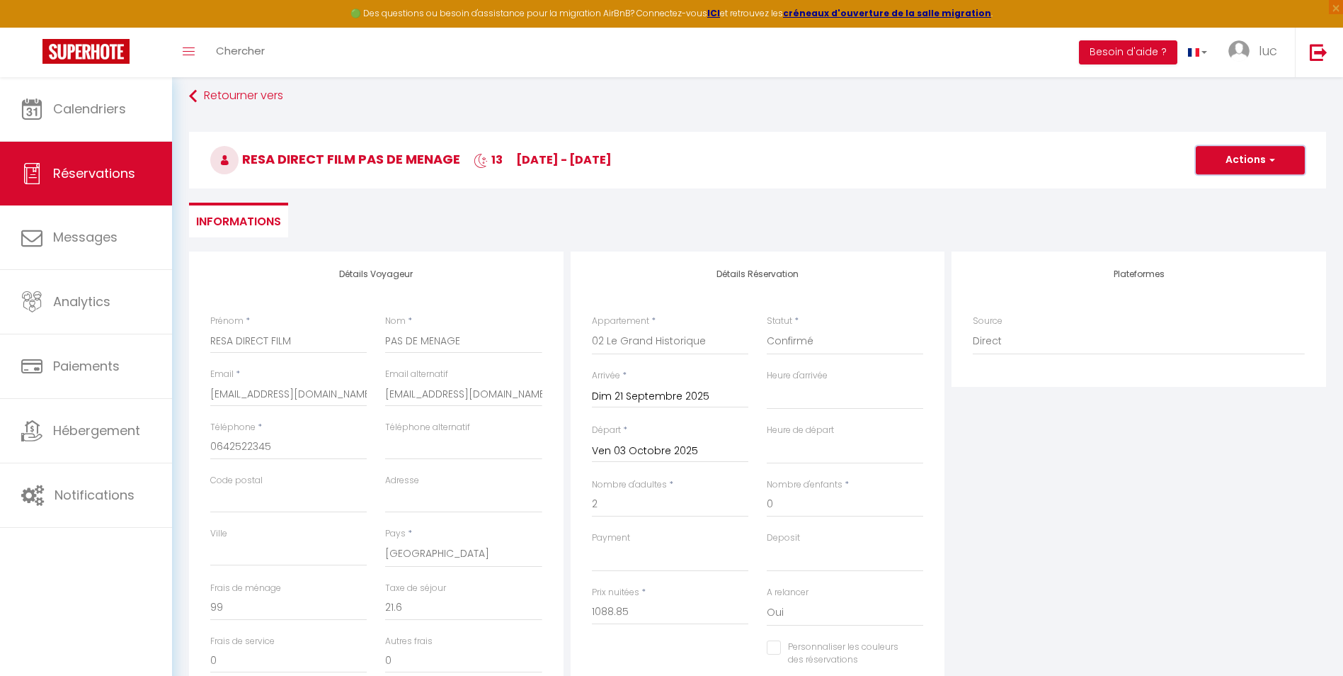
click at [1270, 154] on span "button" at bounding box center [1270, 160] width 8 height 13
click at [1234, 185] on link "Enregistrer" at bounding box center [1237, 191] width 112 height 18
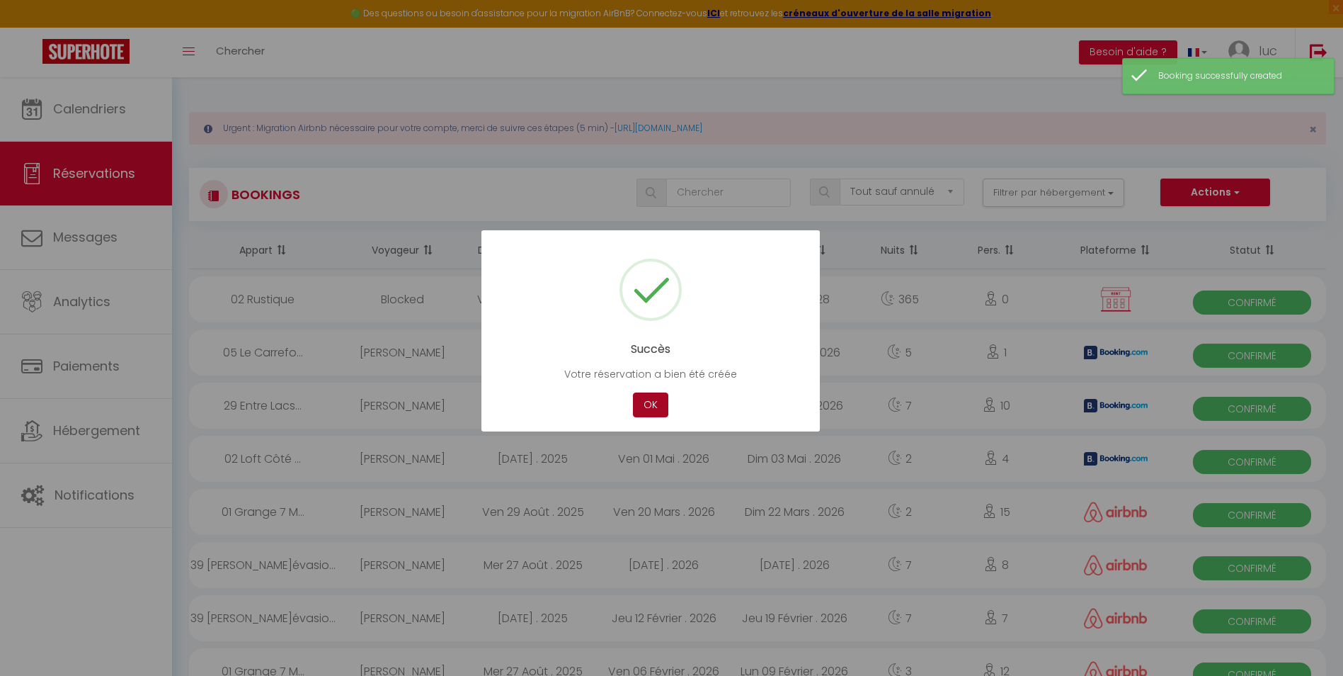
click at [645, 402] on button "OK" at bounding box center [650, 404] width 35 height 25
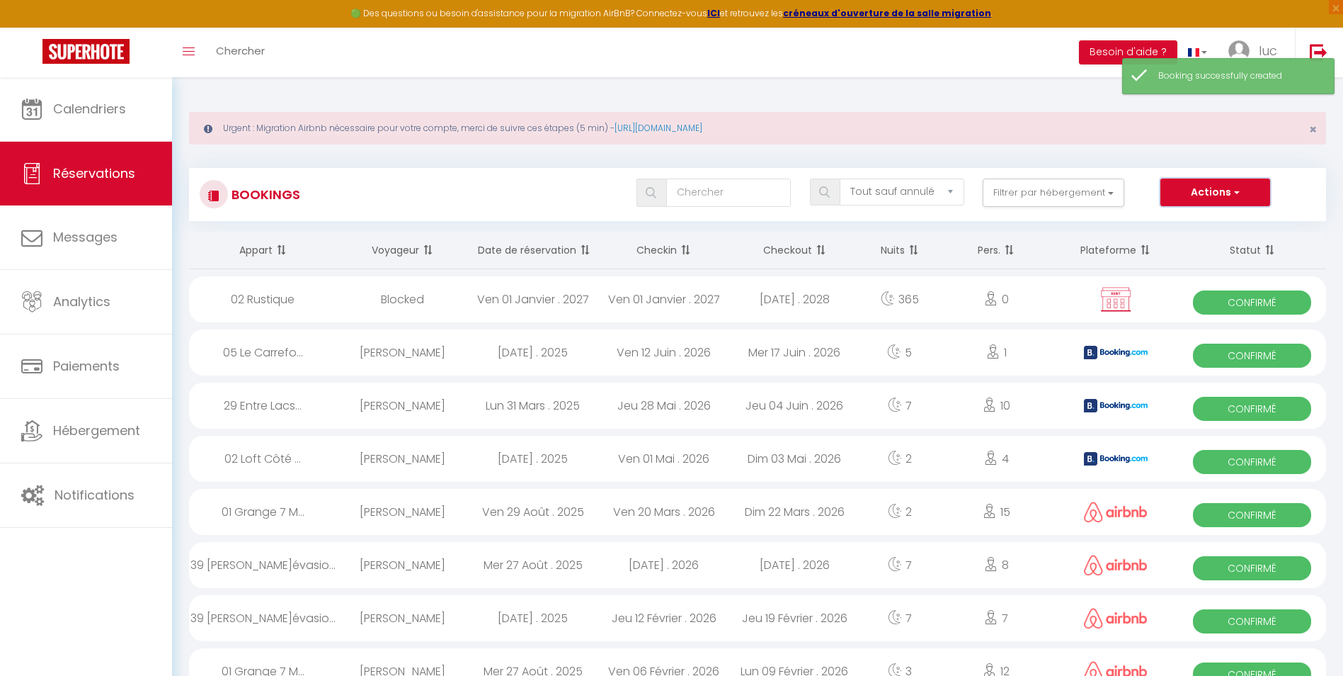
click at [1230, 195] on button "Actions" at bounding box center [1215, 192] width 109 height 28
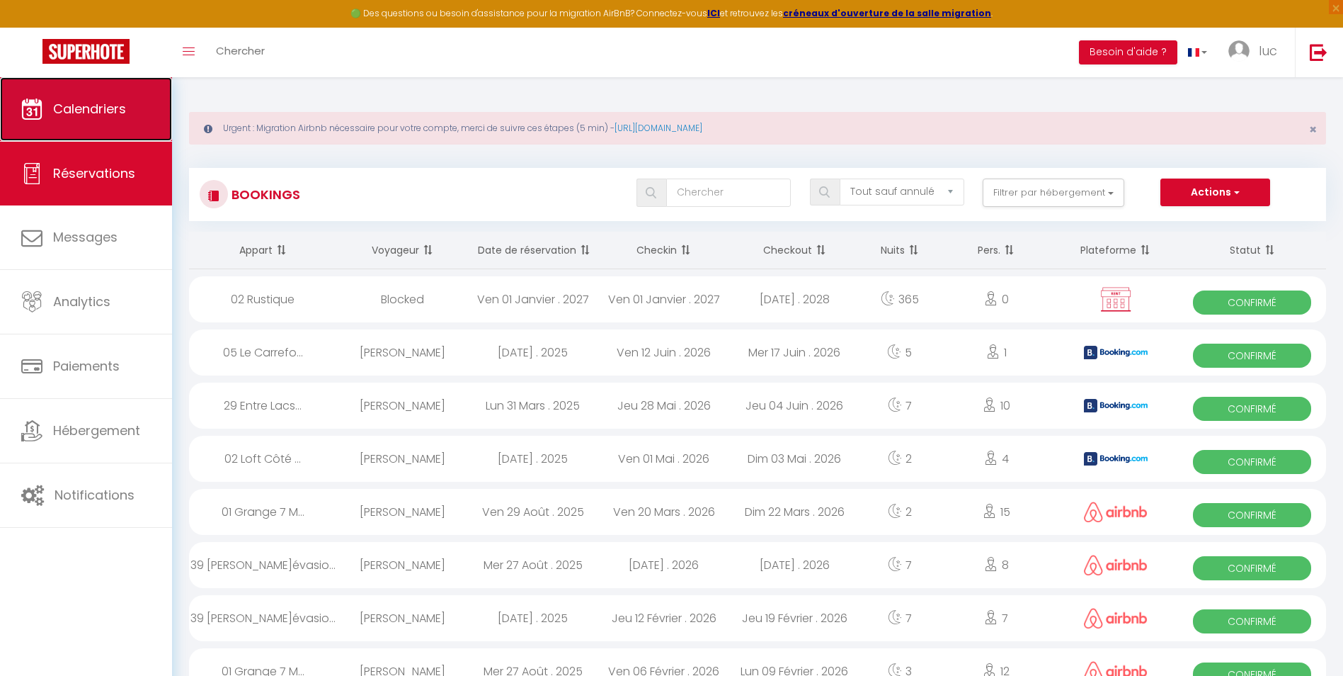
click at [137, 87] on link "Calendriers" at bounding box center [86, 109] width 172 height 64
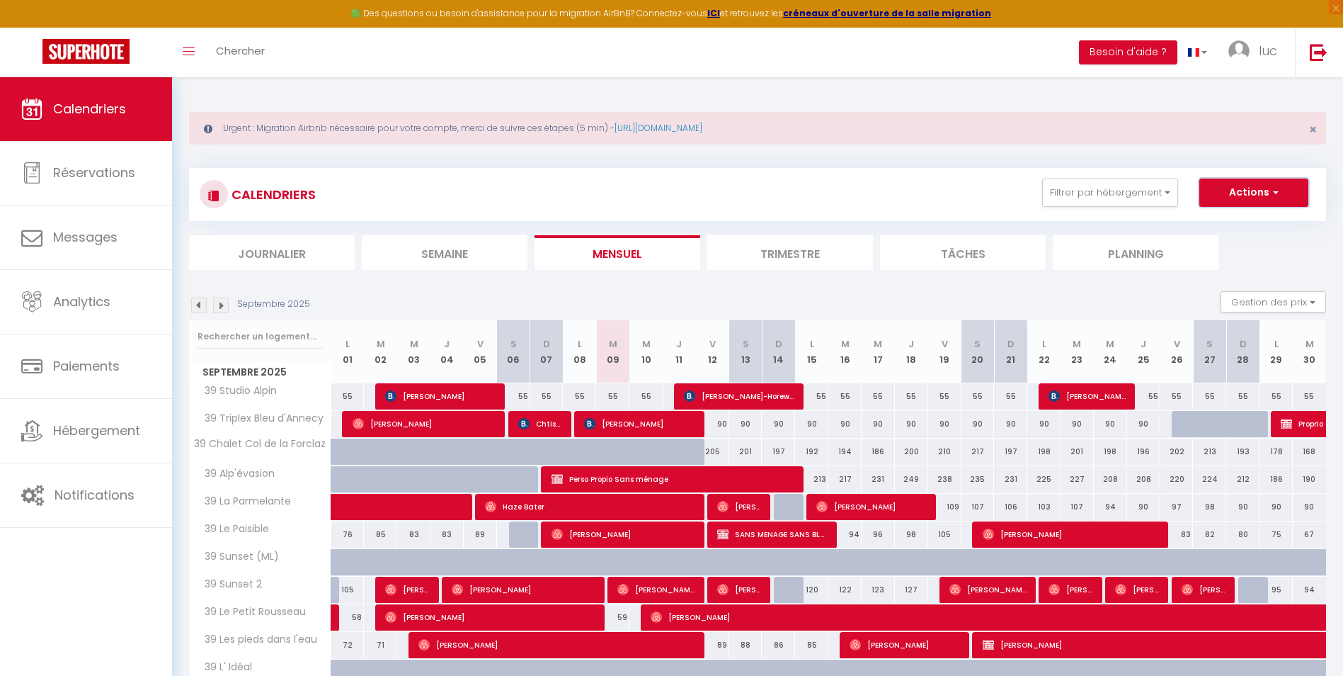
click at [1247, 189] on button "Actions" at bounding box center [1254, 192] width 109 height 28
click at [1234, 215] on link "Nouvelle réservation" at bounding box center [1239, 225] width 123 height 21
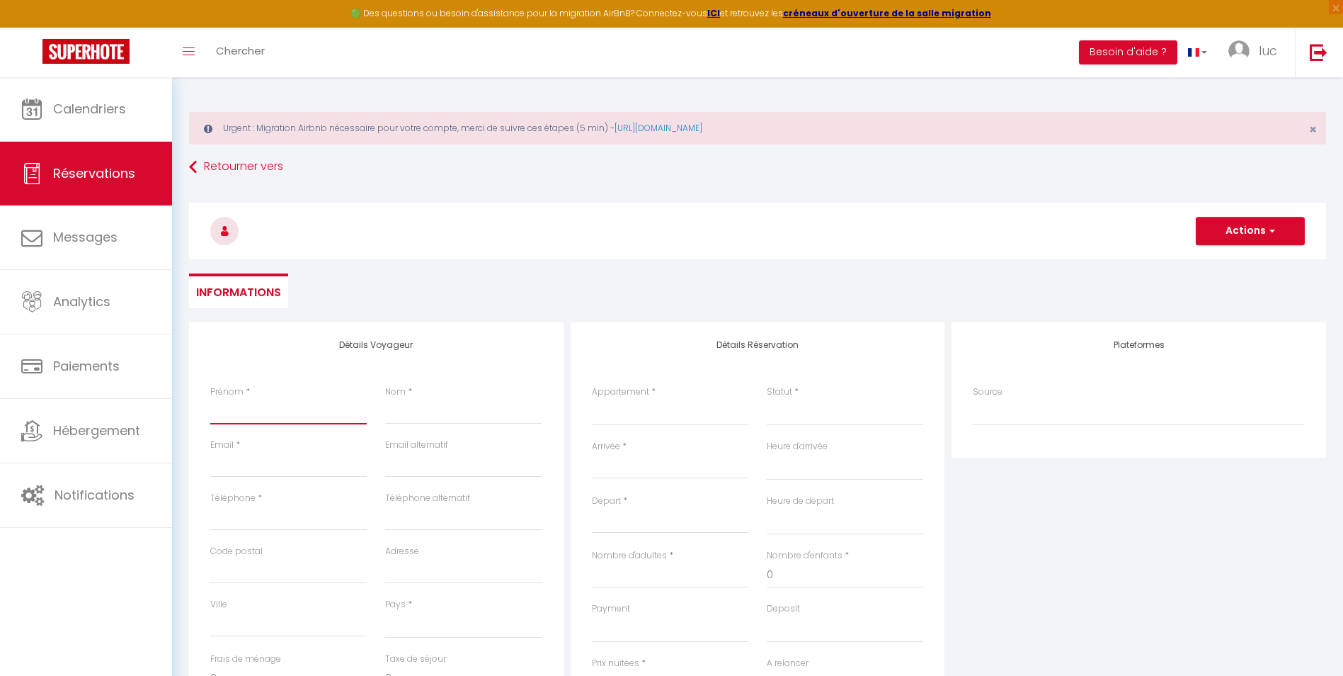
click at [319, 420] on input "Prénom" at bounding box center [288, 411] width 157 height 25
click at [278, 473] on input "Email client" at bounding box center [288, 464] width 157 height 25
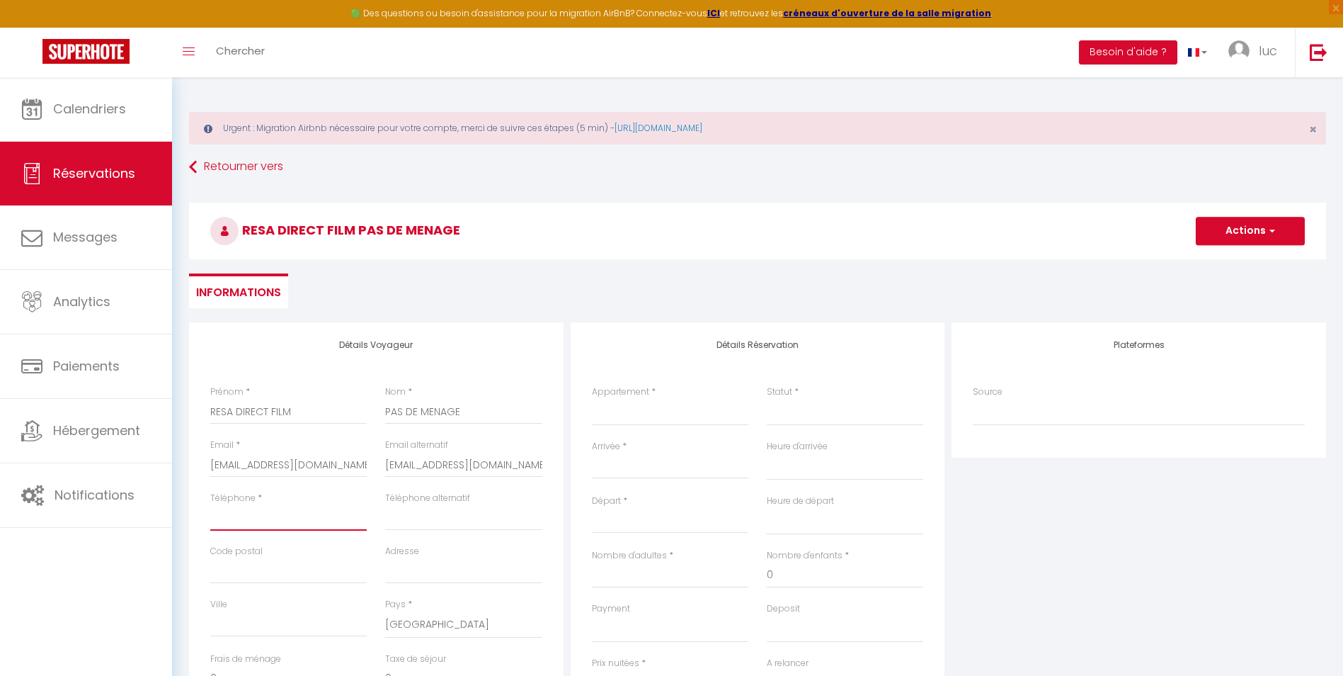
click at [277, 522] on input "Téléphone" at bounding box center [288, 517] width 157 height 25
click at [628, 416] on select "39 Studio Alpin 39 Triplex Bleu d'Annecy 39 Chalet [GEOGRAPHIC_DATA] 39 Alp'éva…" at bounding box center [670, 412] width 157 height 27
click at [592, 399] on select "39 Studio Alpin 39 Triplex Bleu d'Annecy 39 Chalet [GEOGRAPHIC_DATA] 39 Alp'éva…" at bounding box center [670, 412] width 157 height 27
click at [802, 410] on select "Confirmé Non Confirmé [PERSON_NAME] par le voyageur No Show Request" at bounding box center [845, 412] width 157 height 27
click at [802, 416] on select "Confirmé Non Confirmé [PERSON_NAME] par le voyageur No Show Request" at bounding box center [845, 412] width 157 height 27
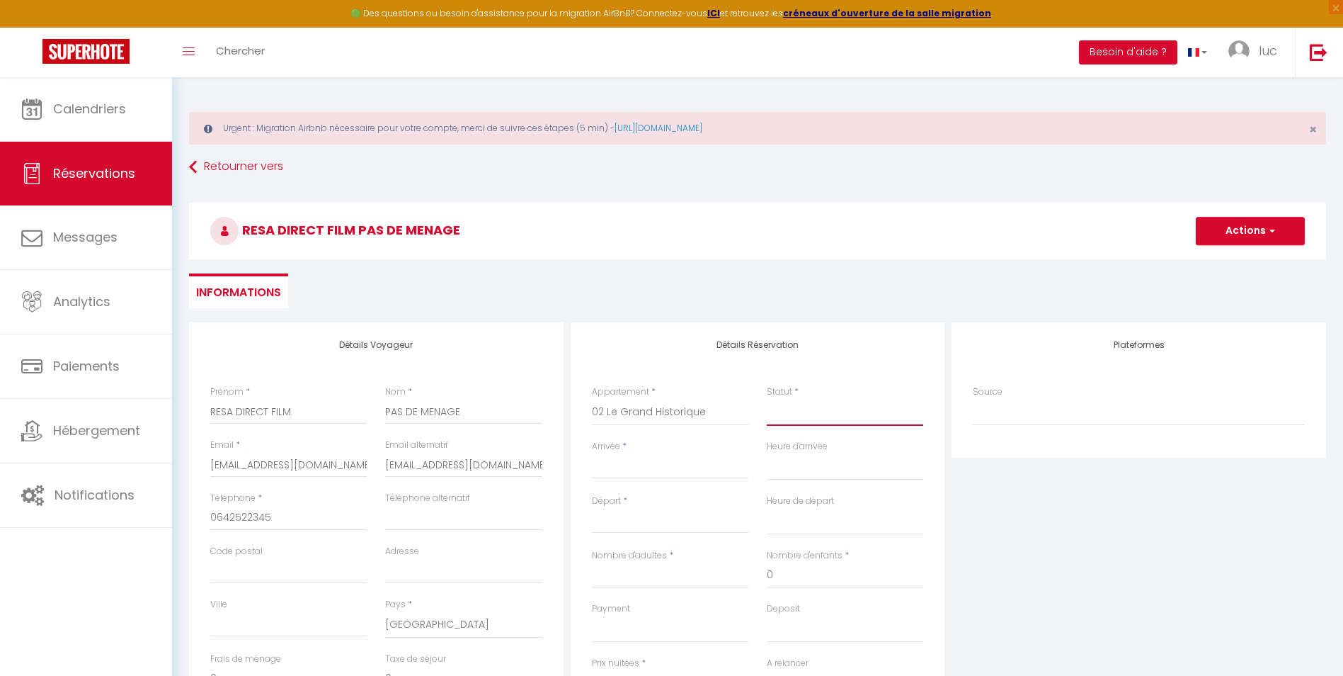
click at [804, 416] on select "Confirmé Non Confirmé [PERSON_NAME] par le voyageur No Show Request" at bounding box center [845, 412] width 157 height 27
click at [767, 399] on select "Confirmé Non Confirmé [PERSON_NAME] par le voyageur No Show Request" at bounding box center [845, 412] width 157 height 27
click at [635, 480] on div "Arrivée * < [DATE] > Dim Lun Mar Mer Jeu Ven Sam 1 2 3 4 5 6 7 8 9 10 11 12 13 …" at bounding box center [670, 467] width 175 height 55
click at [635, 467] on input "Arrivée" at bounding box center [670, 467] width 157 height 18
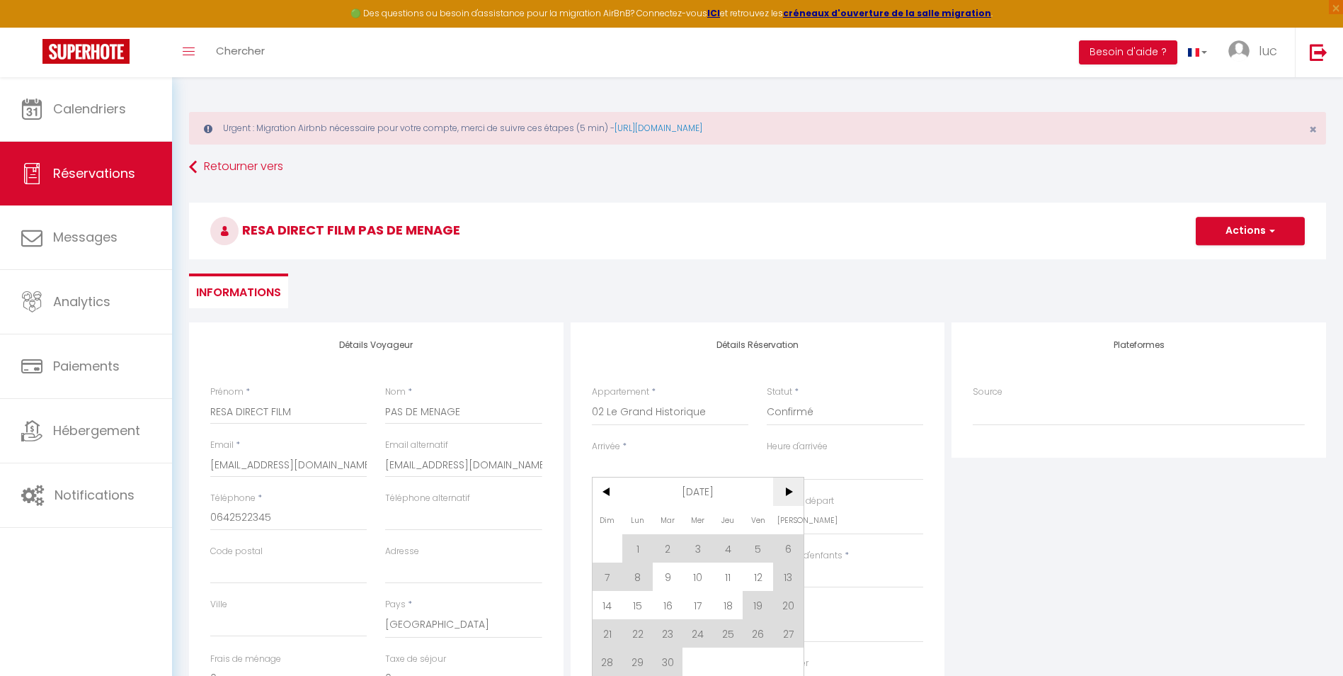
click at [782, 494] on span ">" at bounding box center [788, 491] width 30 height 28
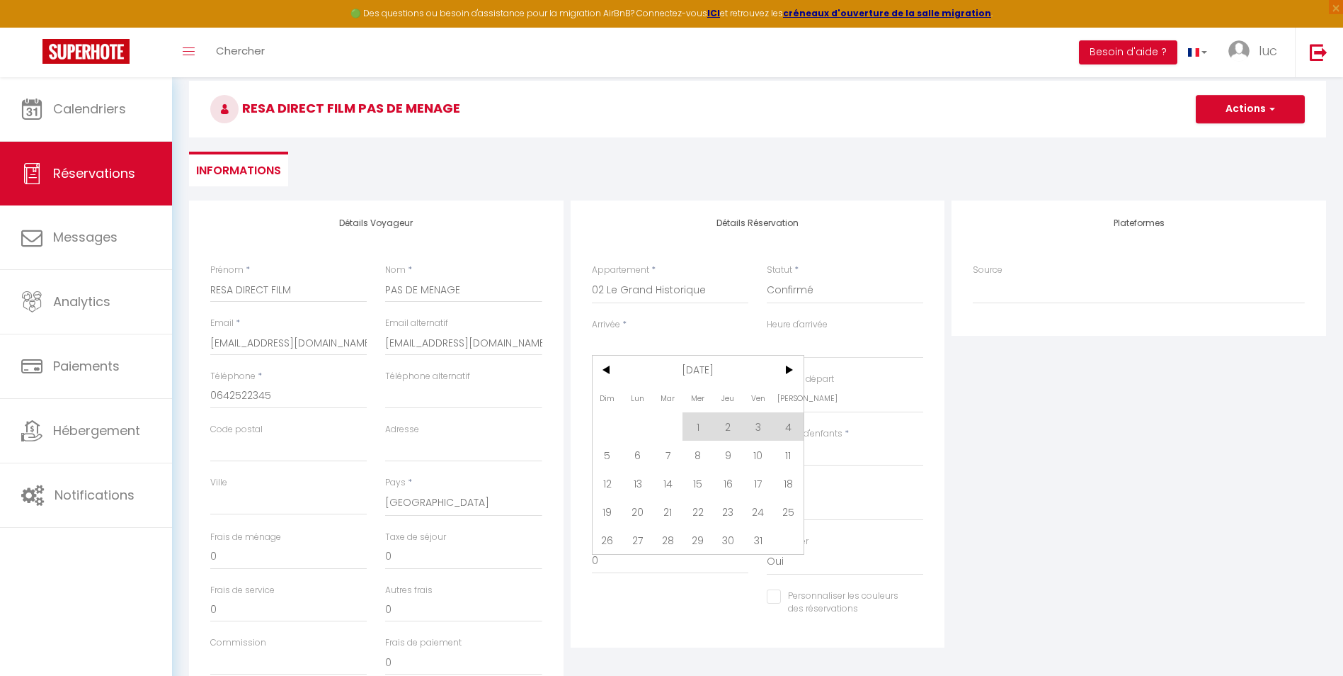
scroll to position [142, 0]
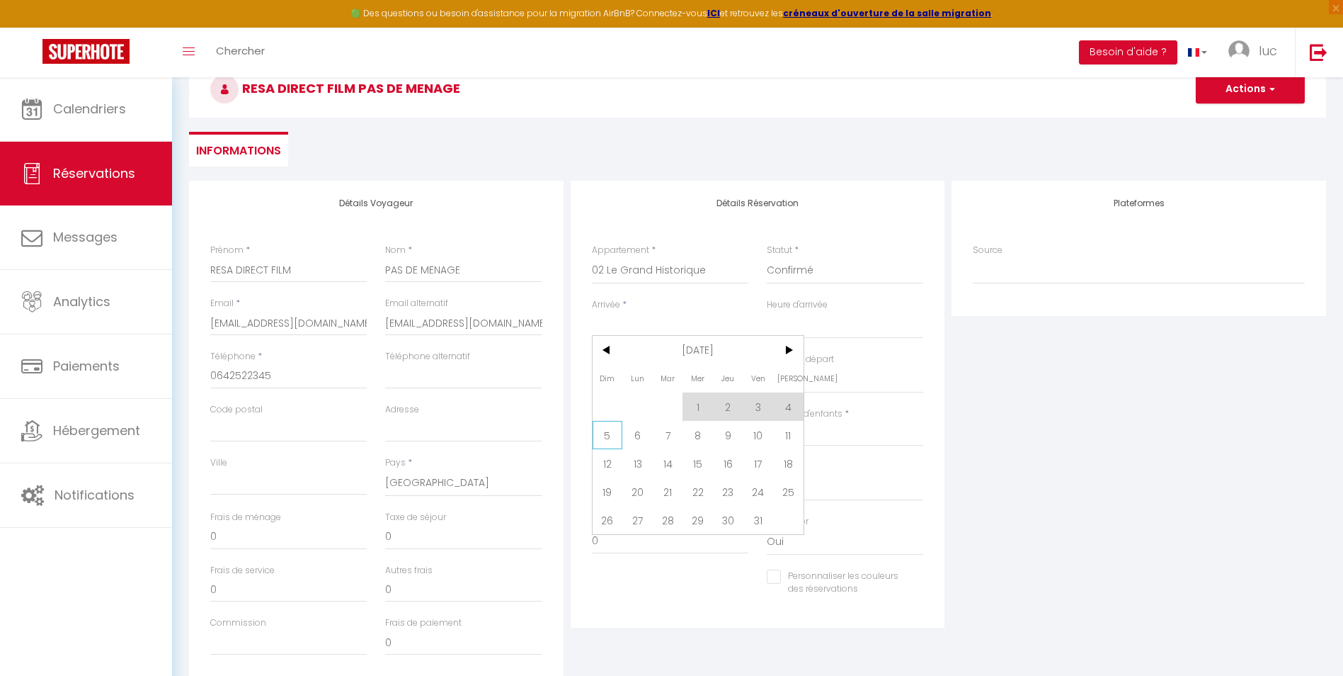
click at [613, 432] on span "5" at bounding box center [608, 435] width 30 height 28
click at [664, 380] on input "Lun 06 Octobre 2025" at bounding box center [670, 380] width 157 height 18
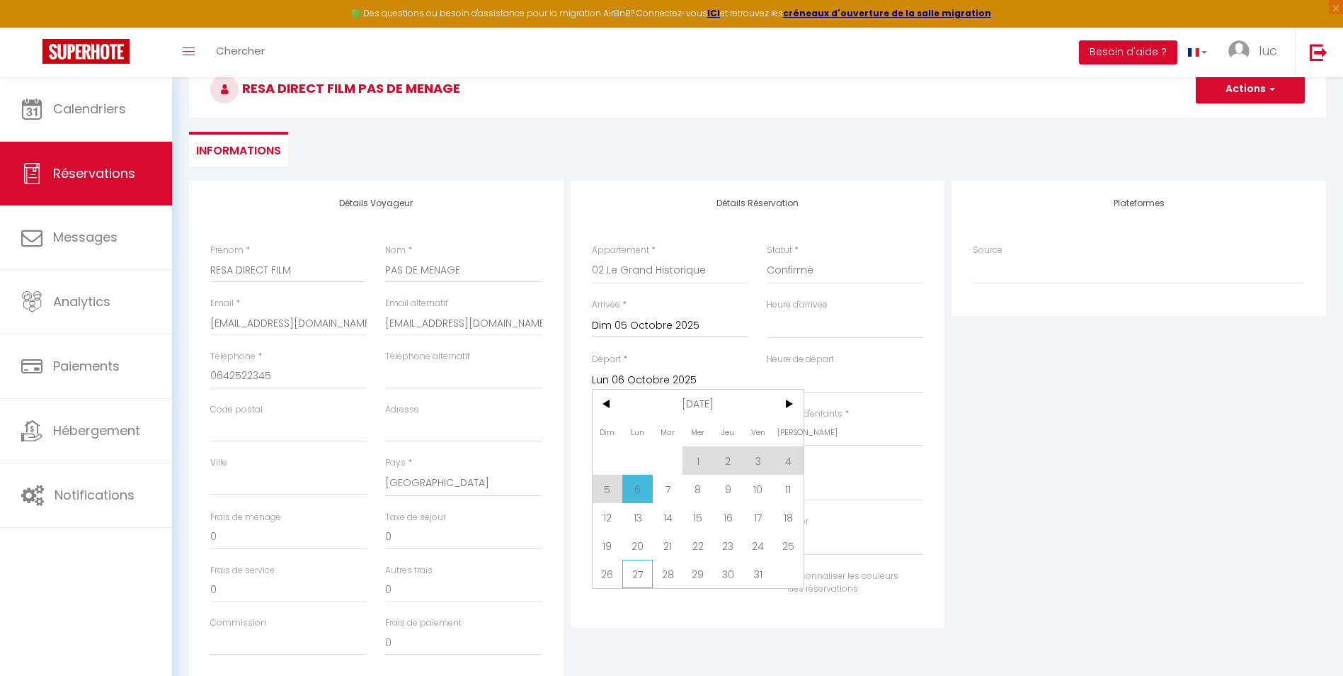
click at [640, 574] on span "27" at bounding box center [638, 573] width 30 height 28
click at [673, 432] on input "Nombre d'adultes" at bounding box center [670, 433] width 157 height 25
click at [1130, 396] on div "Plateformes Source Direct [DOMAIN_NAME] [DOMAIN_NAME] Chalet montagne Expedia G…" at bounding box center [1139, 434] width 382 height 506
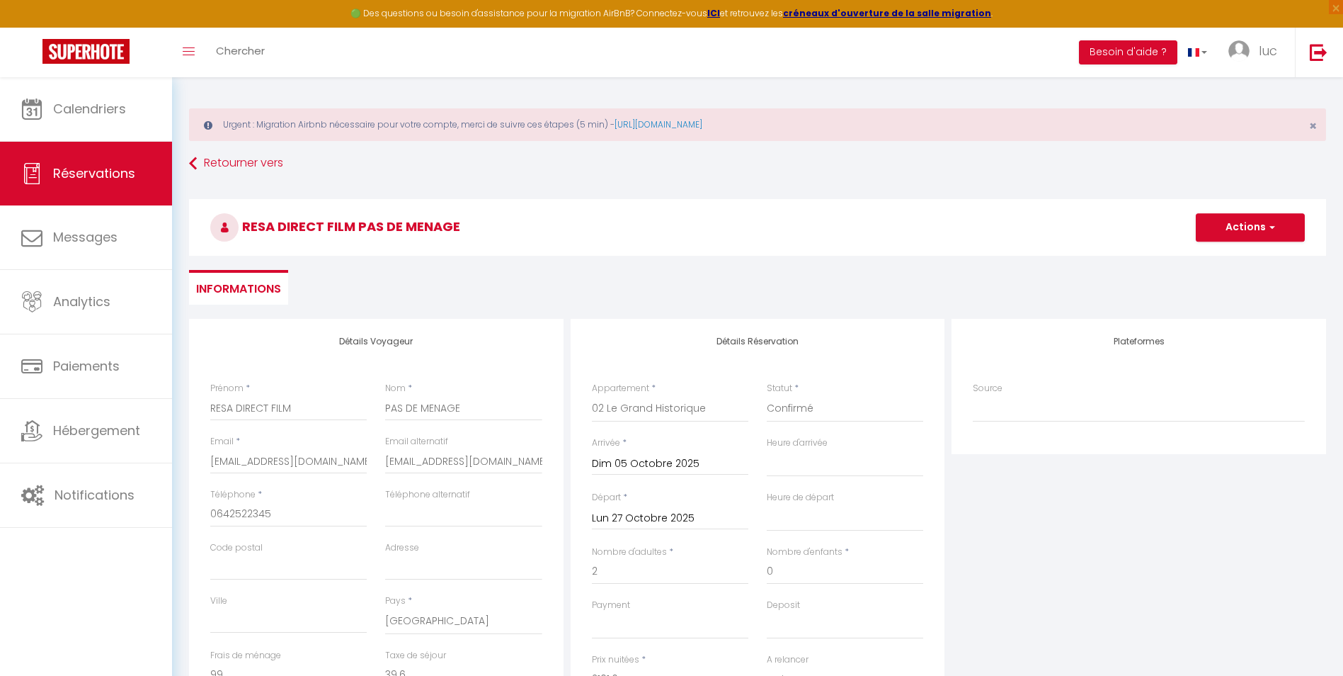
scroll to position [0, 0]
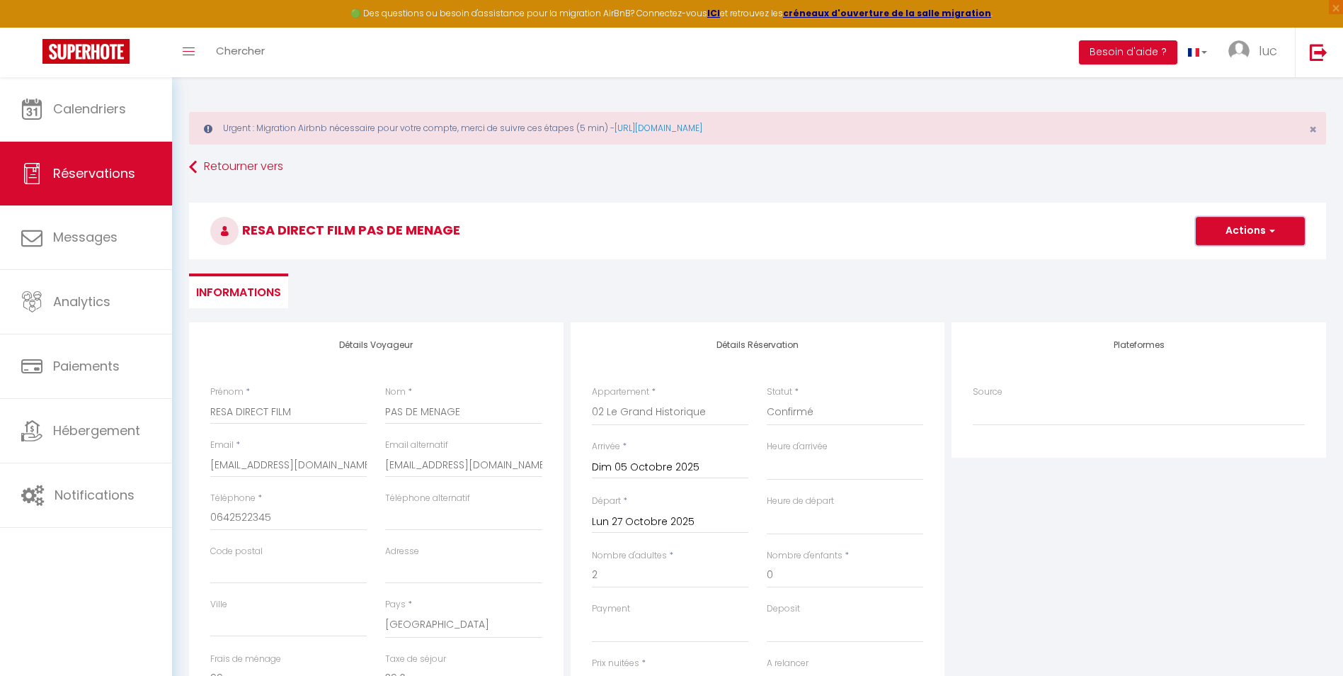
click at [1229, 239] on button "Actions" at bounding box center [1250, 231] width 109 height 28
click at [1220, 264] on link "Enregistrer" at bounding box center [1237, 262] width 112 height 18
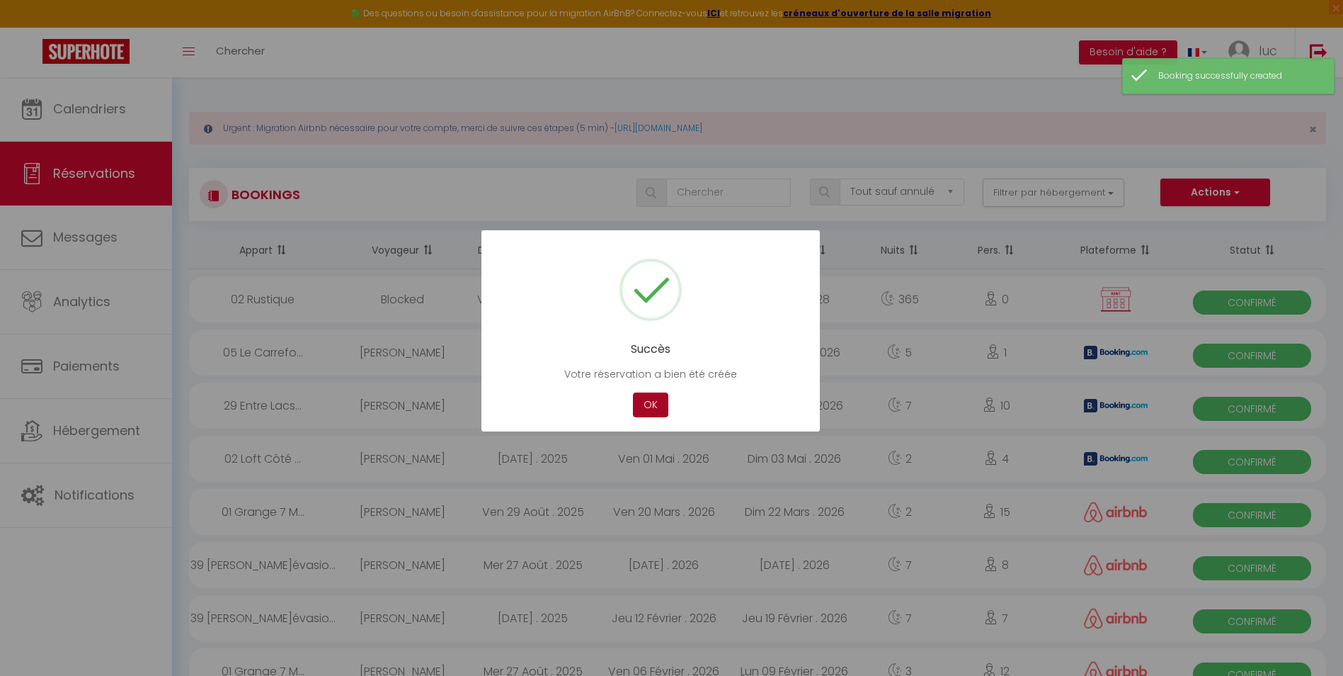
click at [656, 399] on button "OK" at bounding box center [650, 404] width 35 height 25
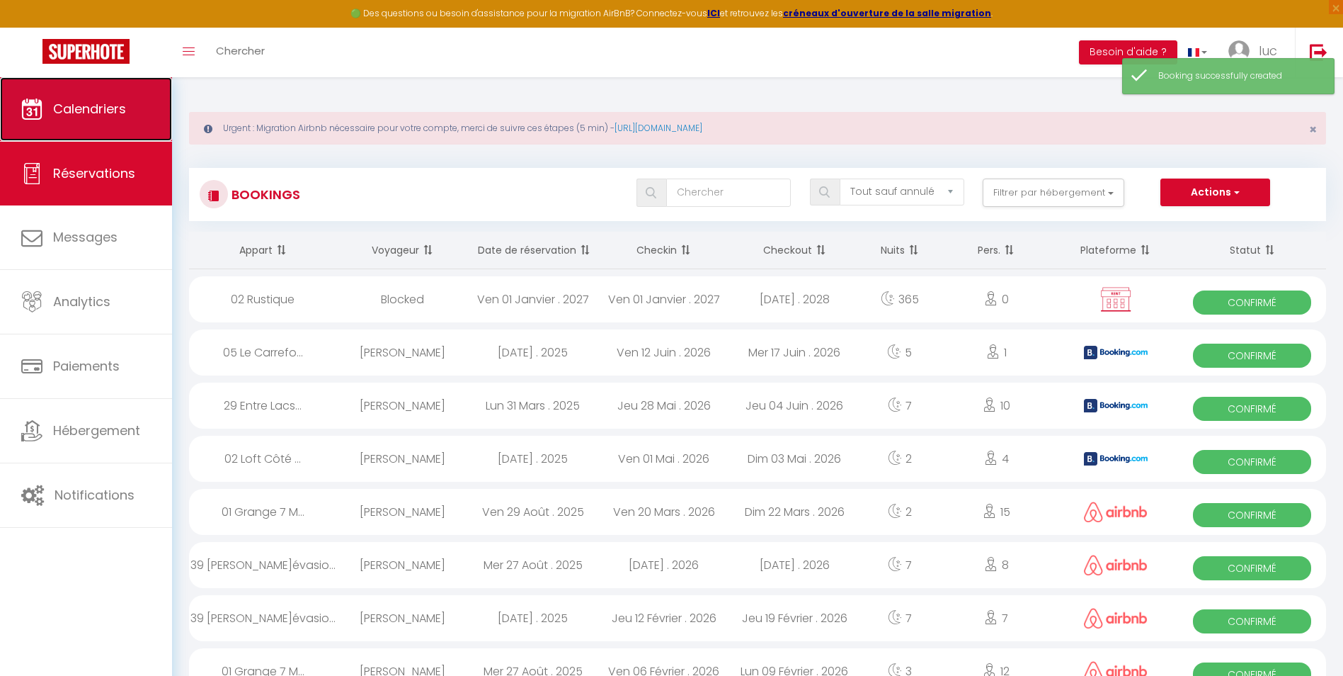
click at [121, 115] on span "Calendriers" at bounding box center [89, 109] width 73 height 18
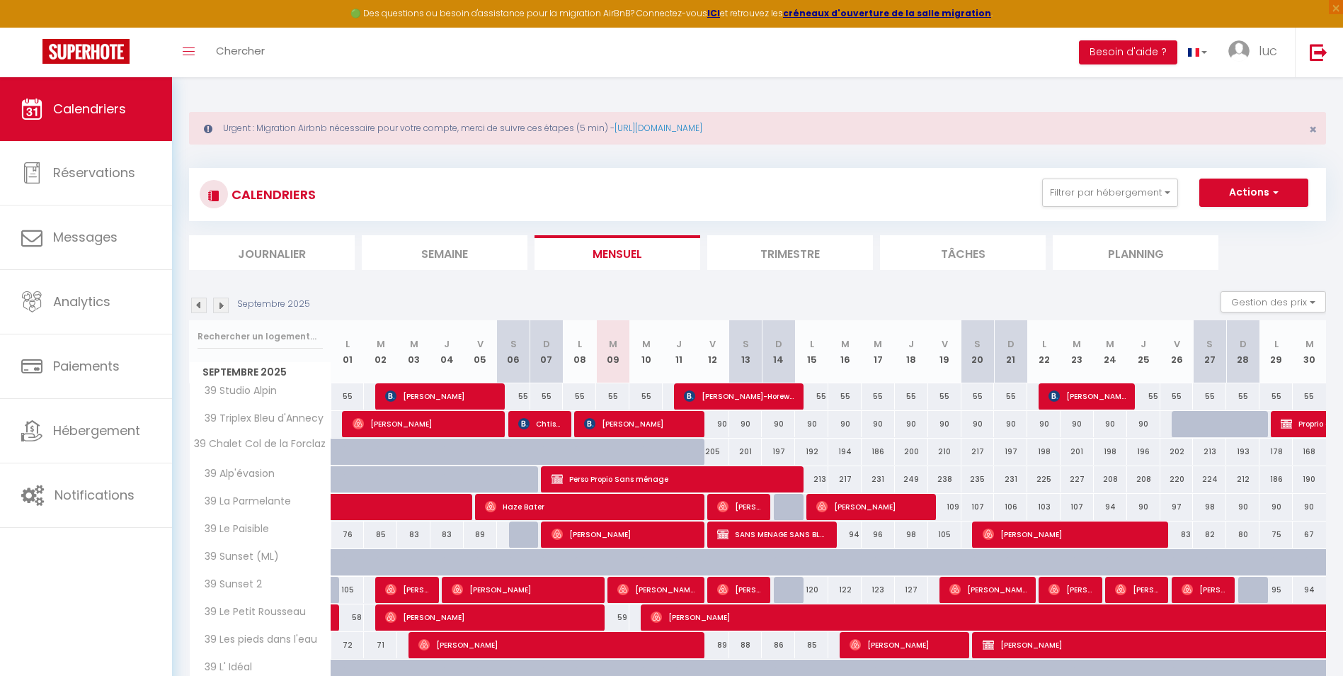
click at [763, 244] on li "Trimestre" at bounding box center [791, 252] width 166 height 35
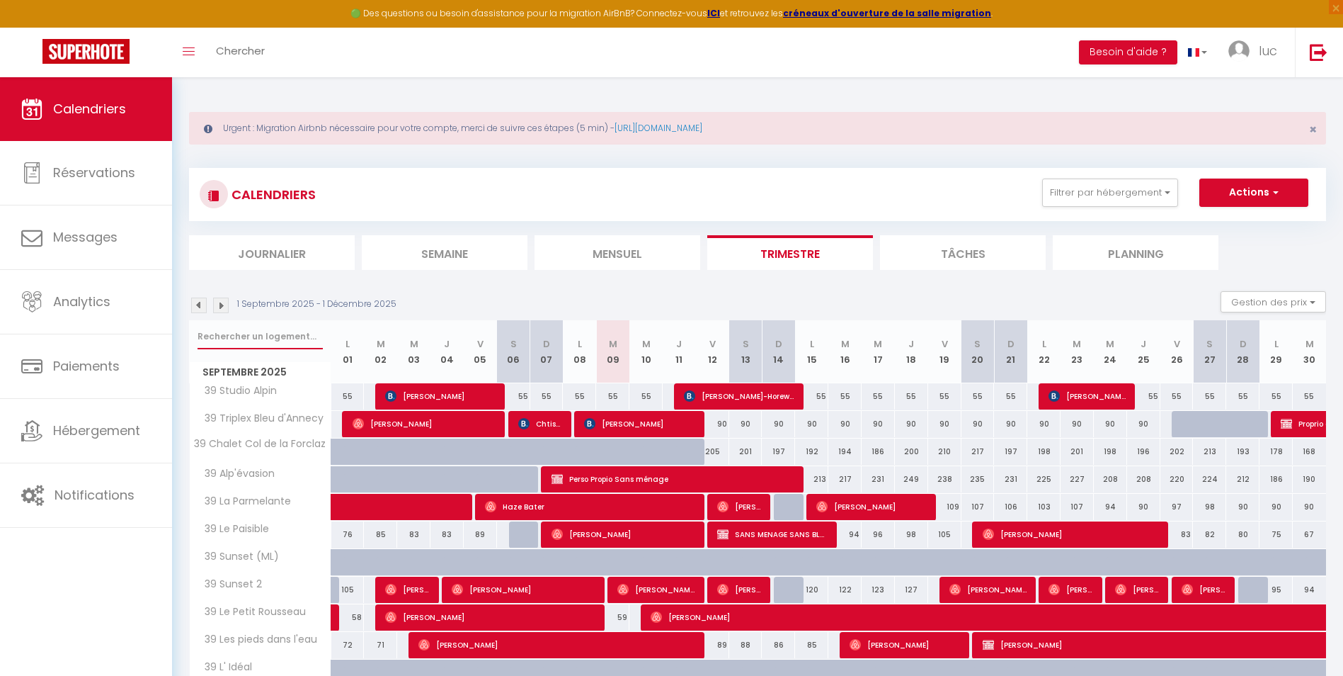
click at [244, 348] on input "text" at bounding box center [260, 336] width 125 height 25
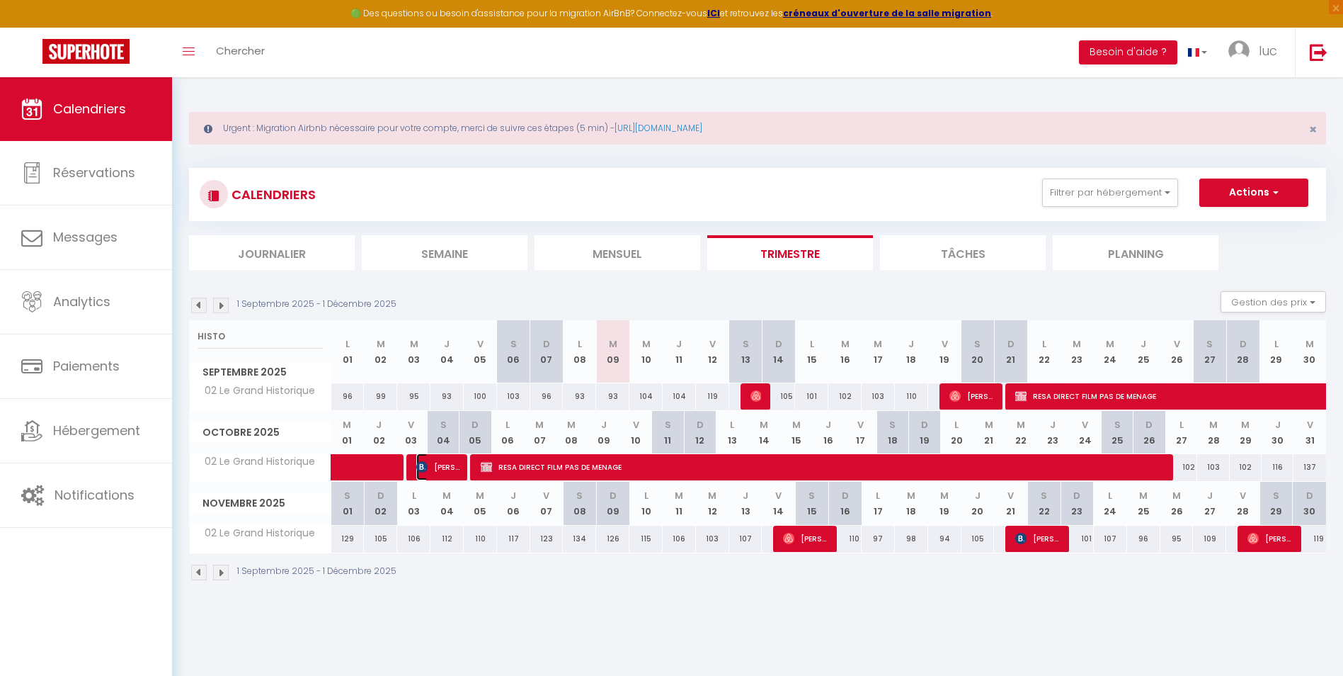
click at [455, 466] on span "[PERSON_NAME]" at bounding box center [438, 466] width 45 height 27
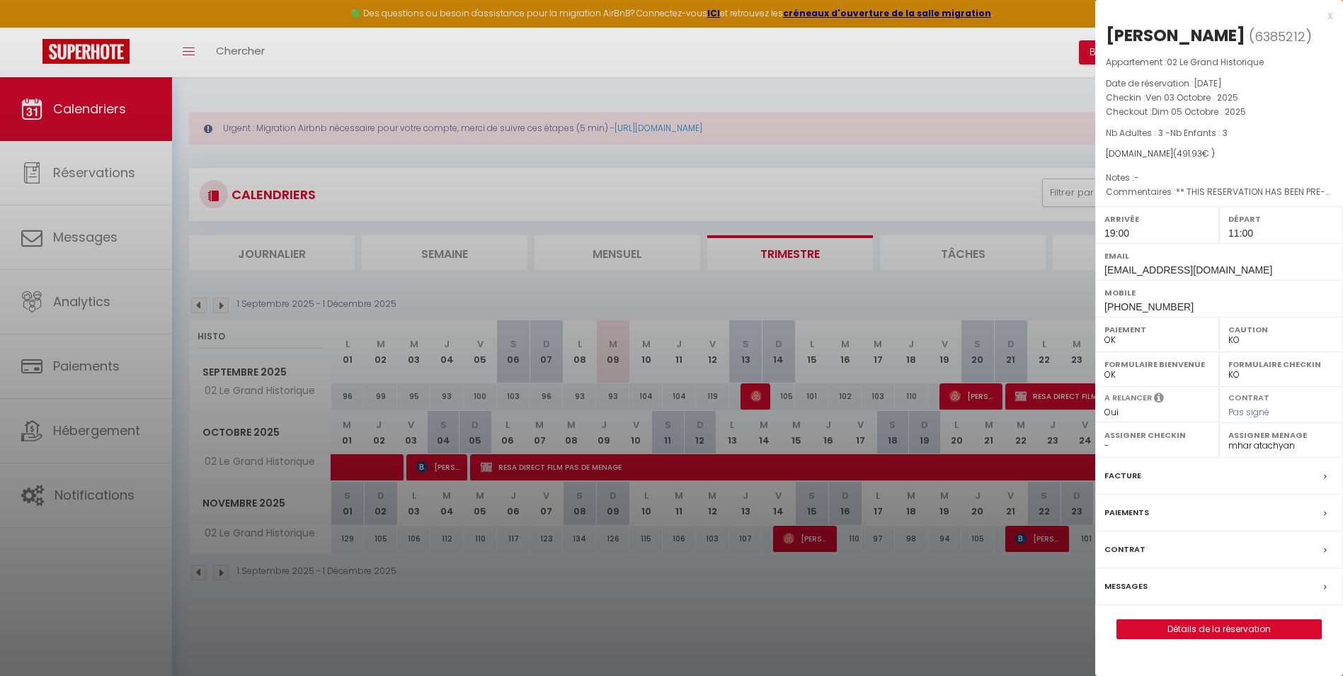
click at [892, 286] on div at bounding box center [671, 338] width 1343 height 676
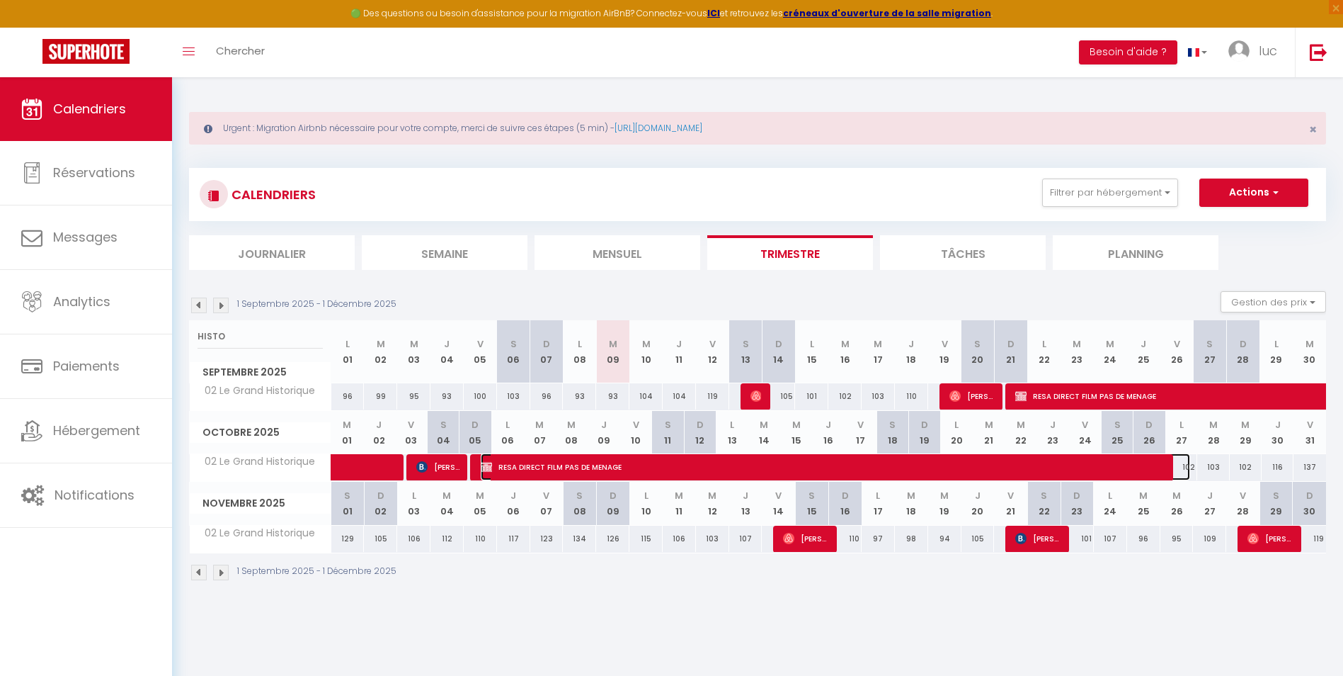
click at [1069, 470] on span "RESA DIRECT FILM PAS DE MENAGE" at bounding box center [836, 466] width 710 height 27
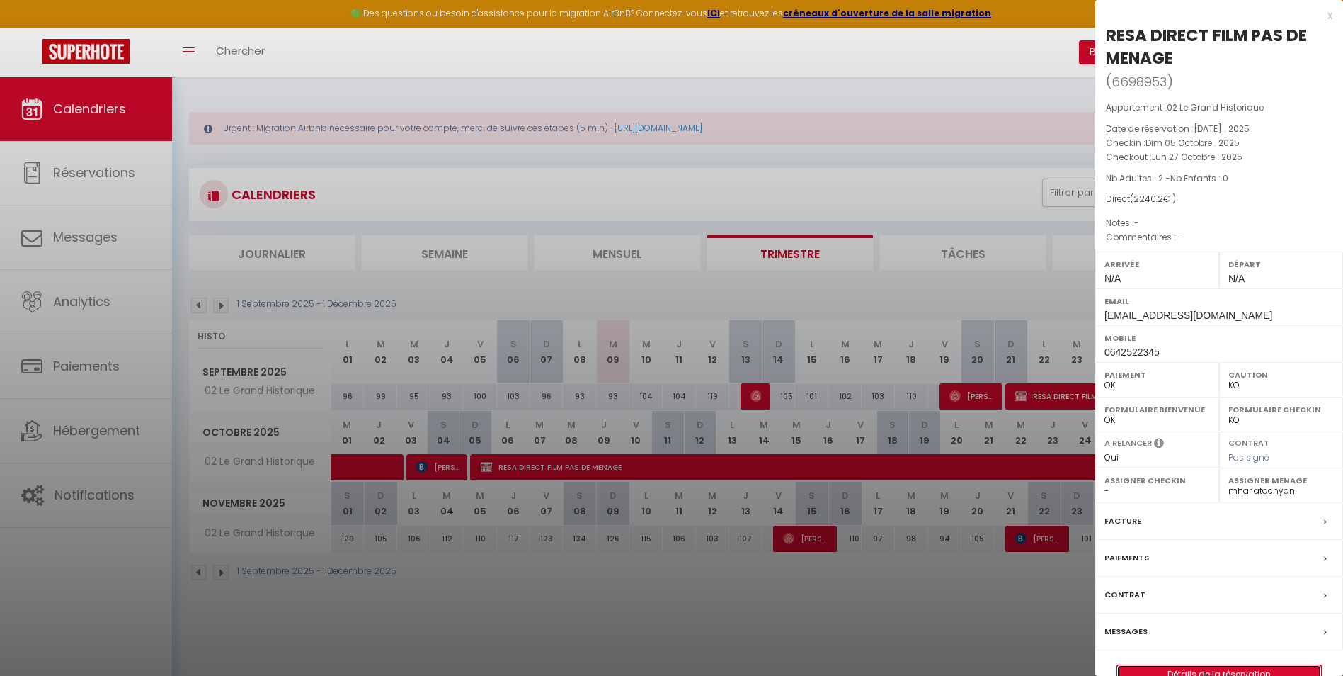
click at [1191, 668] on link "Détails de la réservation" at bounding box center [1220, 674] width 204 height 18
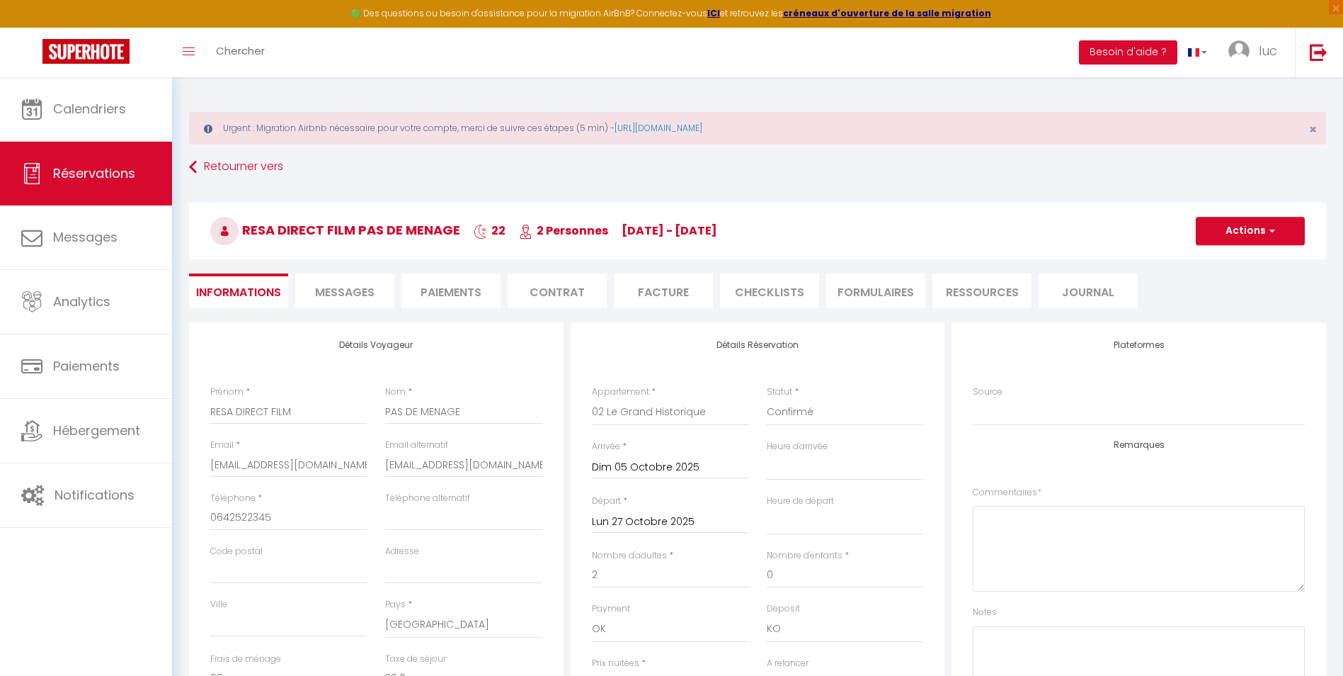
click at [669, 509] on div "[DATE] < [DATE] > Dim Lun Mar Mer Jeu Ven Sam 1 2 3 4 5 6 7 8 9 10 11 12 13 14 …" at bounding box center [670, 520] width 157 height 25
click at [670, 513] on input "Lun 27 Octobre 2025" at bounding box center [670, 522] width 157 height 18
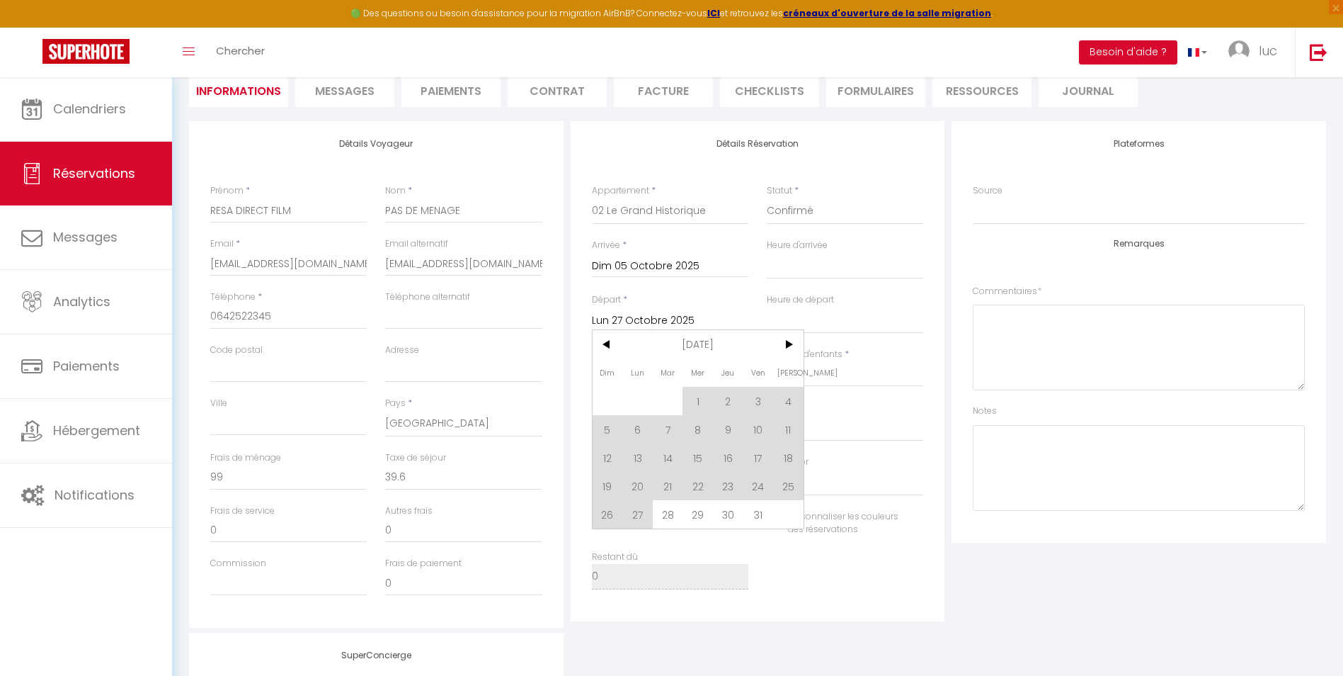
scroll to position [212, 0]
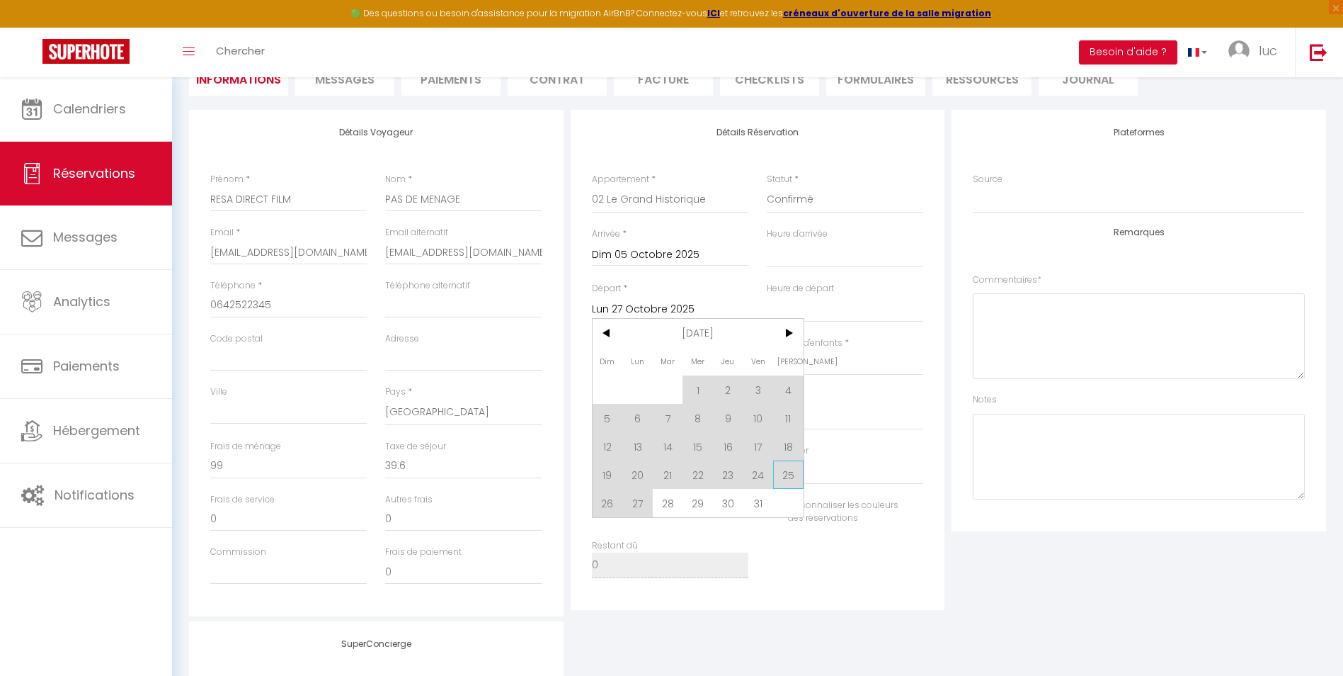
click at [791, 474] on span "25" at bounding box center [788, 474] width 30 height 28
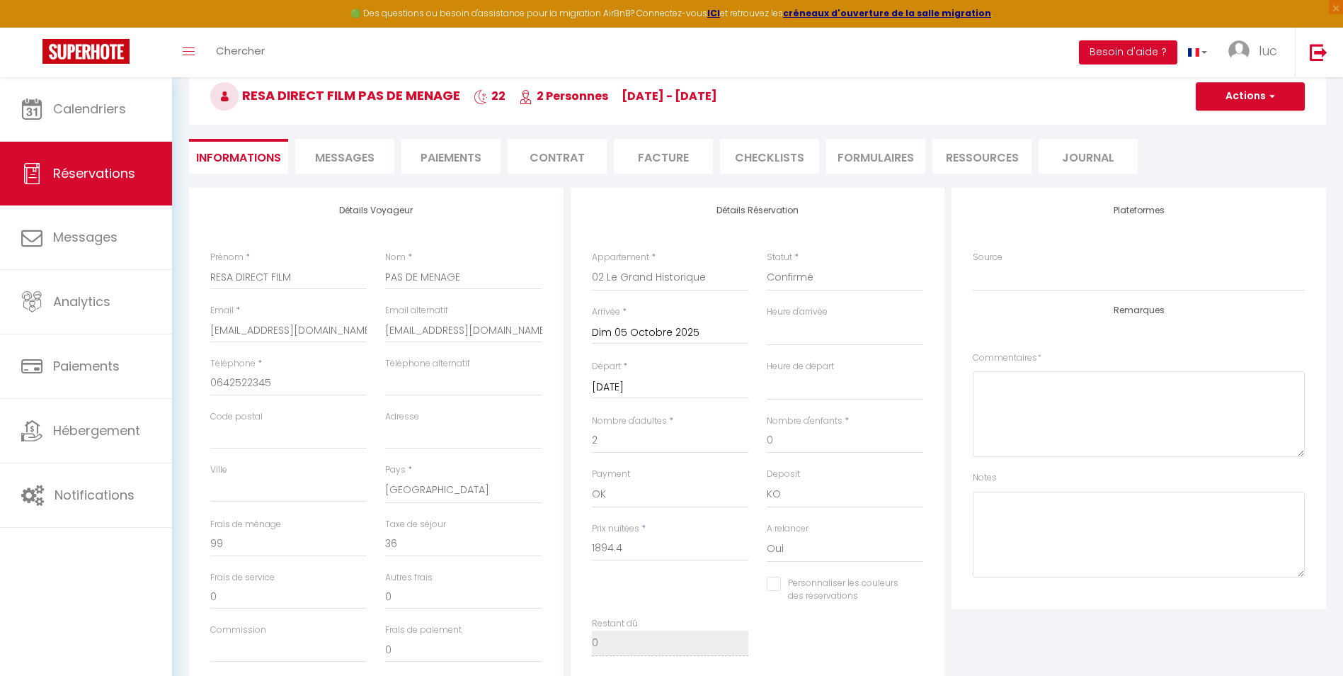
scroll to position [0, 0]
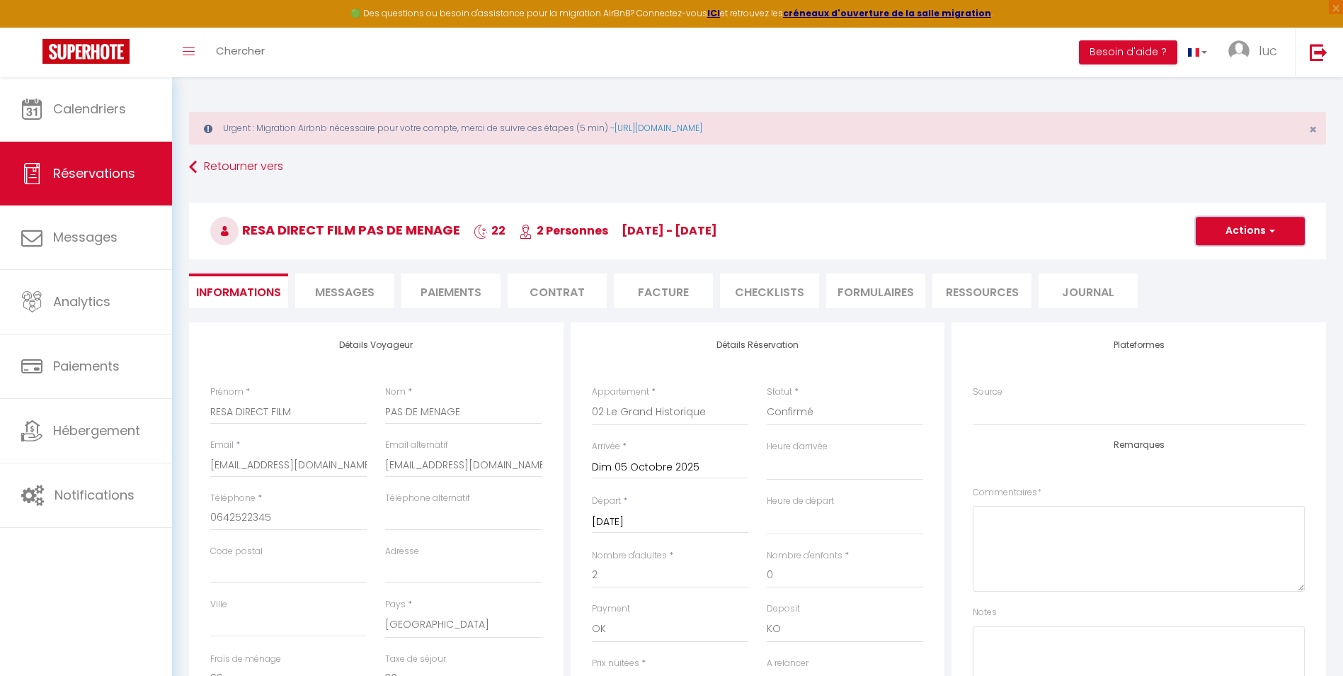
click at [1290, 227] on button "Actions" at bounding box center [1250, 231] width 109 height 28
click at [1237, 258] on link "Enregistrer" at bounding box center [1237, 262] width 112 height 18
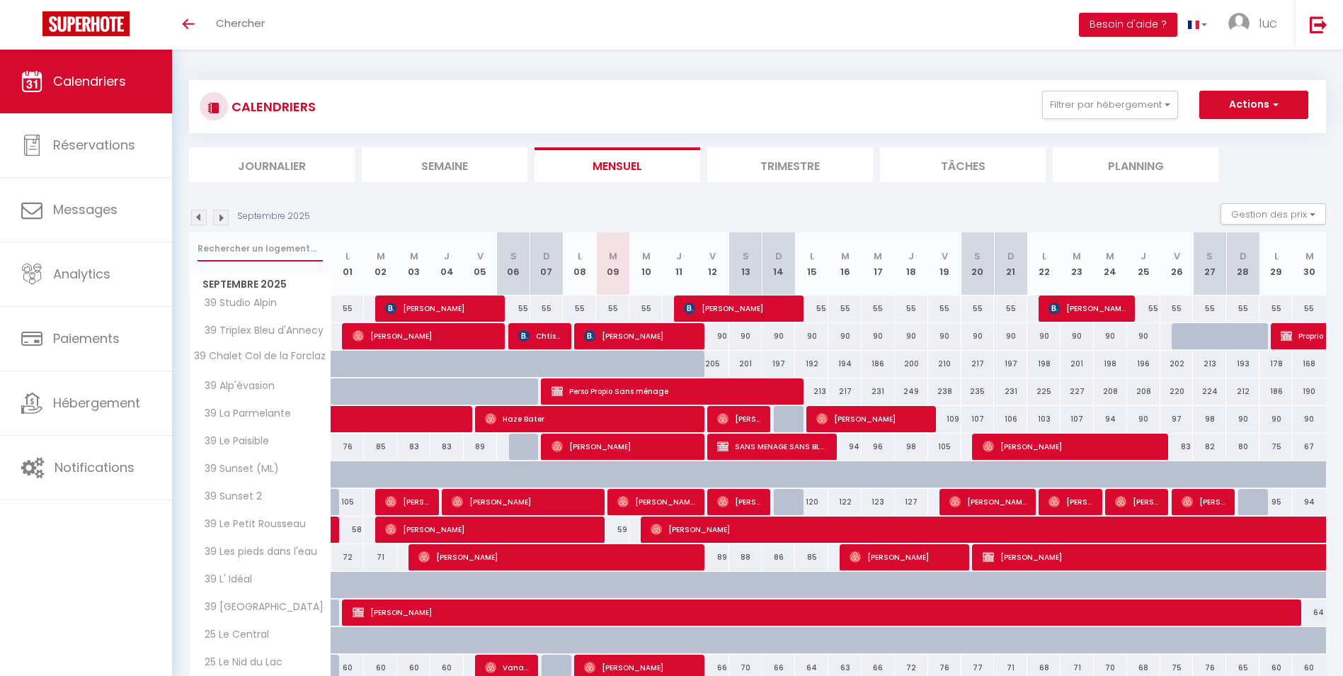
click at [240, 259] on input "text" at bounding box center [260, 248] width 125 height 25
type input "HISTO"
